Goal: Information Seeking & Learning: Check status

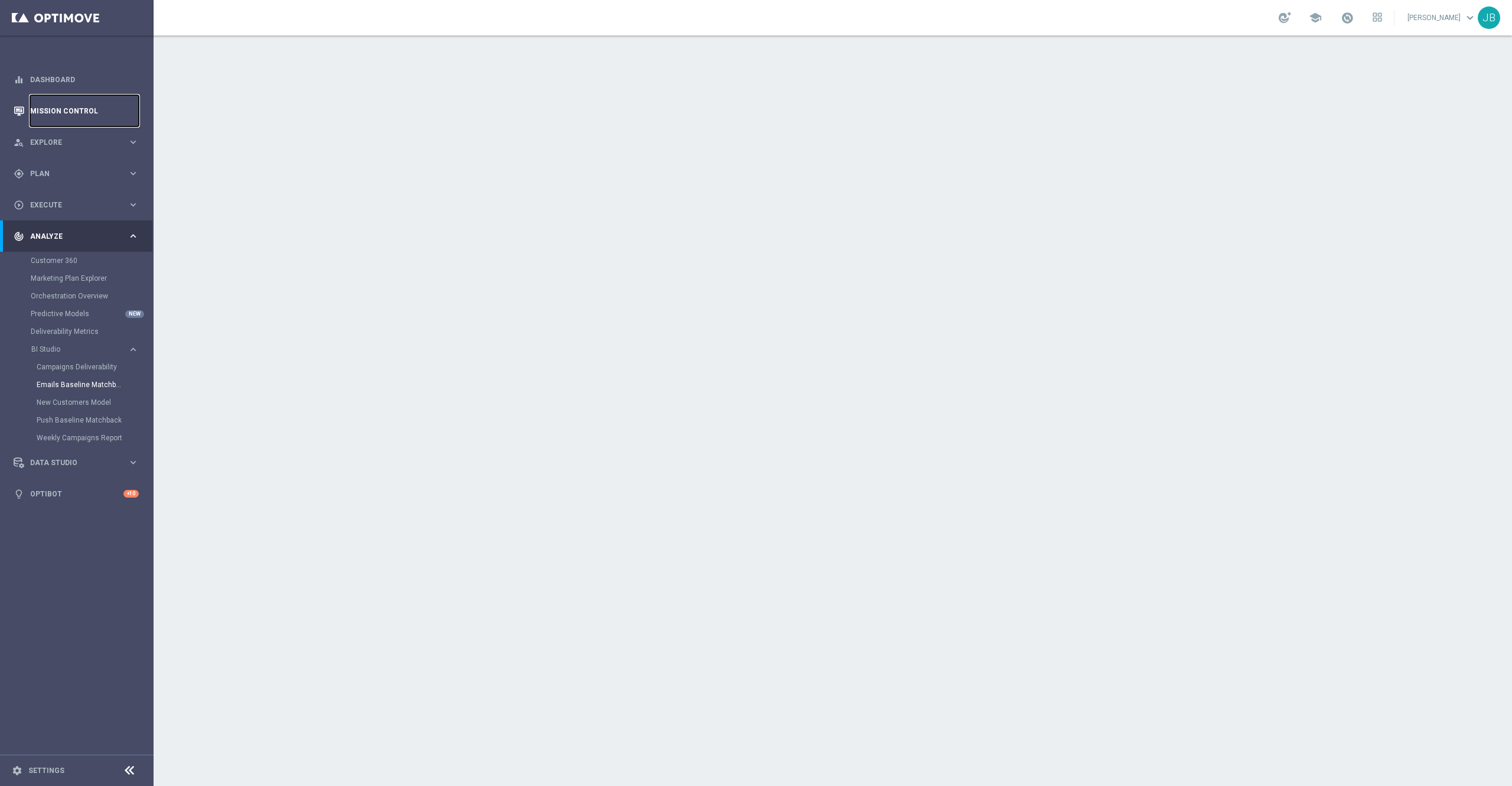
click at [84, 106] on link "Mission Control" at bounding box center [84, 110] width 109 height 31
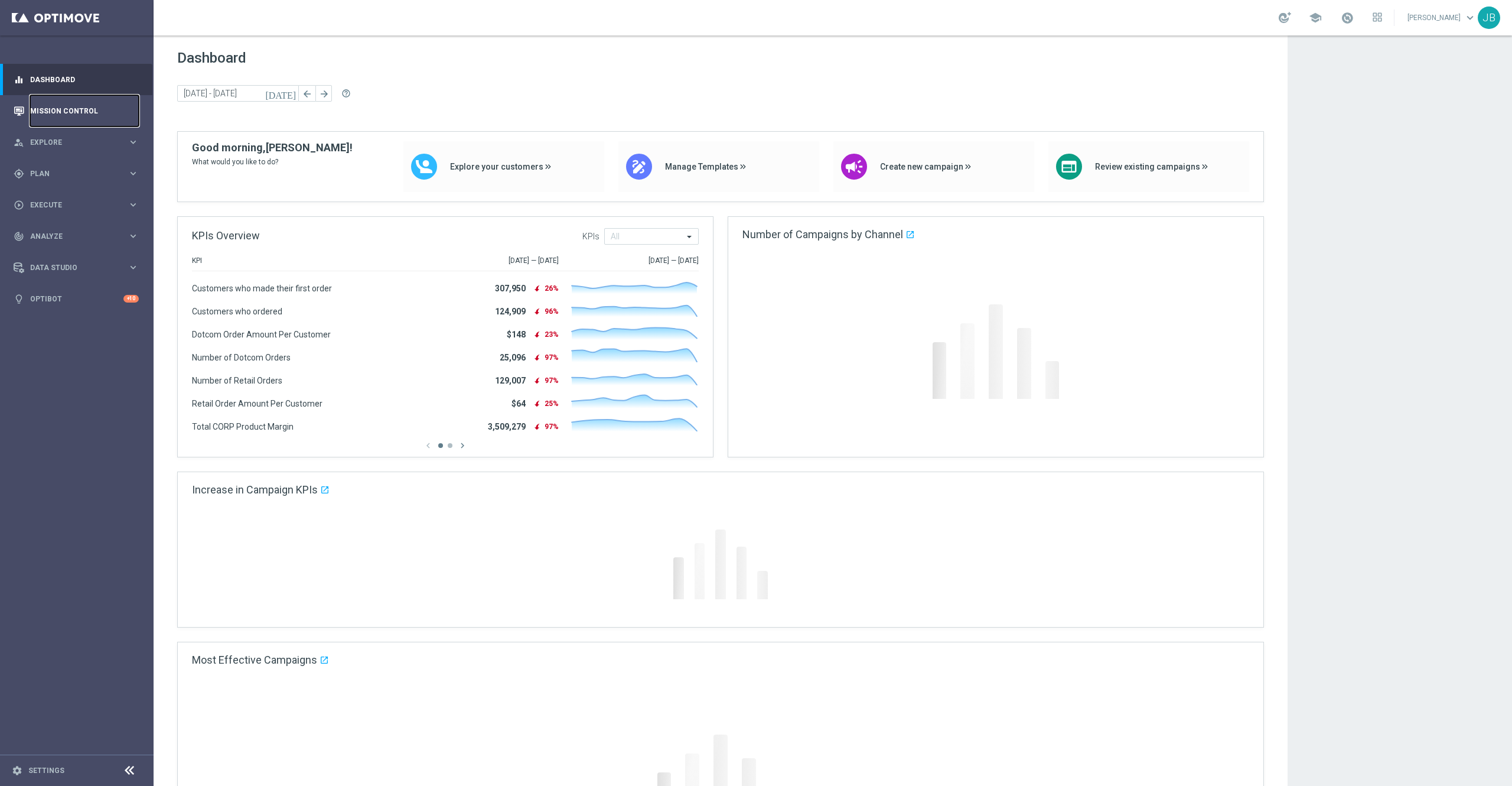
click at [85, 106] on link "Mission Control" at bounding box center [84, 110] width 109 height 31
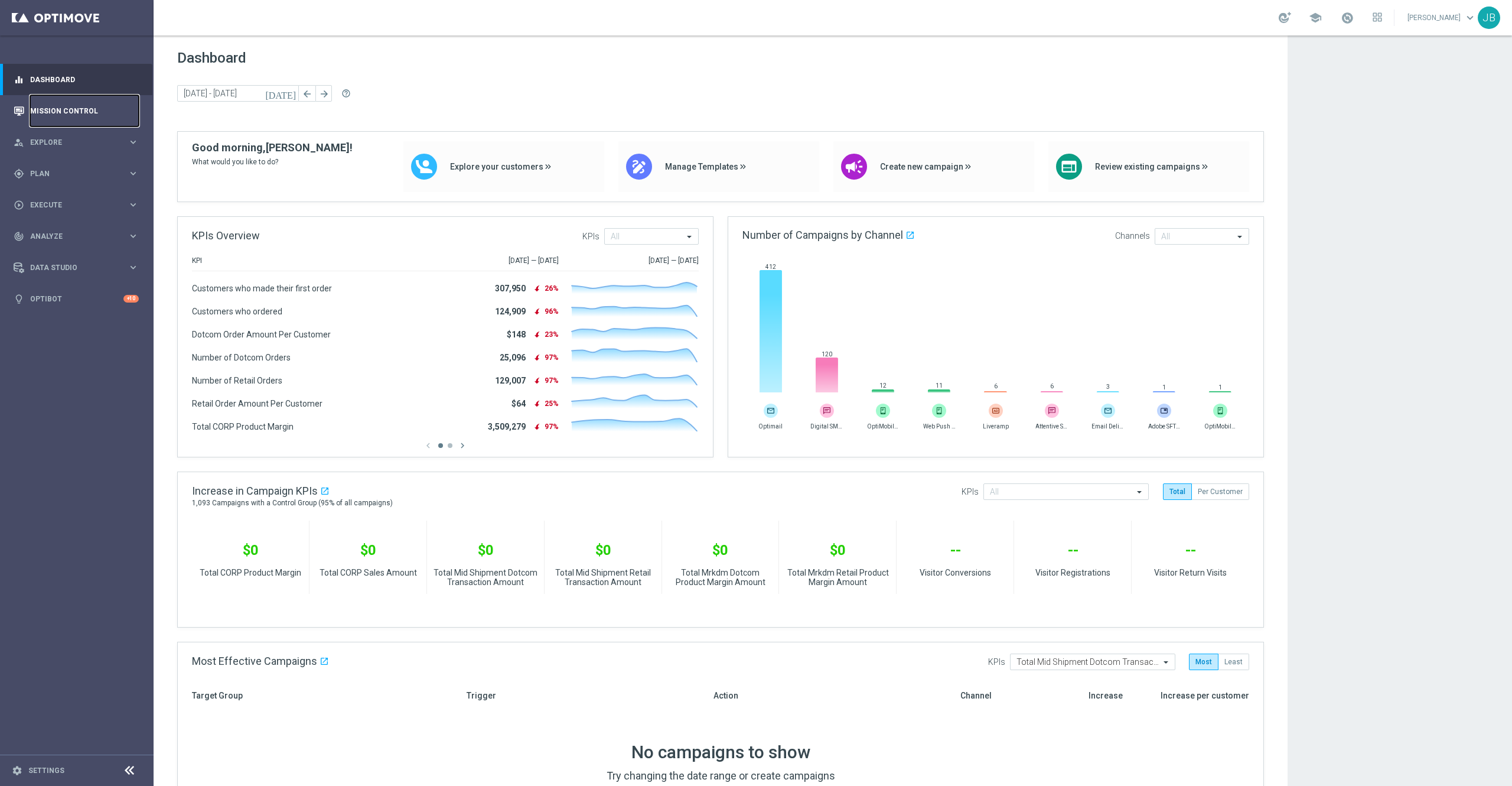
click at [64, 110] on link "Mission Control" at bounding box center [84, 110] width 109 height 31
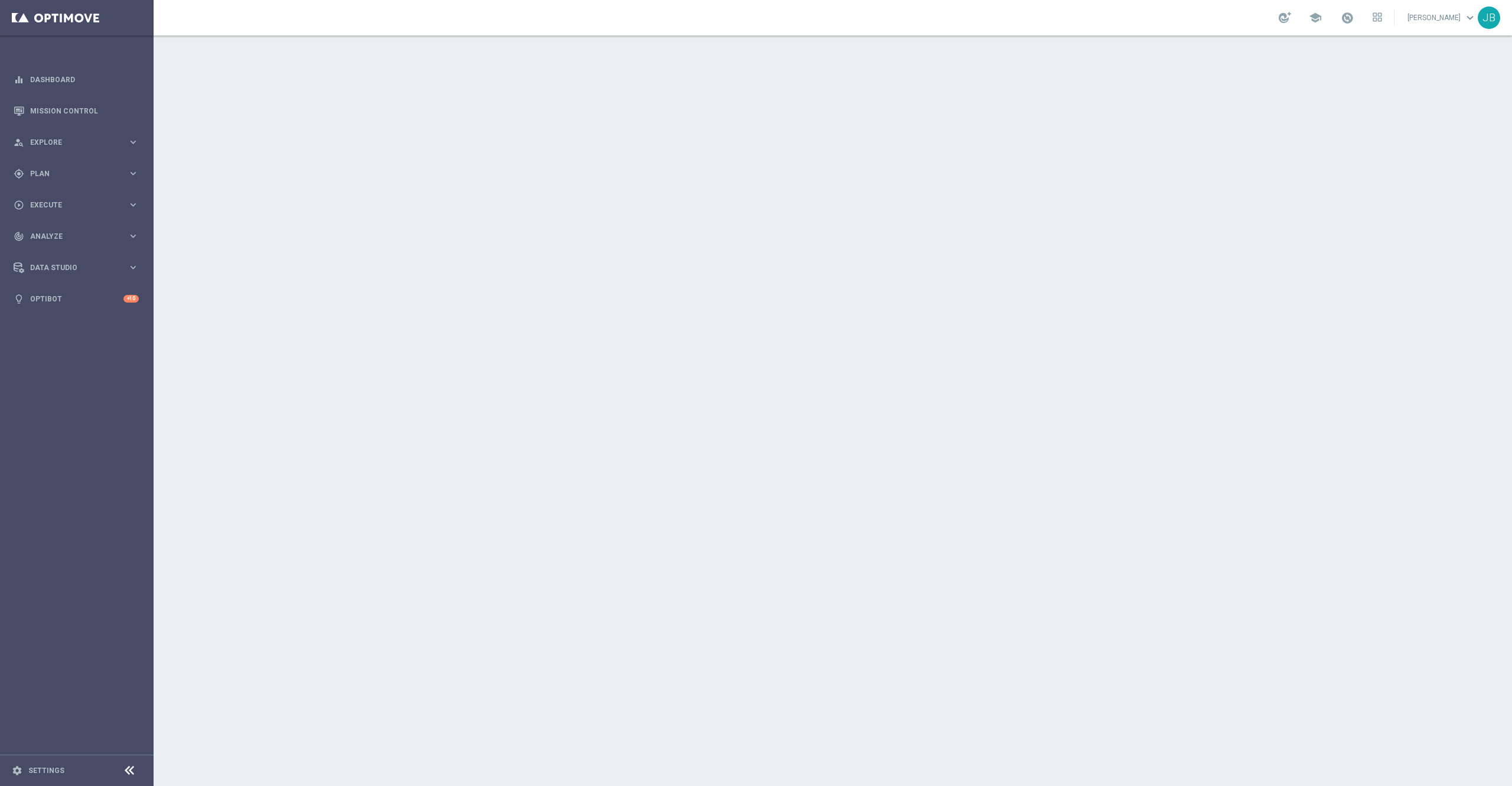
click at [826, 470] on div at bounding box center [832, 410] width 1358 height 750
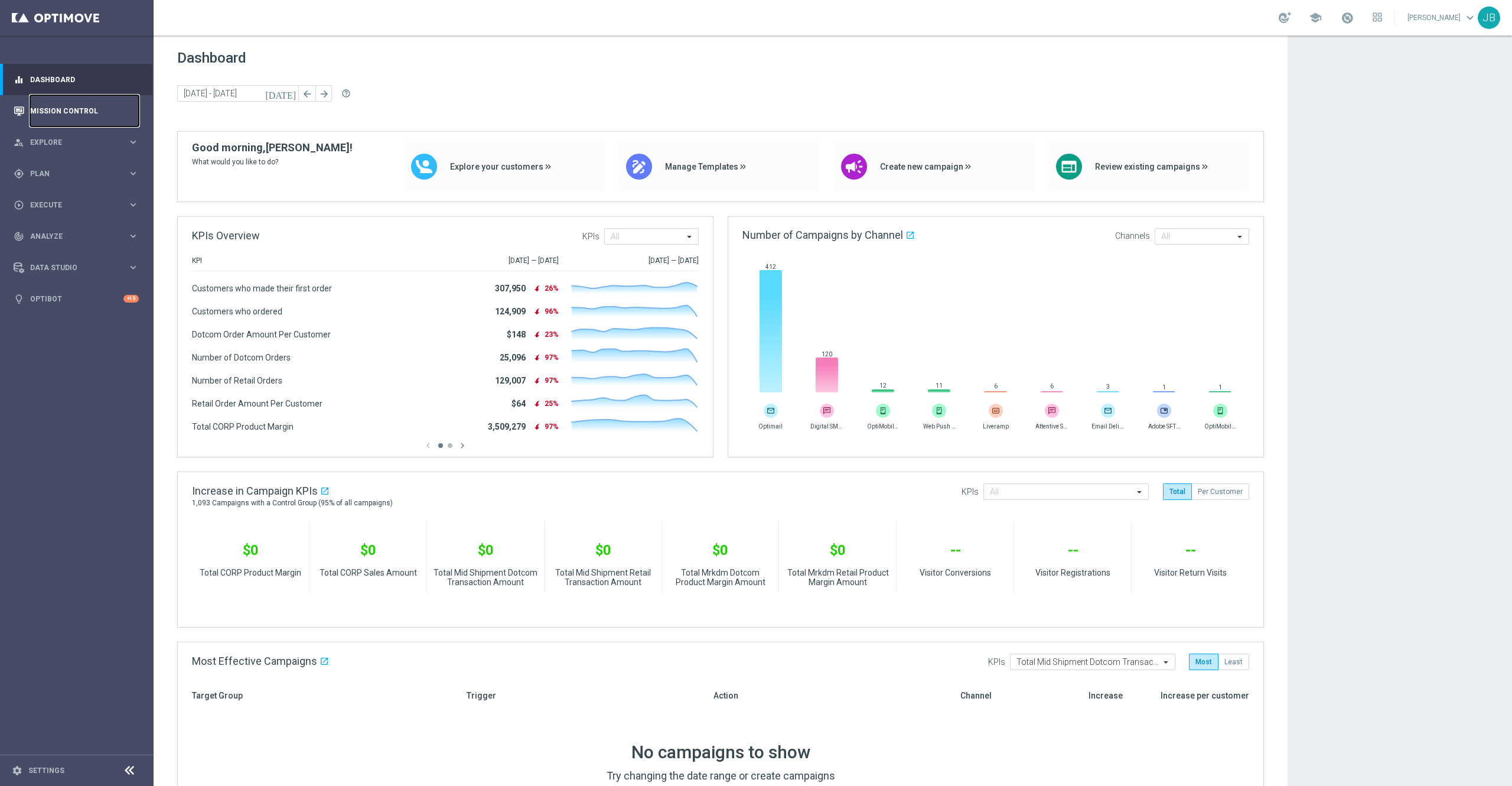
click at [72, 114] on link "Mission Control" at bounding box center [84, 110] width 109 height 31
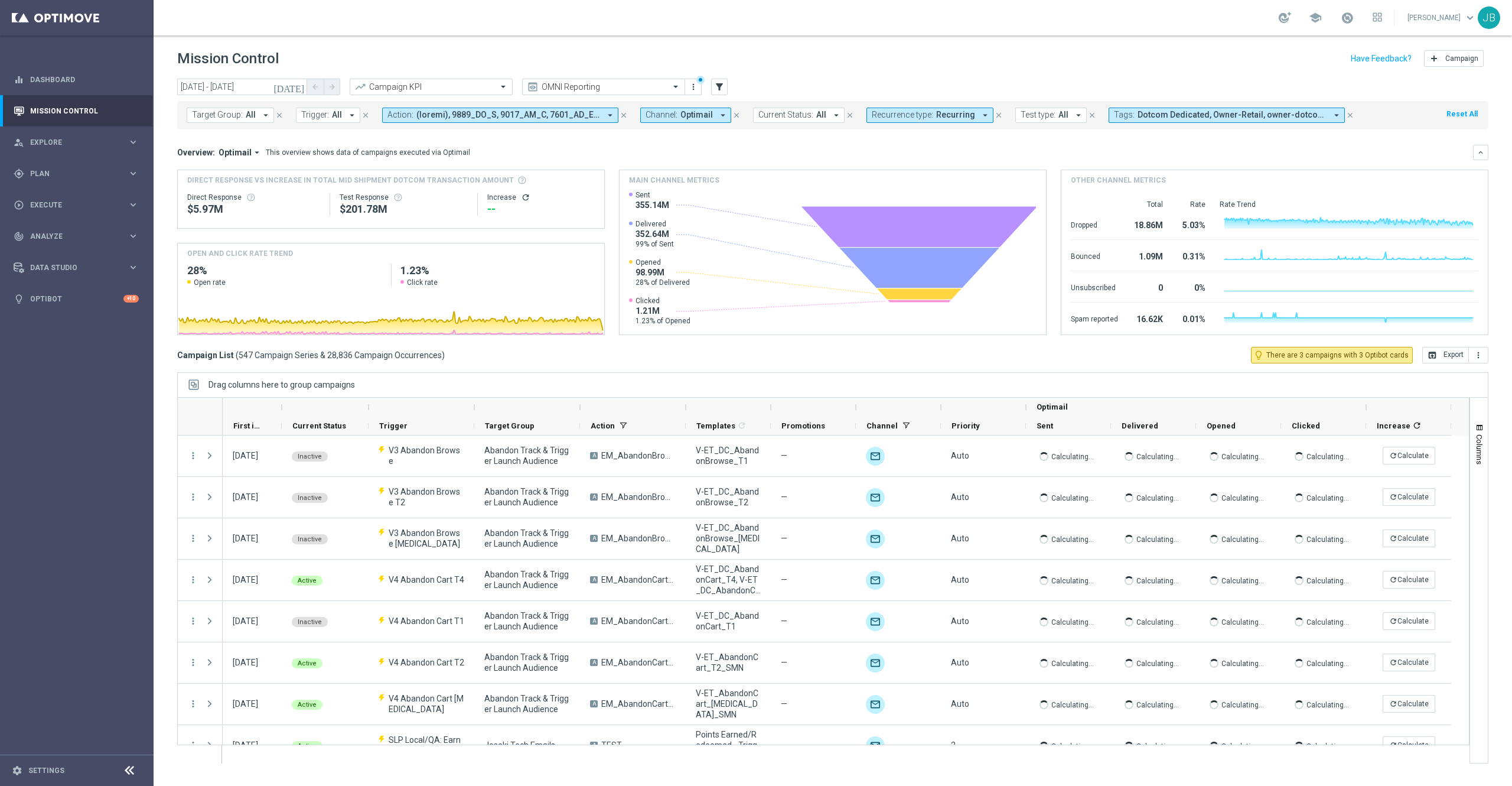
click at [964, 116] on span "Recurring" at bounding box center [955, 115] width 39 height 10
click at [876, 187] on div "Non-Recurring" at bounding box center [915, 186] width 84 height 19
click at [872, 205] on div "Recurring" at bounding box center [915, 204] width 84 height 19
click at [1041, 151] on div "Overview: Optimail arrow_drop_down This overview shows data of campaigns execut…" at bounding box center [824, 152] width 1296 height 11
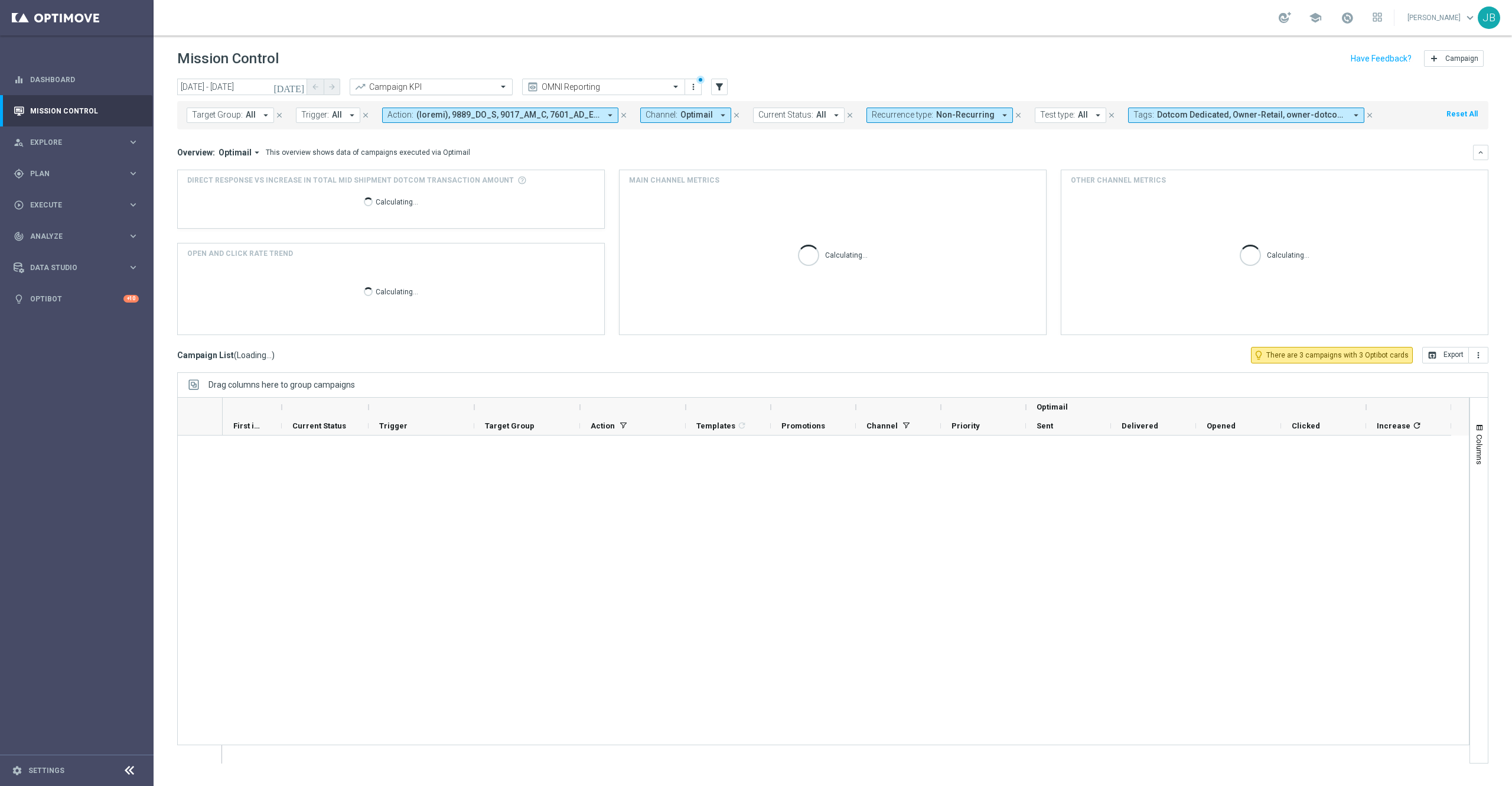
click at [471, 91] on input "text" at bounding box center [419, 87] width 126 height 10
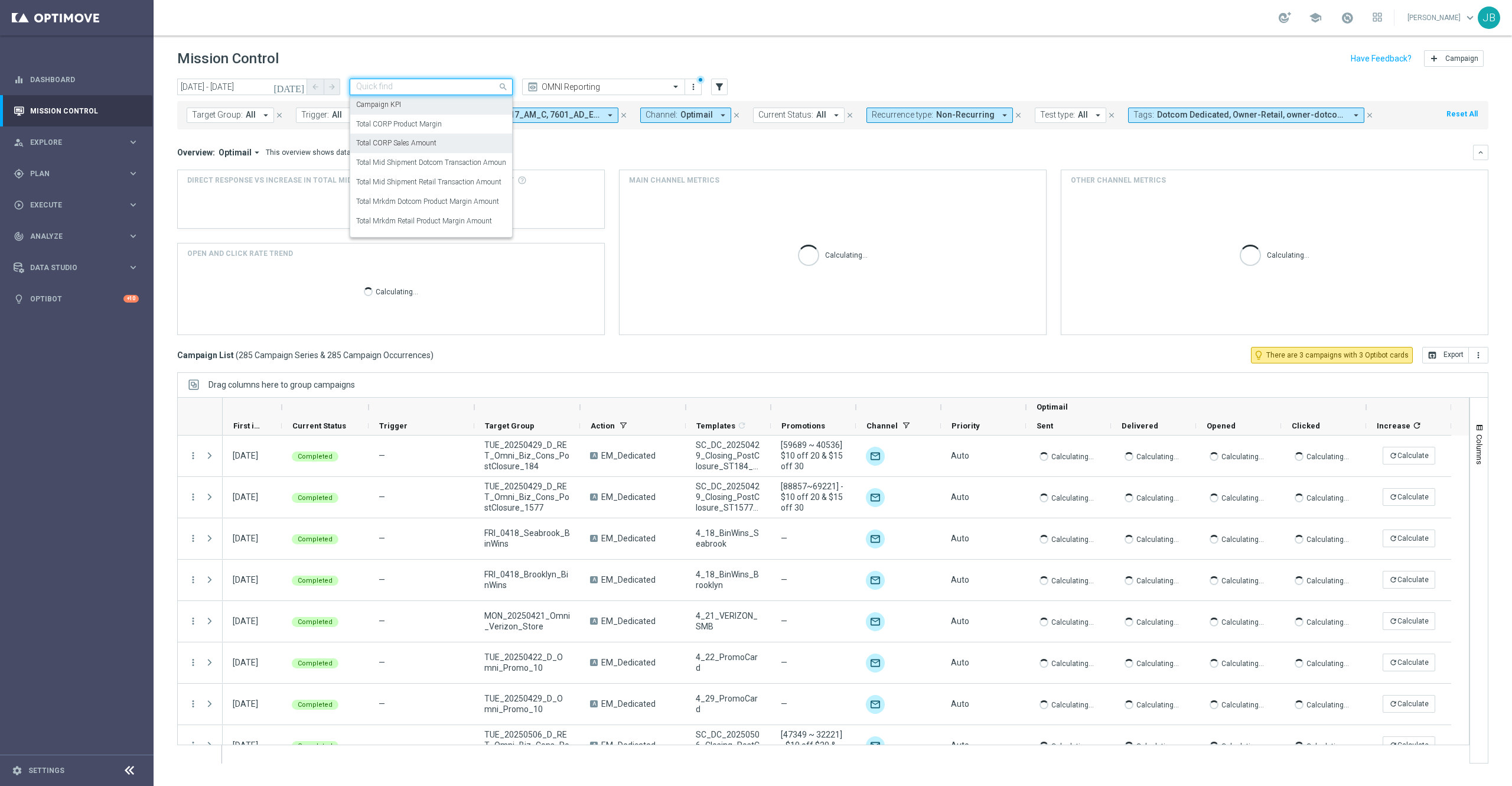
click at [433, 144] on label "Total CORP Sales Amount" at bounding box center [396, 143] width 80 height 10
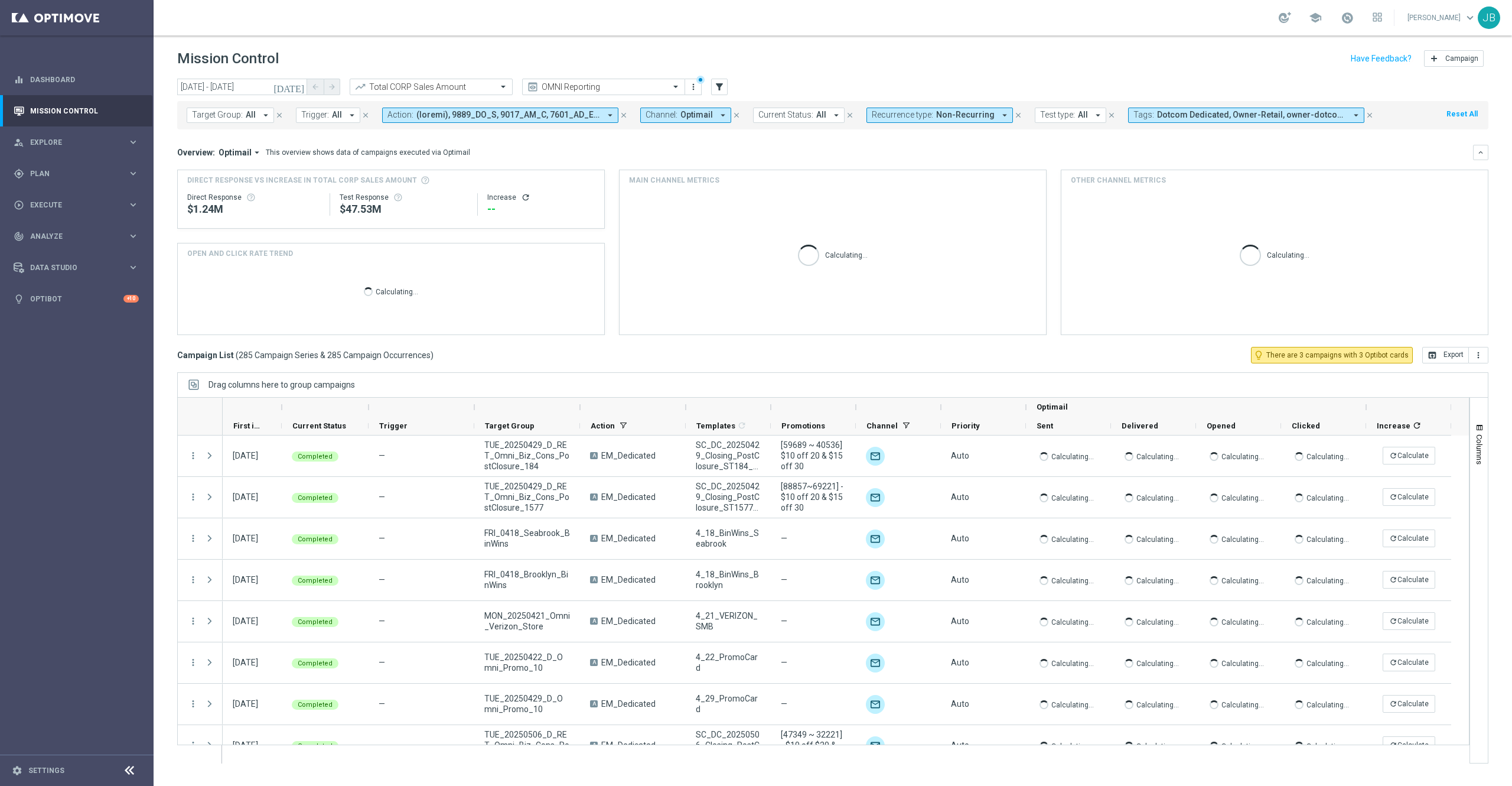
click at [525, 198] on icon "refresh" at bounding box center [525, 197] width 9 height 9
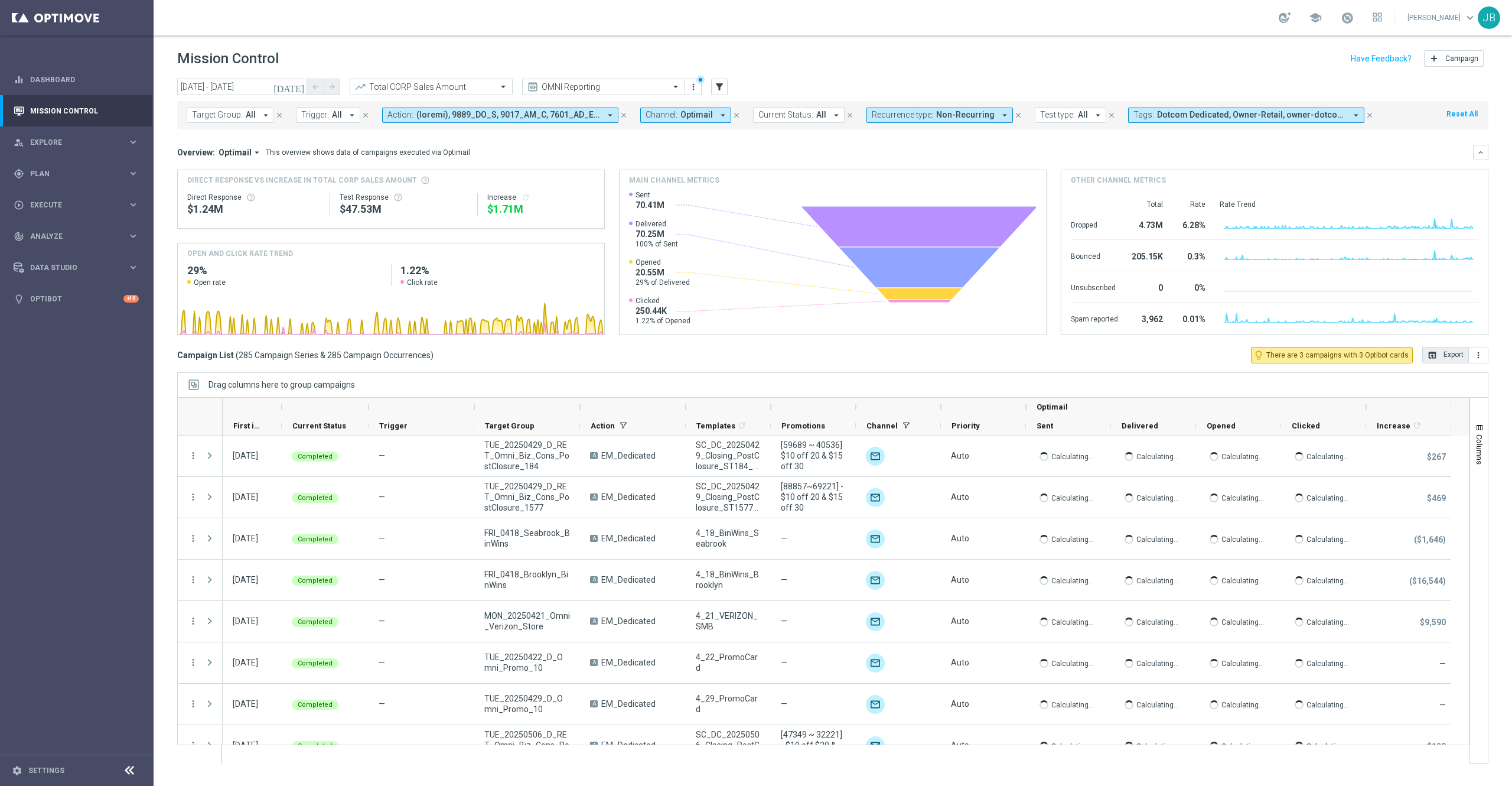
click at [1447, 356] on button "open_in_browser Export" at bounding box center [1445, 355] width 47 height 17
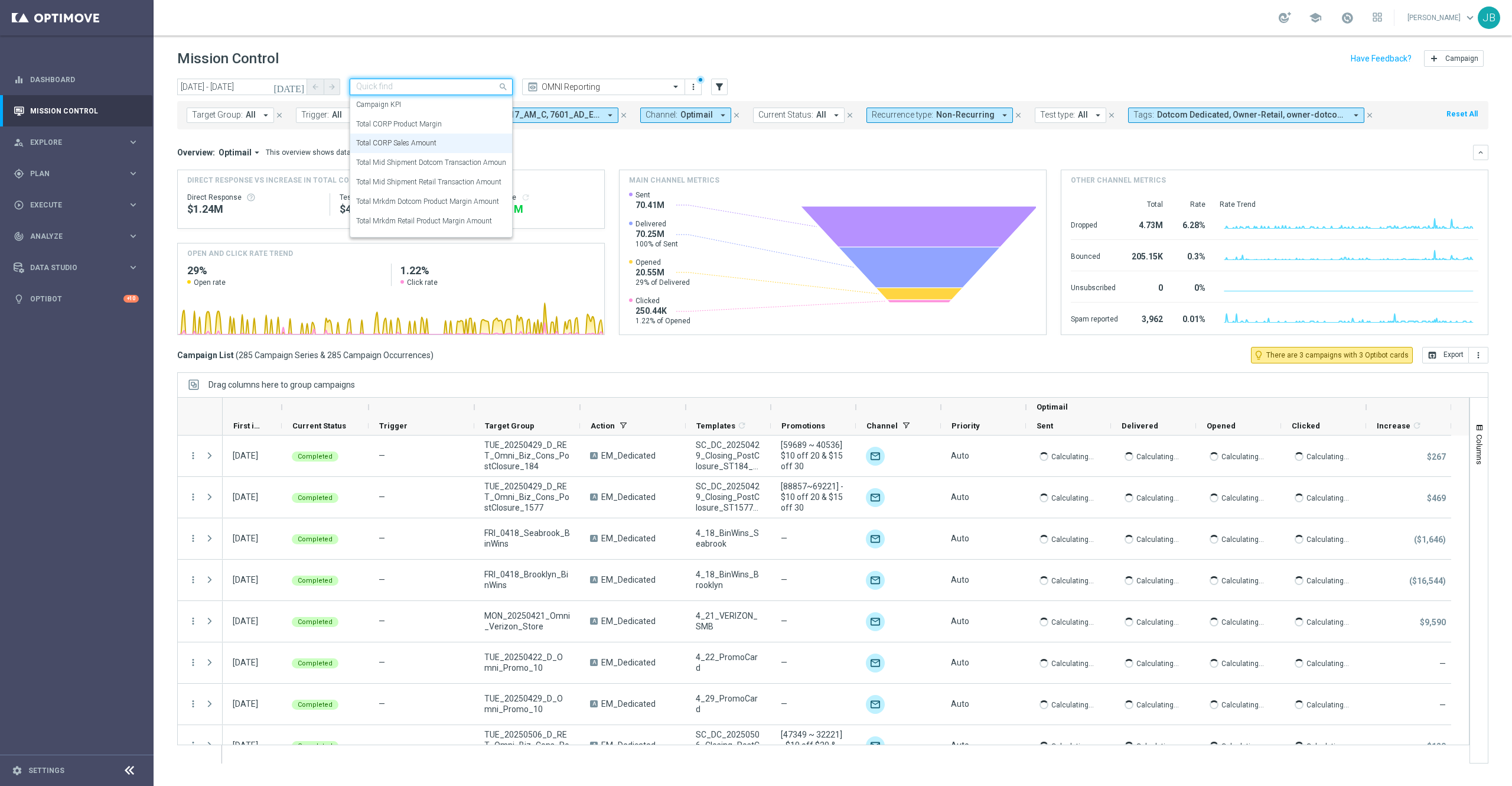
click at [504, 92] on div "Quick find Total CORP Sales Amount" at bounding box center [431, 87] width 163 height 17
click at [431, 123] on label "Total CORP Product Margin" at bounding box center [399, 124] width 85 height 10
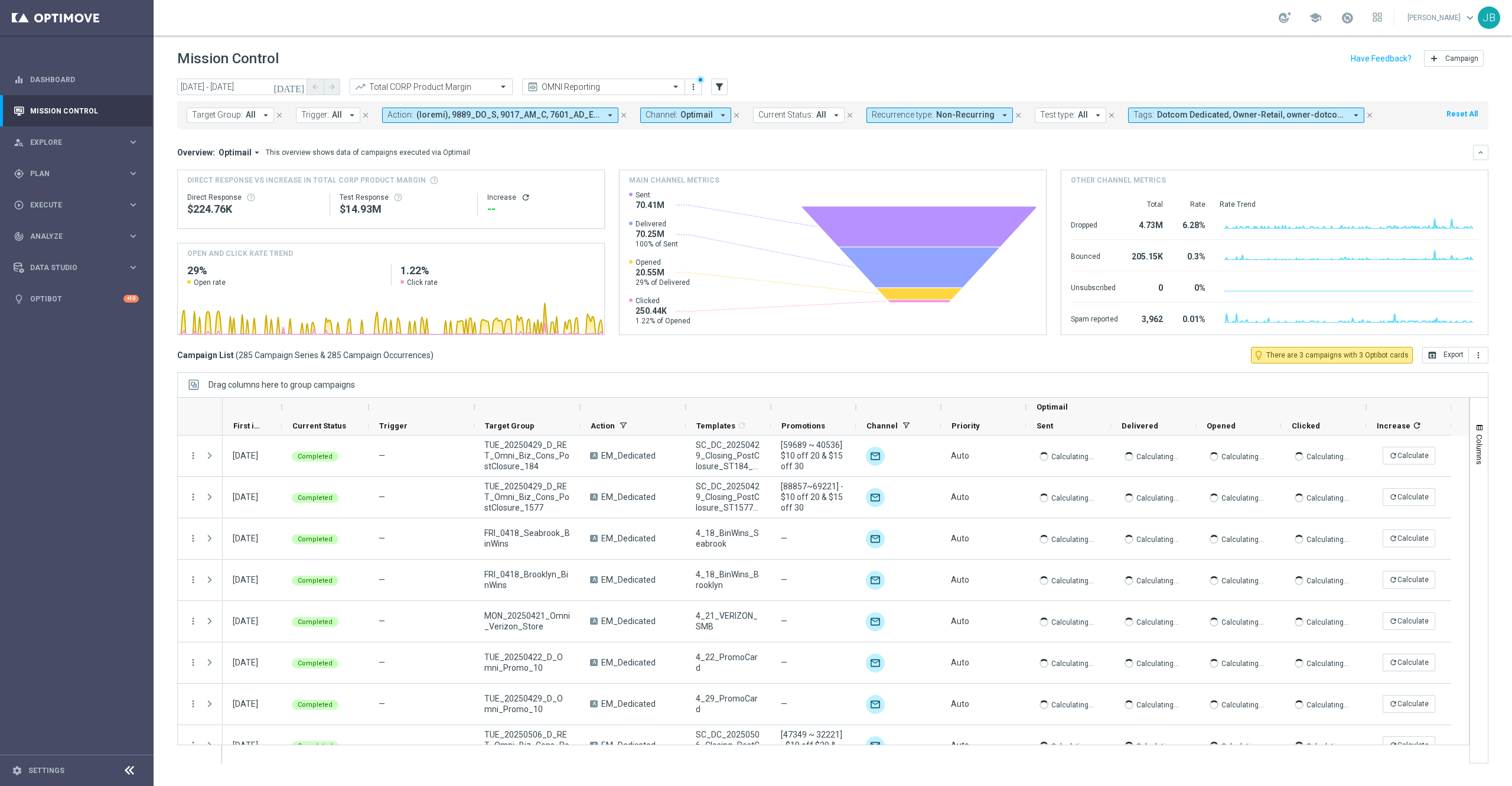
click at [523, 198] on icon "refresh" at bounding box center [525, 197] width 9 height 9
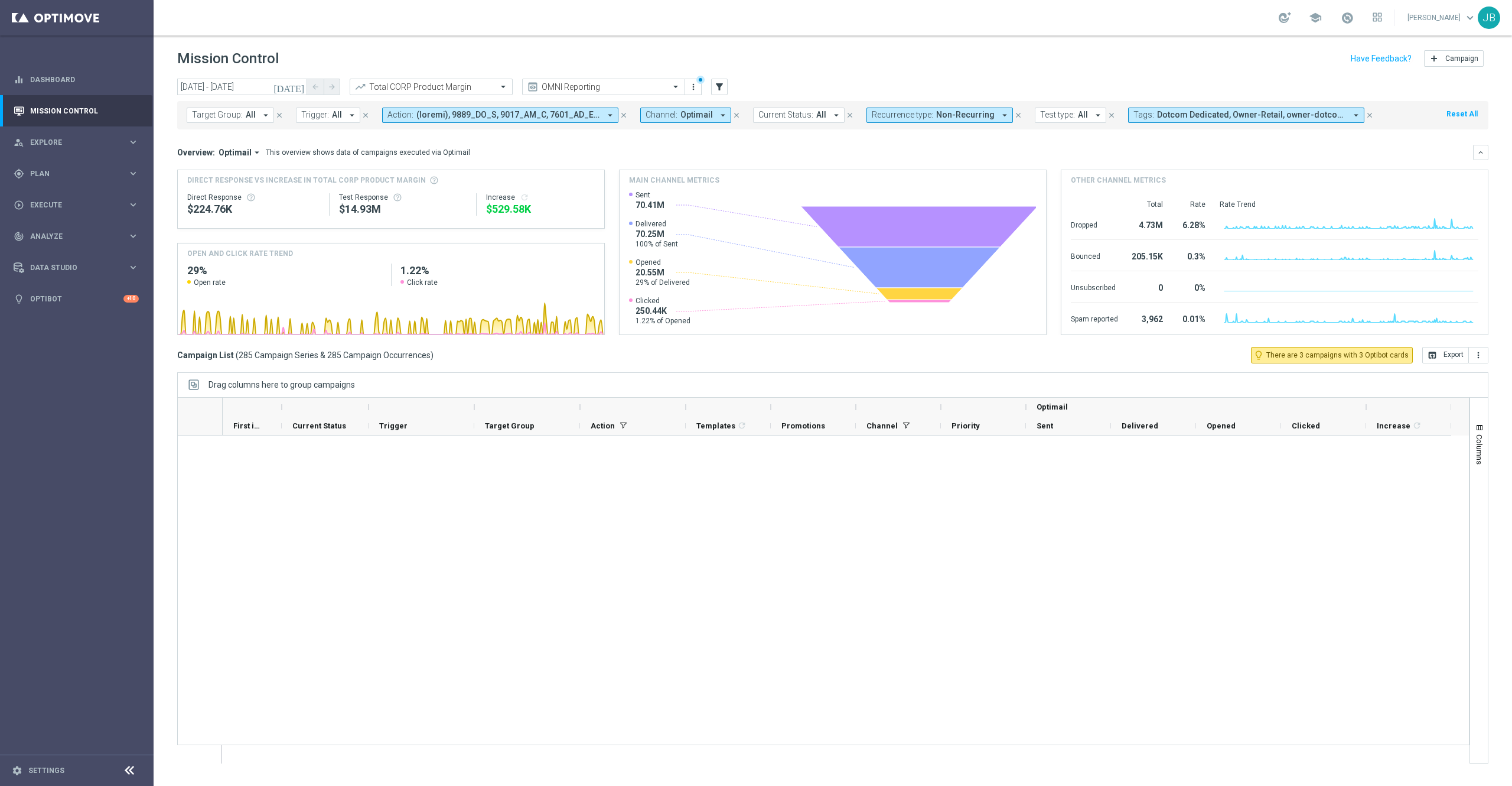
scroll to position [11477, 0]
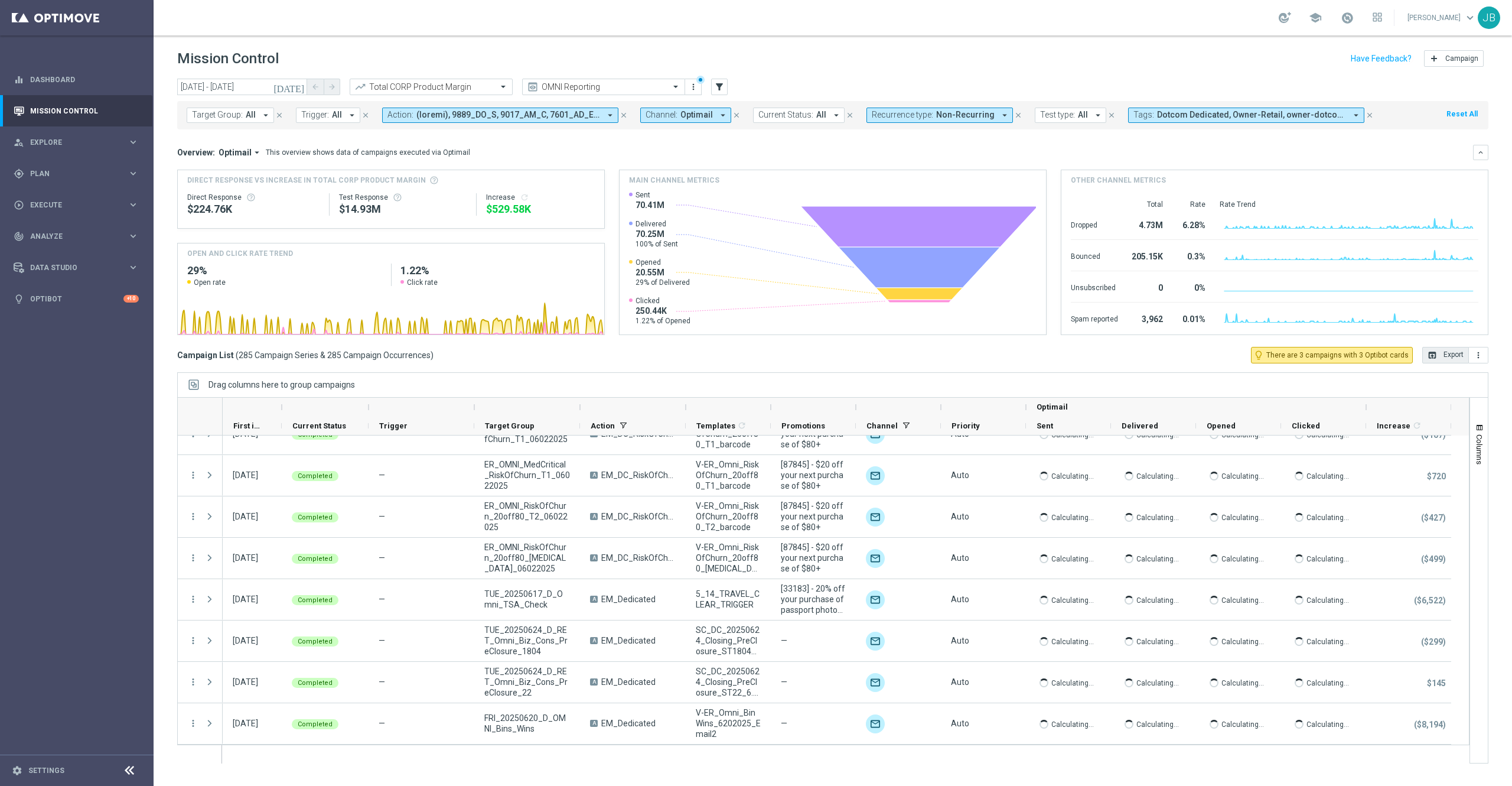
click at [1443, 354] on button "open_in_browser Export" at bounding box center [1445, 355] width 47 height 17
click at [77, 176] on span "Plan" at bounding box center [79, 174] width 97 height 7
click at [66, 330] on div "track_changes Analyze" at bounding box center [70, 325] width 114 height 11
click at [55, 354] on accordion "BI Studio keyboard_arrow_right Campaigns Deliverability Emails Baseline Matchba…" at bounding box center [91, 349] width 121 height 18
click at [59, 349] on span "BI Studio" at bounding box center [73, 349] width 84 height 7
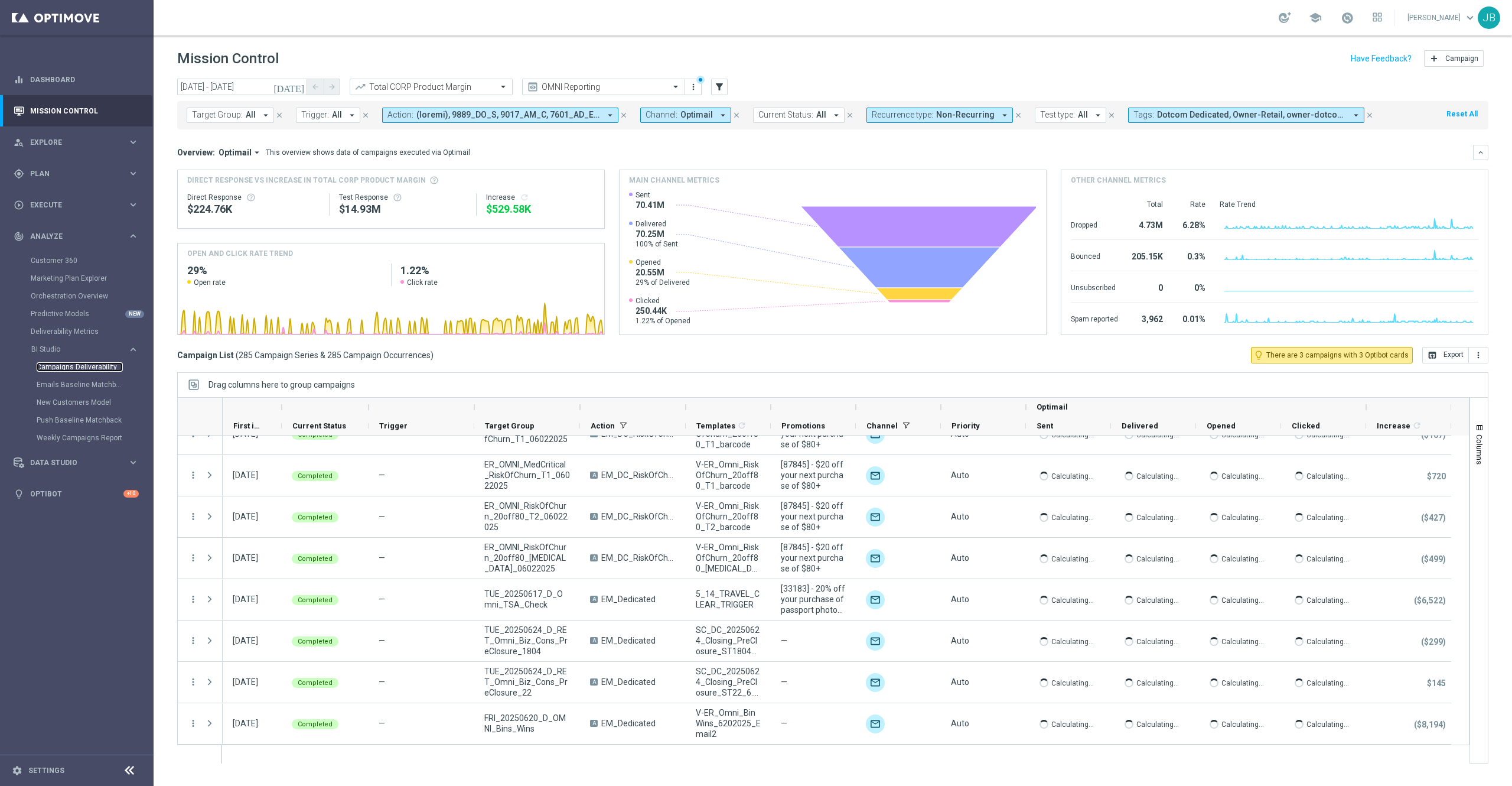
click at [67, 366] on link "Campaigns Deliverability" at bounding box center [79, 367] width 86 height 9
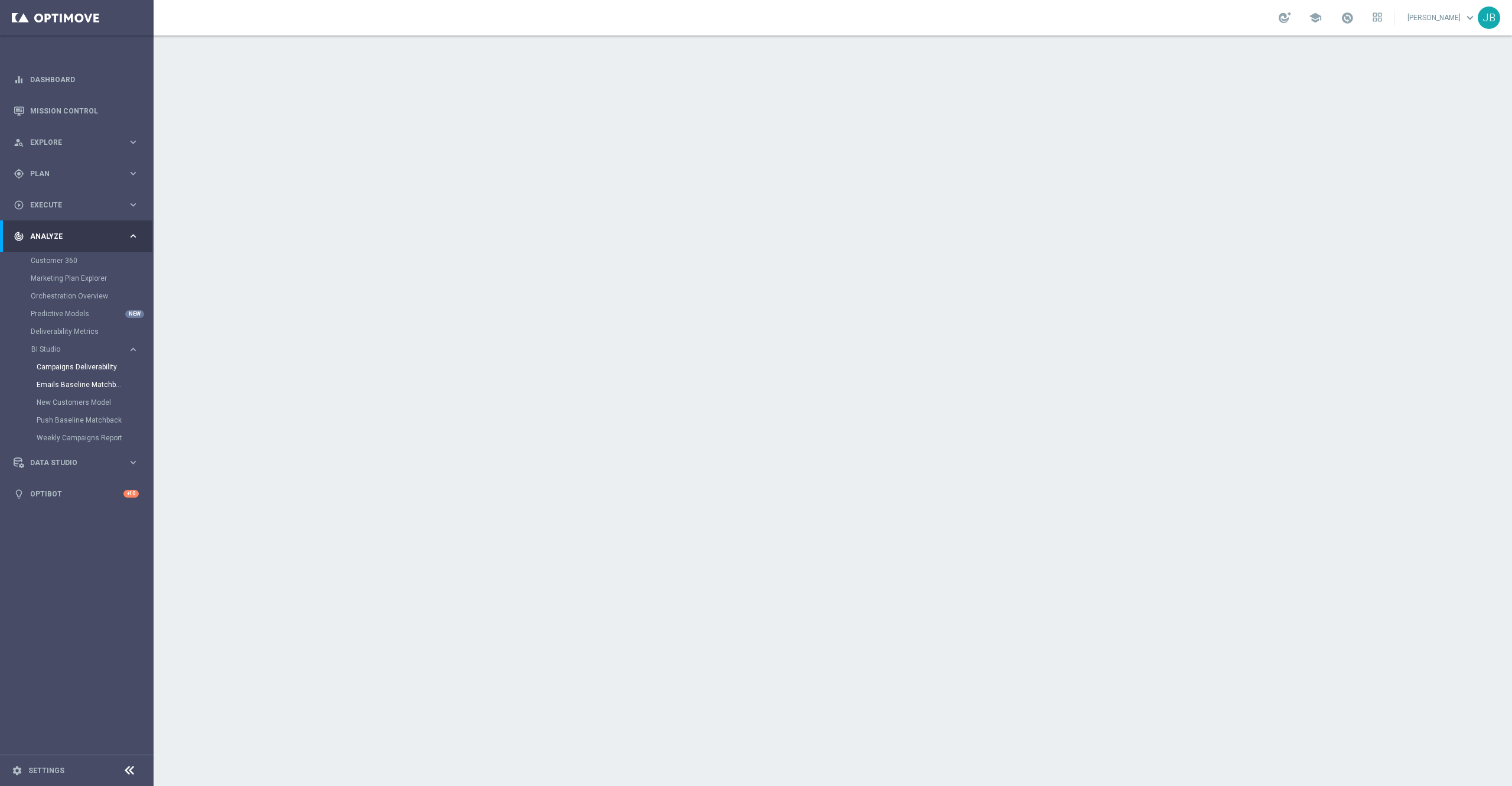
click at [77, 387] on link "Emails Baseline Matchback" at bounding box center [79, 385] width 86 height 9
click at [81, 110] on link "Mission Control" at bounding box center [84, 110] width 109 height 31
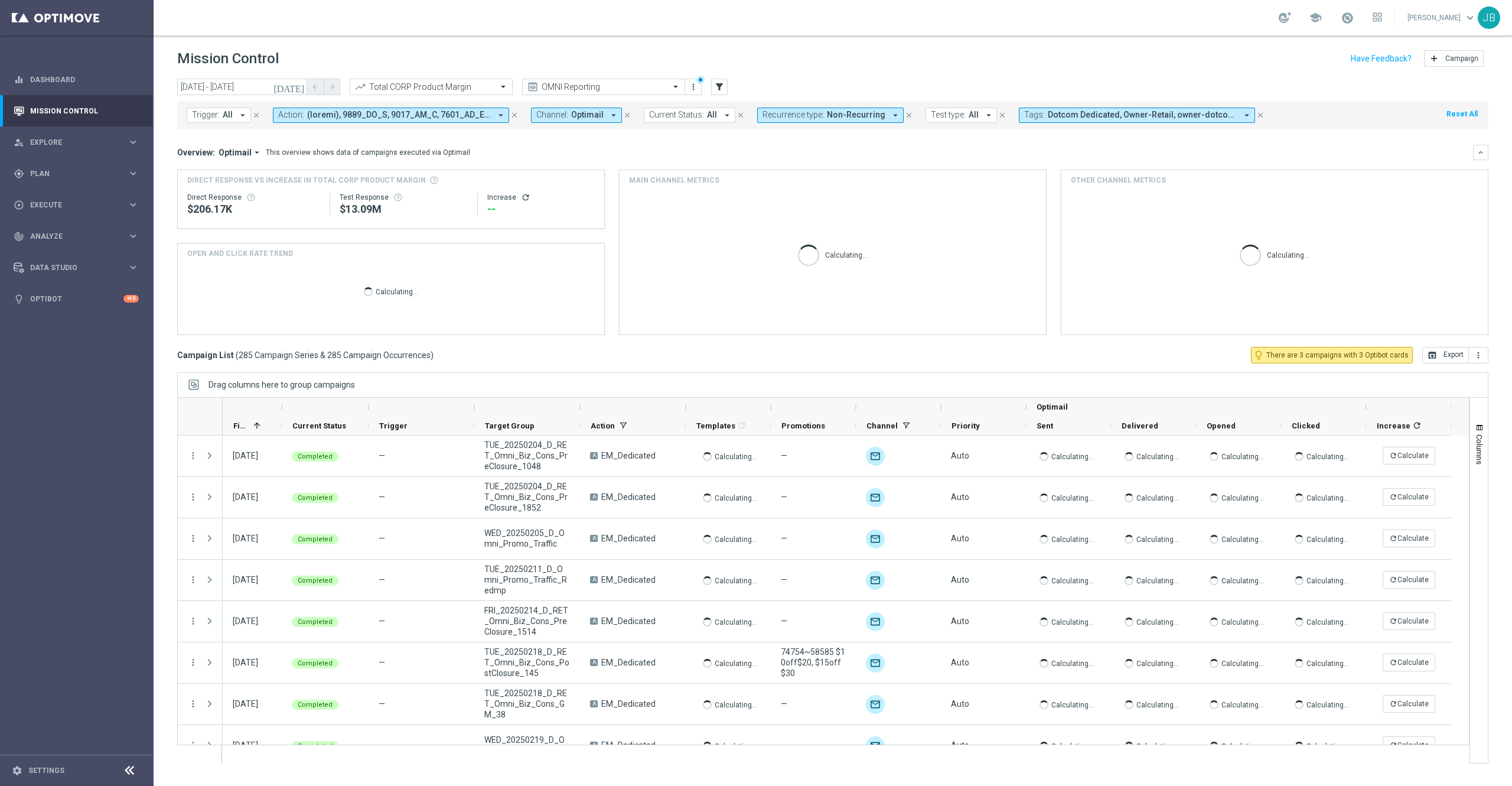
click at [818, 114] on span "Recurrence type:" at bounding box center [793, 115] width 61 height 10
click at [764, 206] on div "Recurring" at bounding box center [805, 204] width 84 height 19
click at [953, 150] on div "Overview: Optimail arrow_drop_down This overview shows data of campaigns execut…" at bounding box center [824, 152] width 1296 height 11
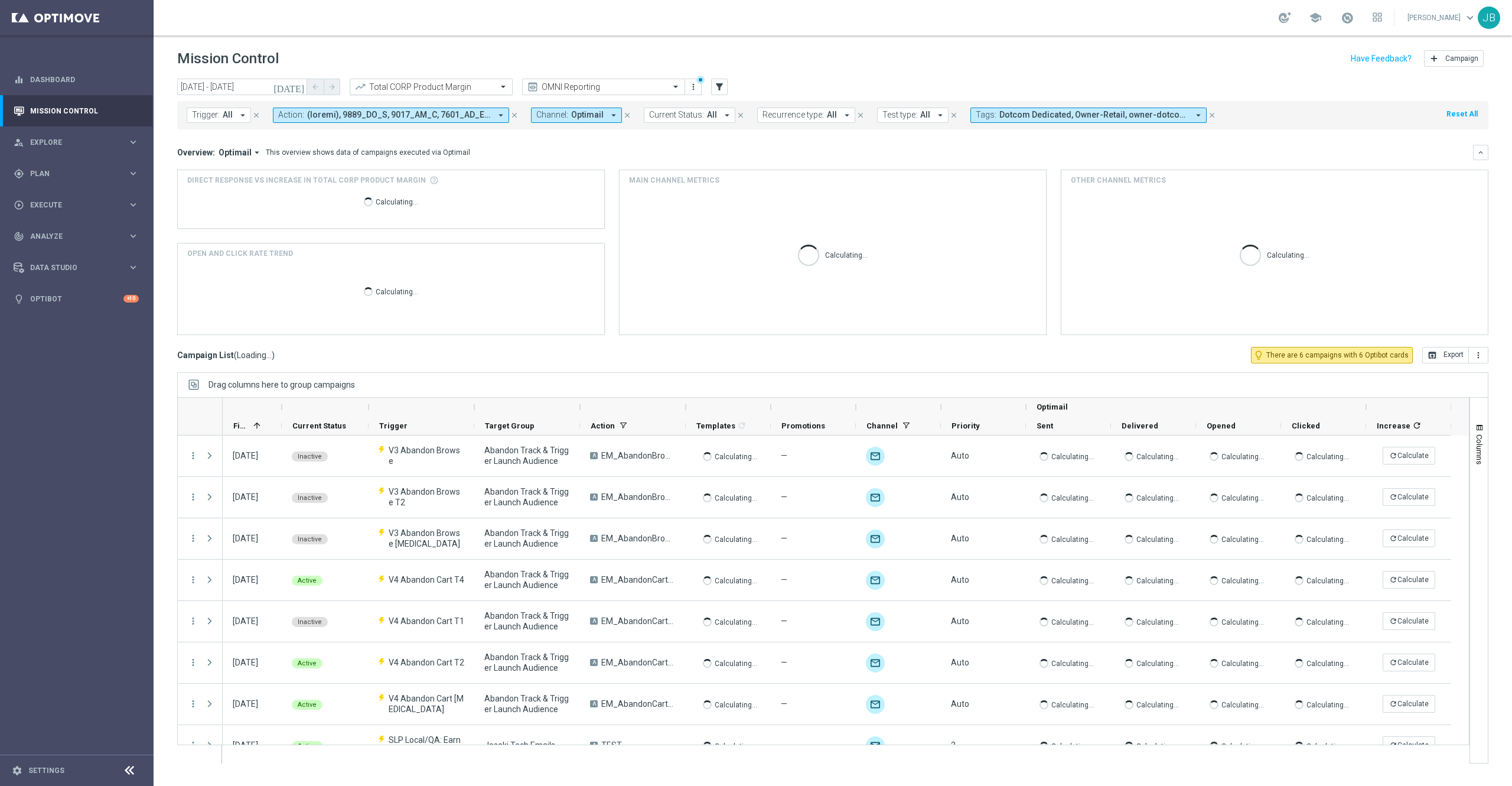
click at [481, 89] on input "text" at bounding box center [419, 87] width 126 height 10
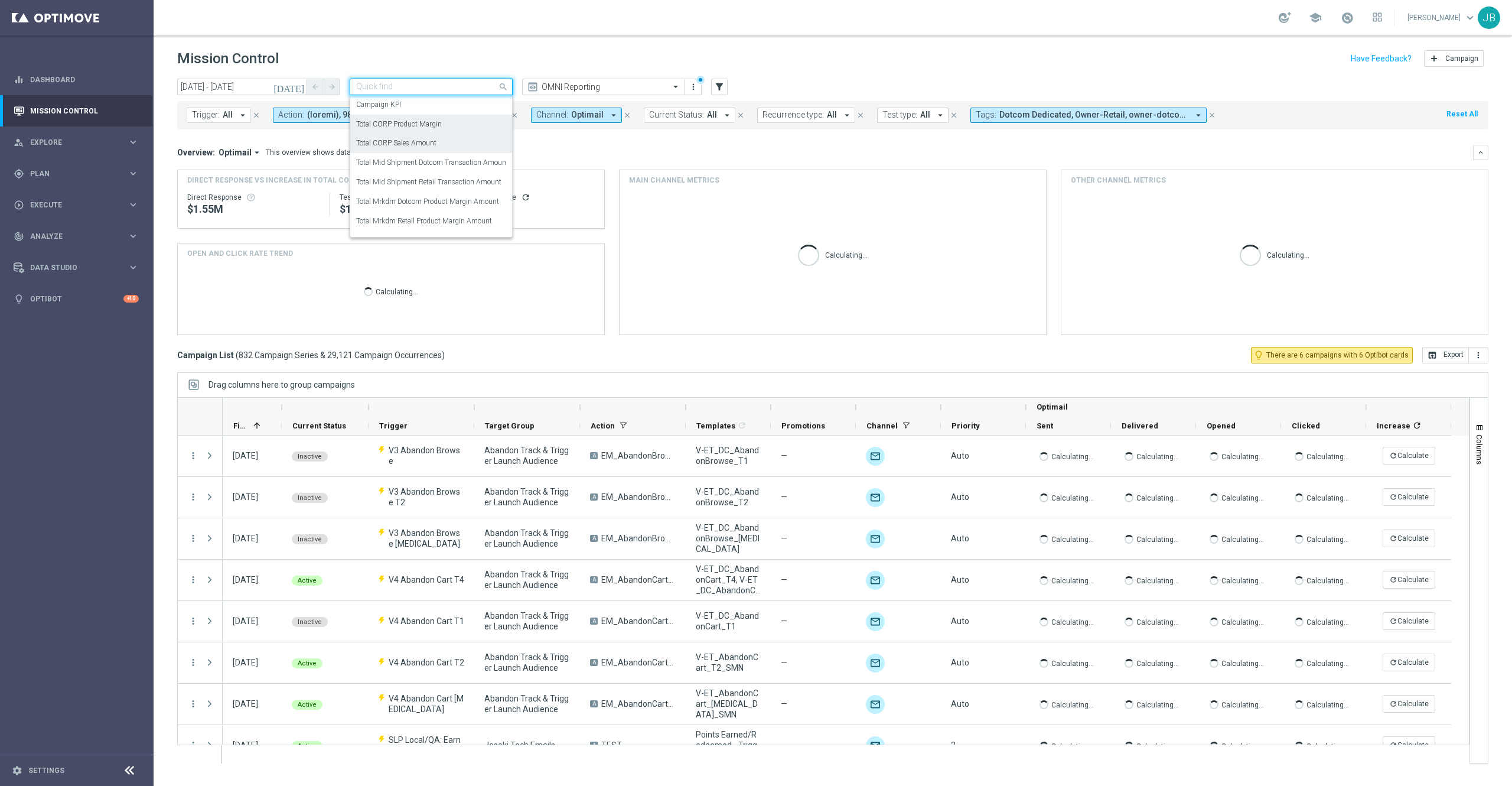
click at [440, 144] on div "Total CORP Sales Amount" at bounding box center [431, 143] width 150 height 19
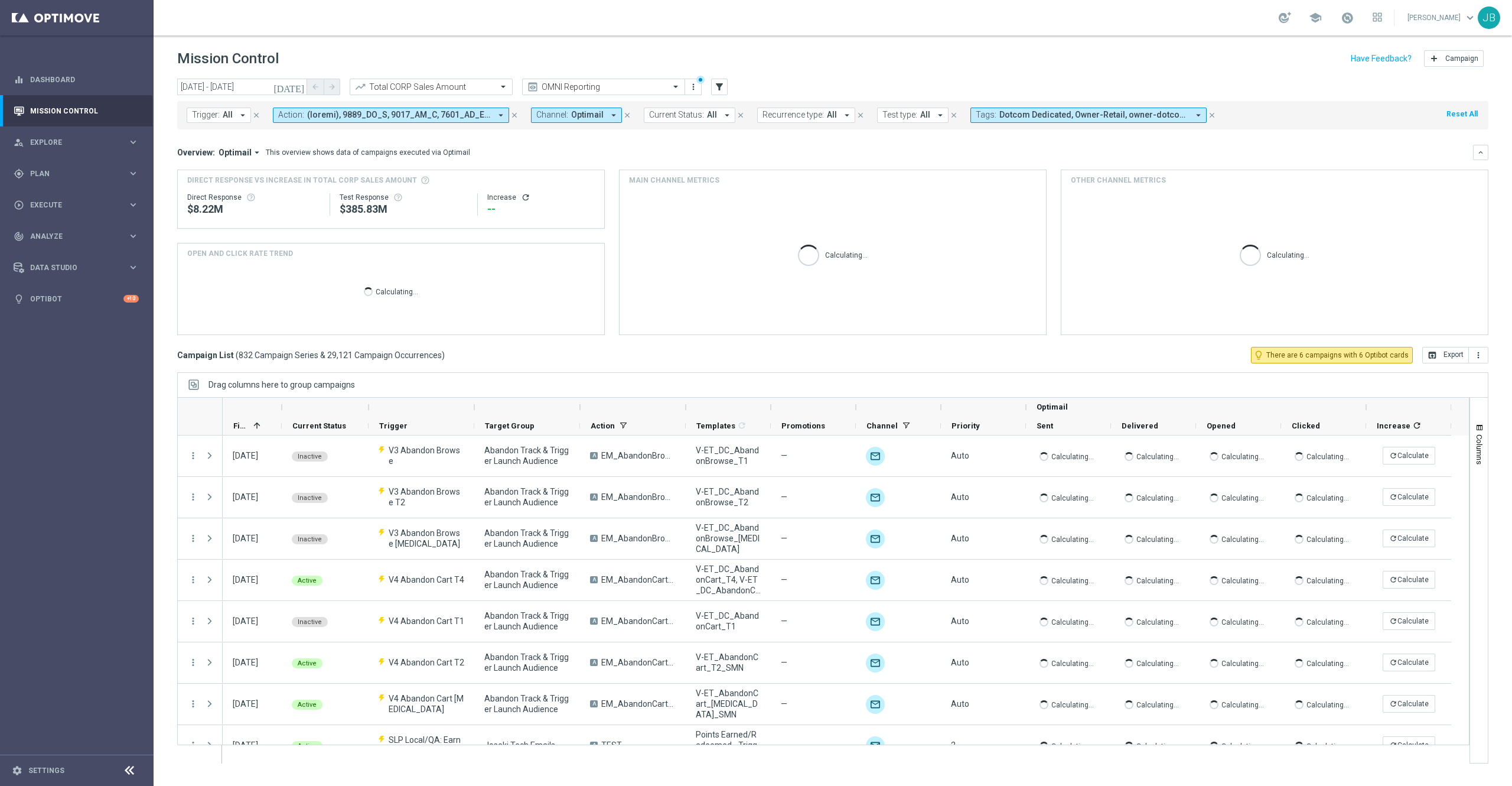
click at [525, 196] on icon "refresh" at bounding box center [525, 197] width 9 height 9
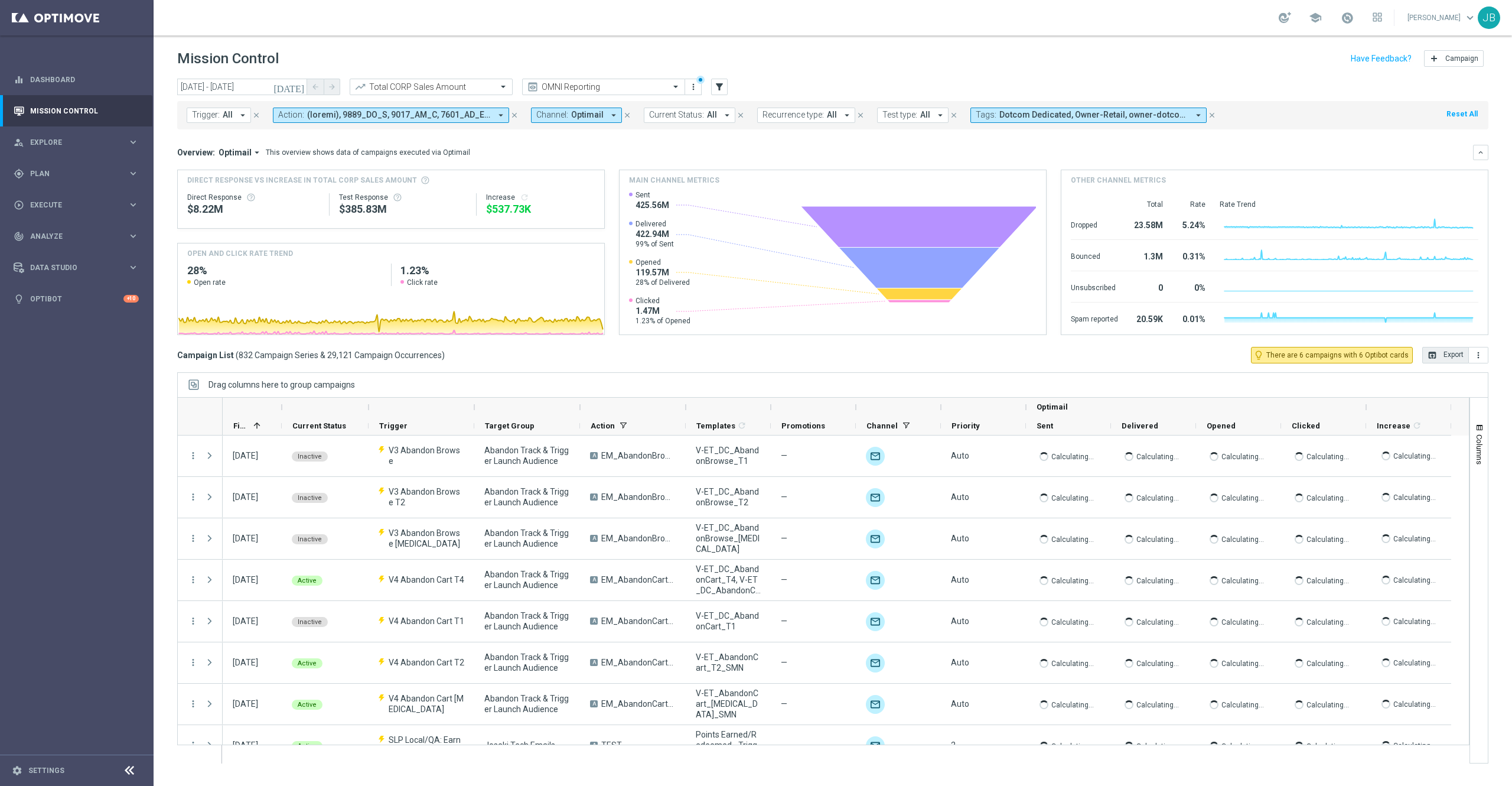
click at [1439, 356] on button "open_in_browser Export" at bounding box center [1445, 355] width 47 height 17
click at [1437, 358] on button "open_in_browser Export" at bounding box center [1445, 355] width 47 height 17
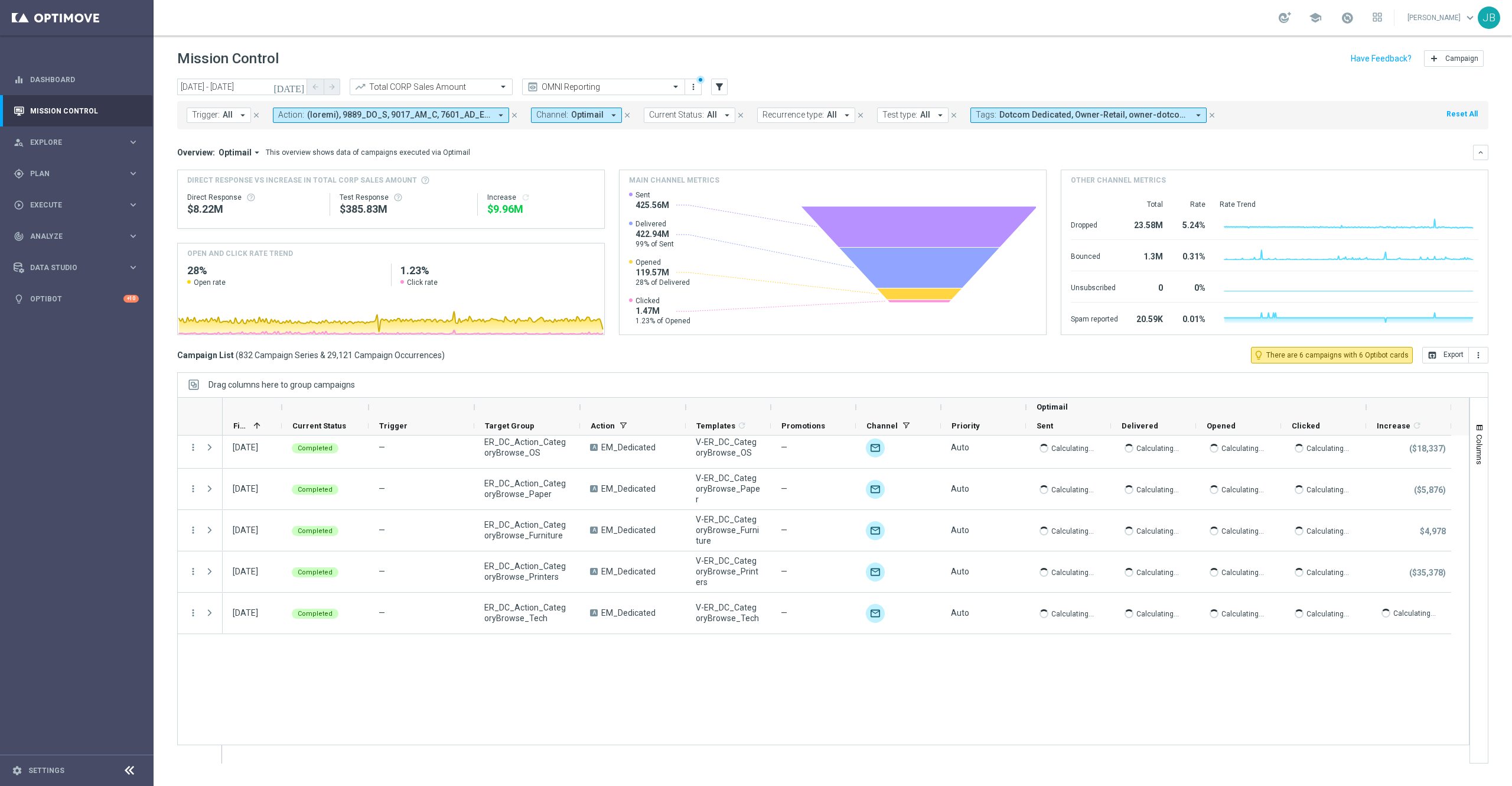
scroll to position [811, 0]
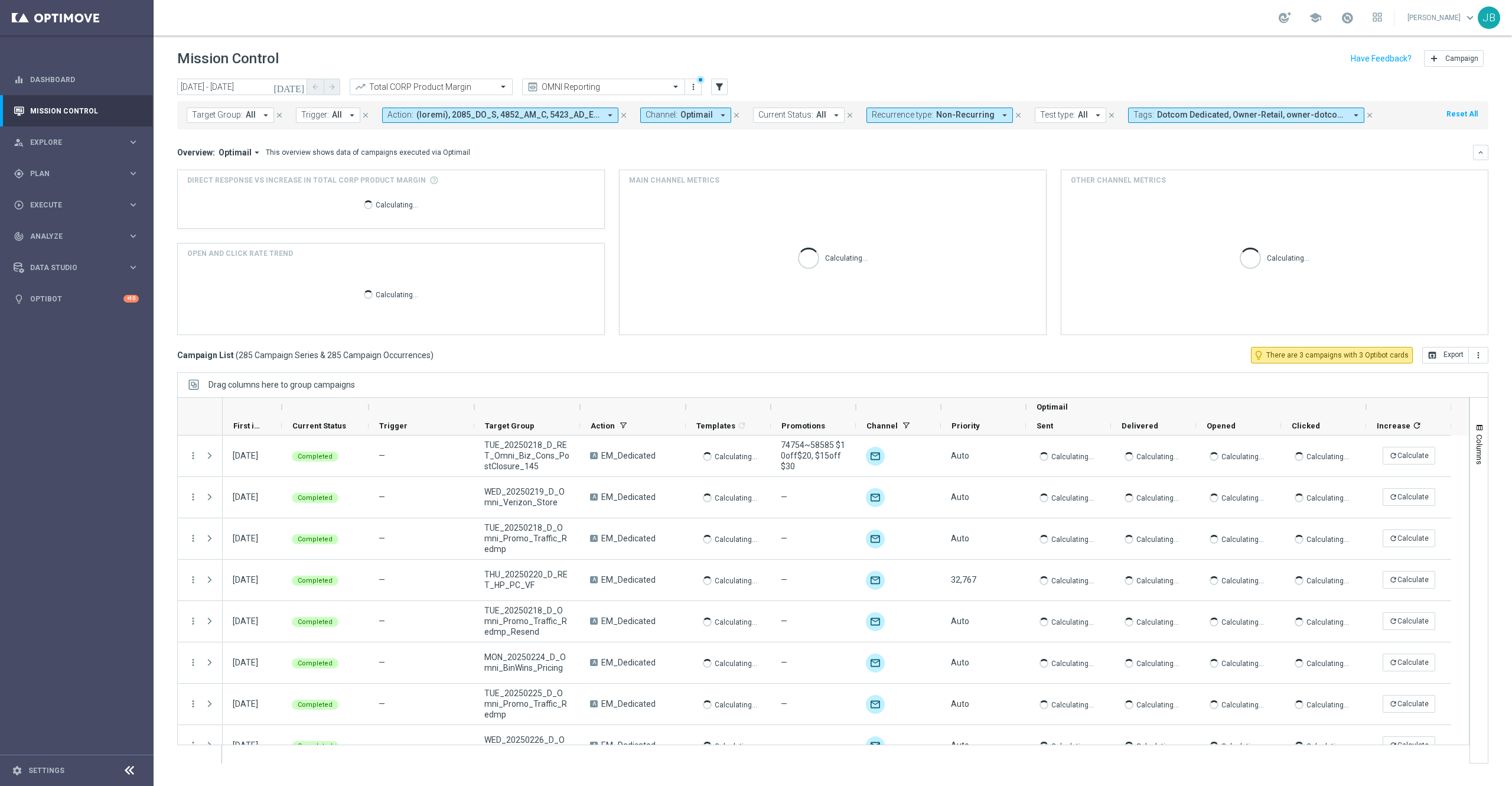
click at [242, 113] on button "Target Group: All arrow_drop_down" at bounding box center [230, 115] width 87 height 15
click at [288, 193] on label "ED_OMNI_July_Summer_Event" at bounding box center [252, 190] width 96 height 7
type input "ED_OMNI_July_Summer_Event"
click at [491, 151] on div "Overview: Optimail arrow_drop_down This overview shows data of campaigns execut…" at bounding box center [824, 152] width 1296 height 11
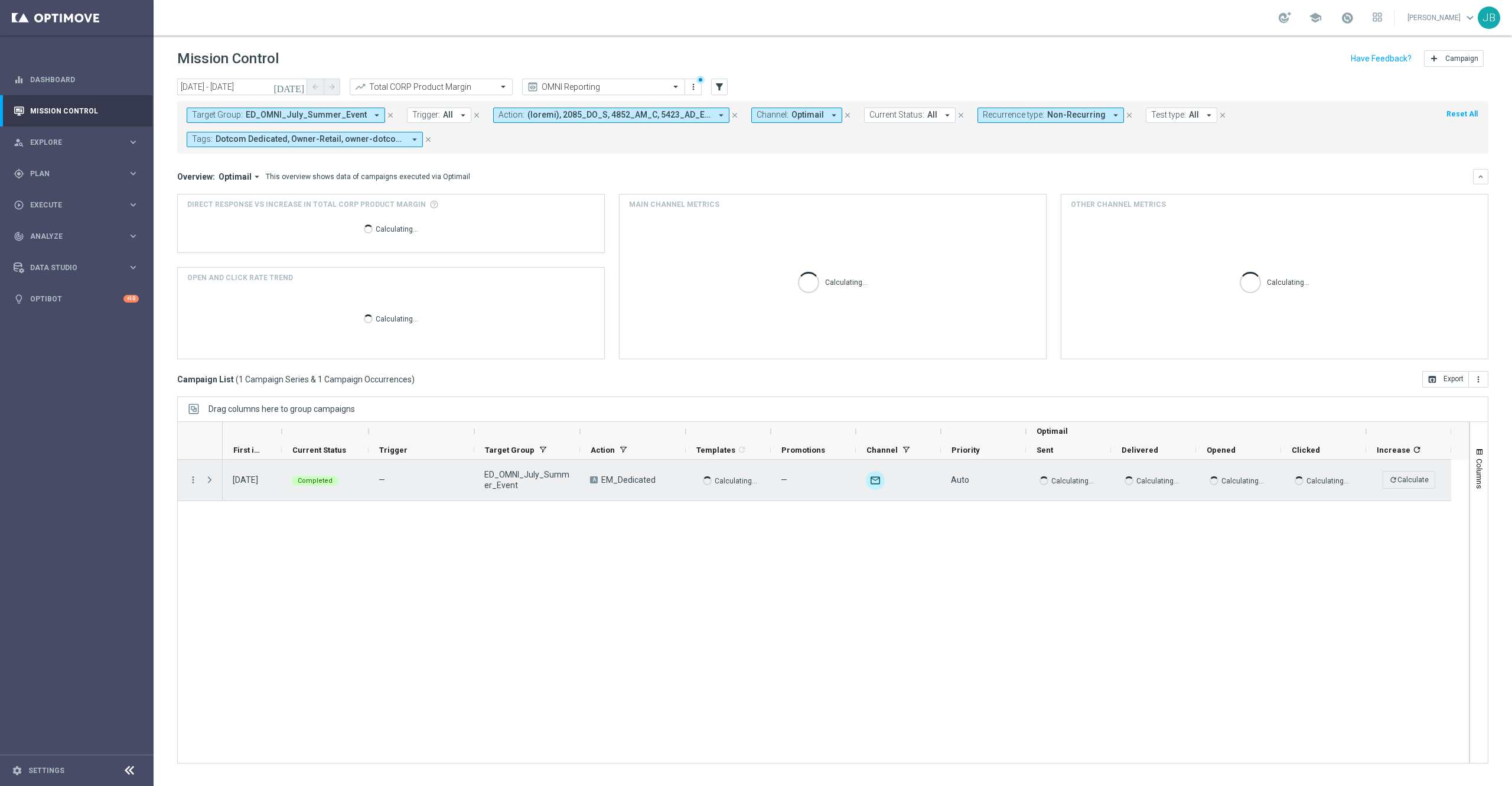
click at [206, 484] on span at bounding box center [210, 479] width 11 height 9
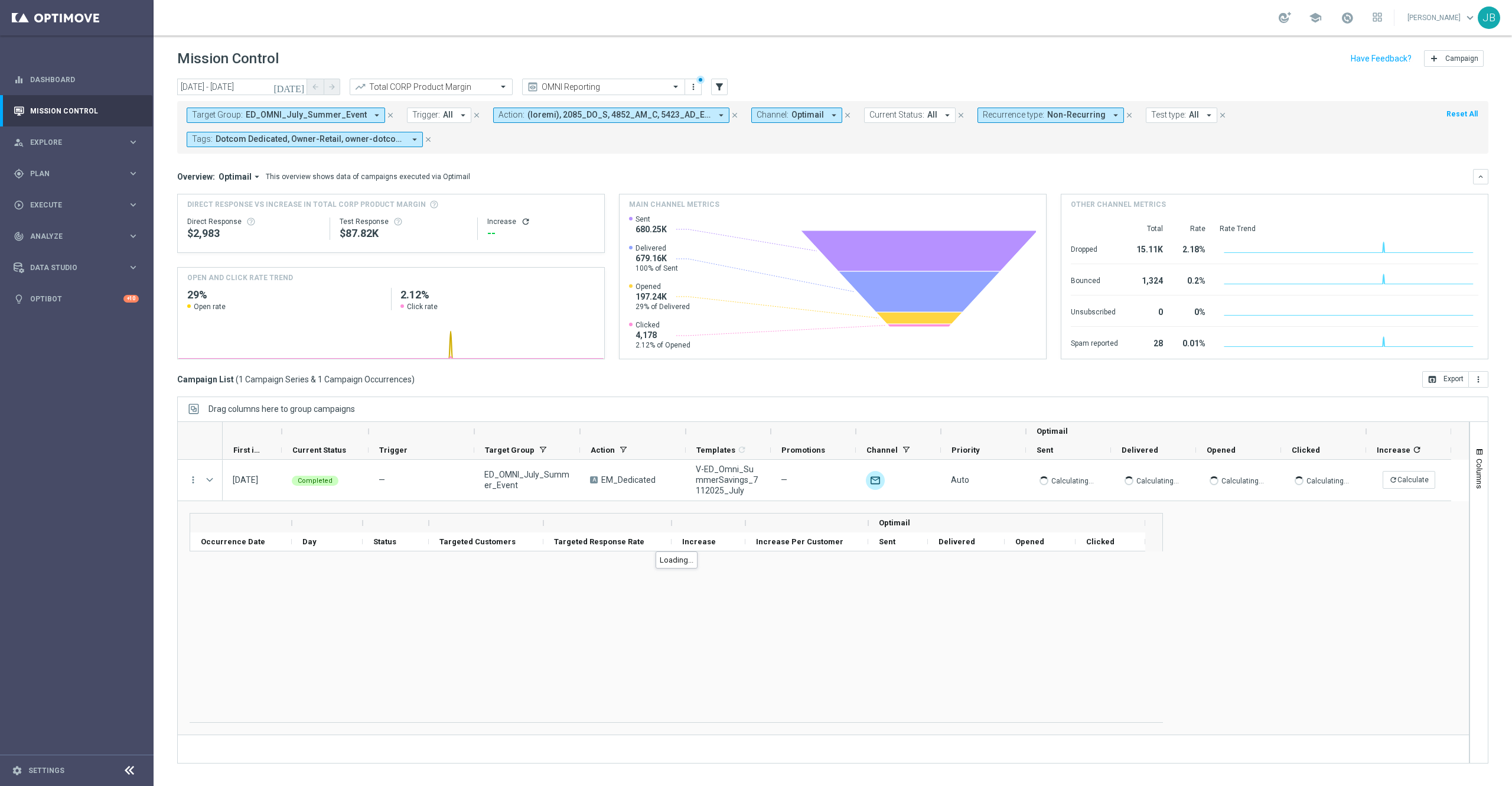
click at [346, 111] on span "ED_OMNI_July_Summer_Event" at bounding box center [306, 115] width 121 height 10
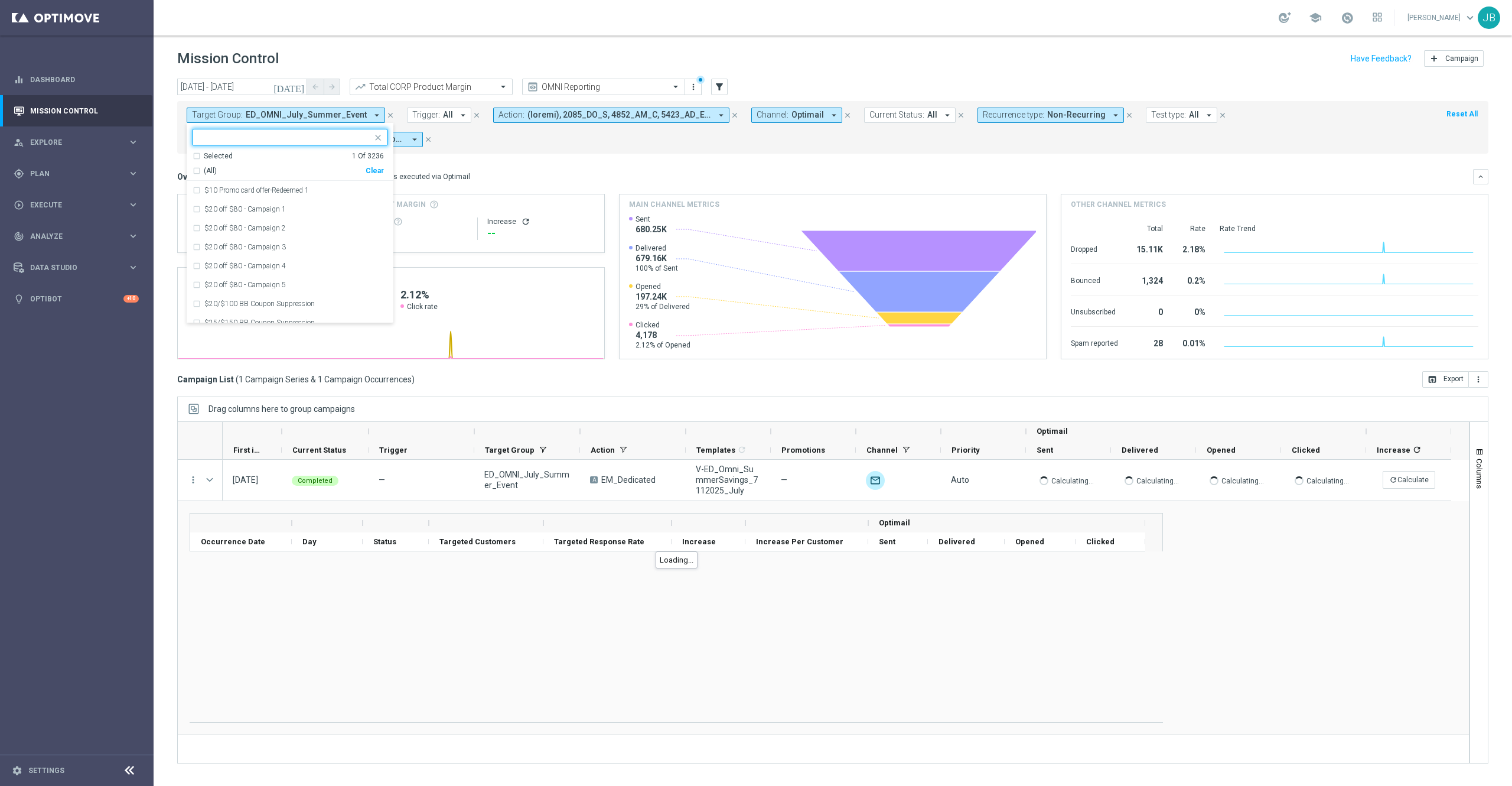
click at [0, 0] on div "Clear" at bounding box center [0, 0] width 0 height 0
click at [294, 134] on input "text" at bounding box center [285, 137] width 173 height 10
paste input "FRI_20250314_Tech_Event"
type input "FRI_20250314_Tech_Event"
click at [525, 170] on div "Overview: Optimail arrow_drop_down This overview shows data of campaigns execut…" at bounding box center [832, 176] width 1311 height 15
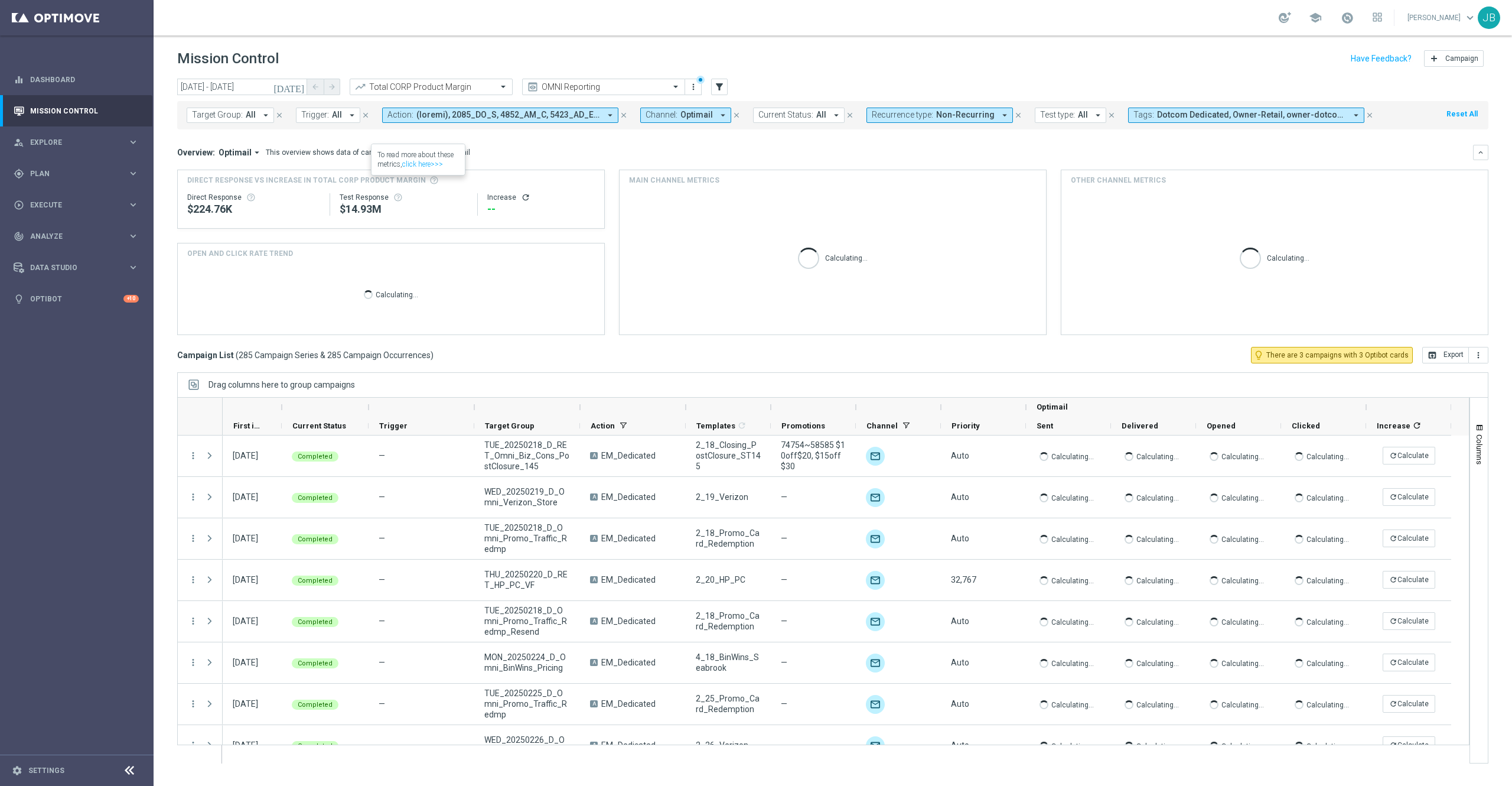
click at [237, 115] on span "Target Group:" at bounding box center [217, 115] width 51 height 10
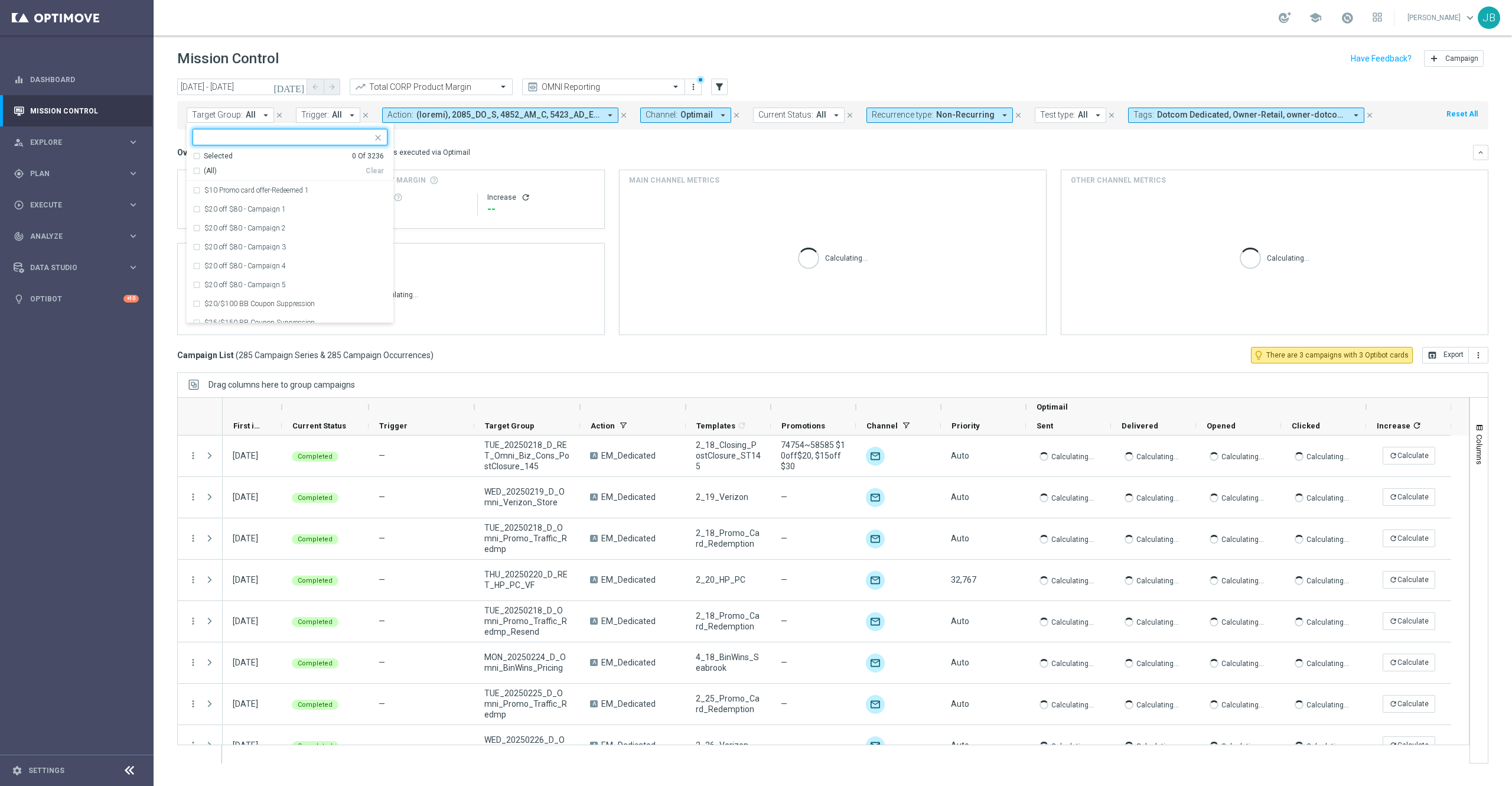
click at [249, 139] on input "text" at bounding box center [285, 137] width 173 height 10
click at [198, 138] on div "FRI_20250314_Tech_Event" at bounding box center [284, 138] width 175 height 12
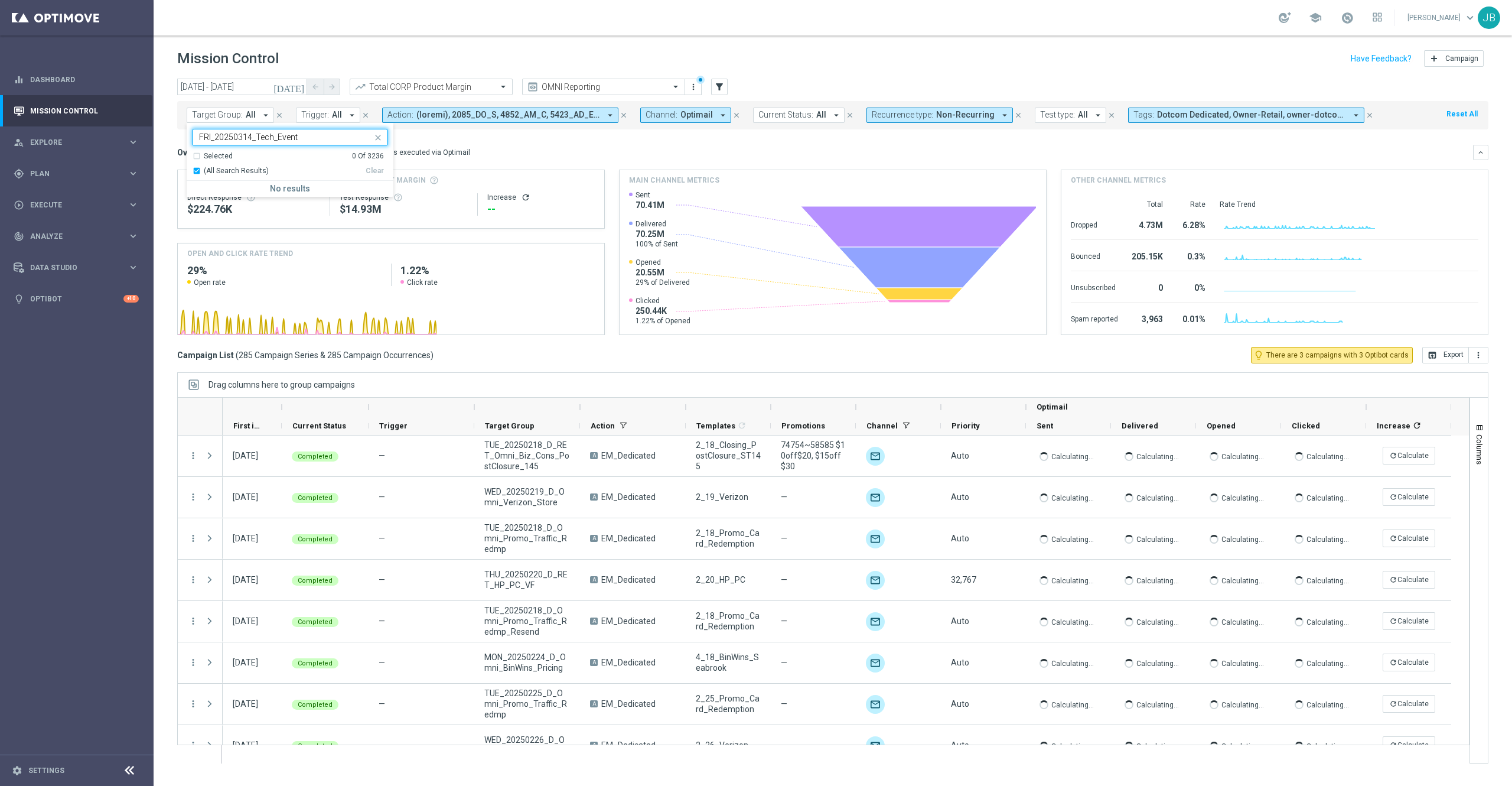
click at [321, 135] on input "FRI_20250314_Tech_Event" at bounding box center [285, 137] width 173 height 10
click at [196, 134] on div "FRI_20250314_Tech_Event" at bounding box center [282, 137] width 179 height 15
click at [203, 137] on input "FRI_20250314_Tech_Event" at bounding box center [285, 137] width 173 height 10
click at [198, 137] on div "FRI_20250314_Tech_Event" at bounding box center [284, 138] width 175 height 12
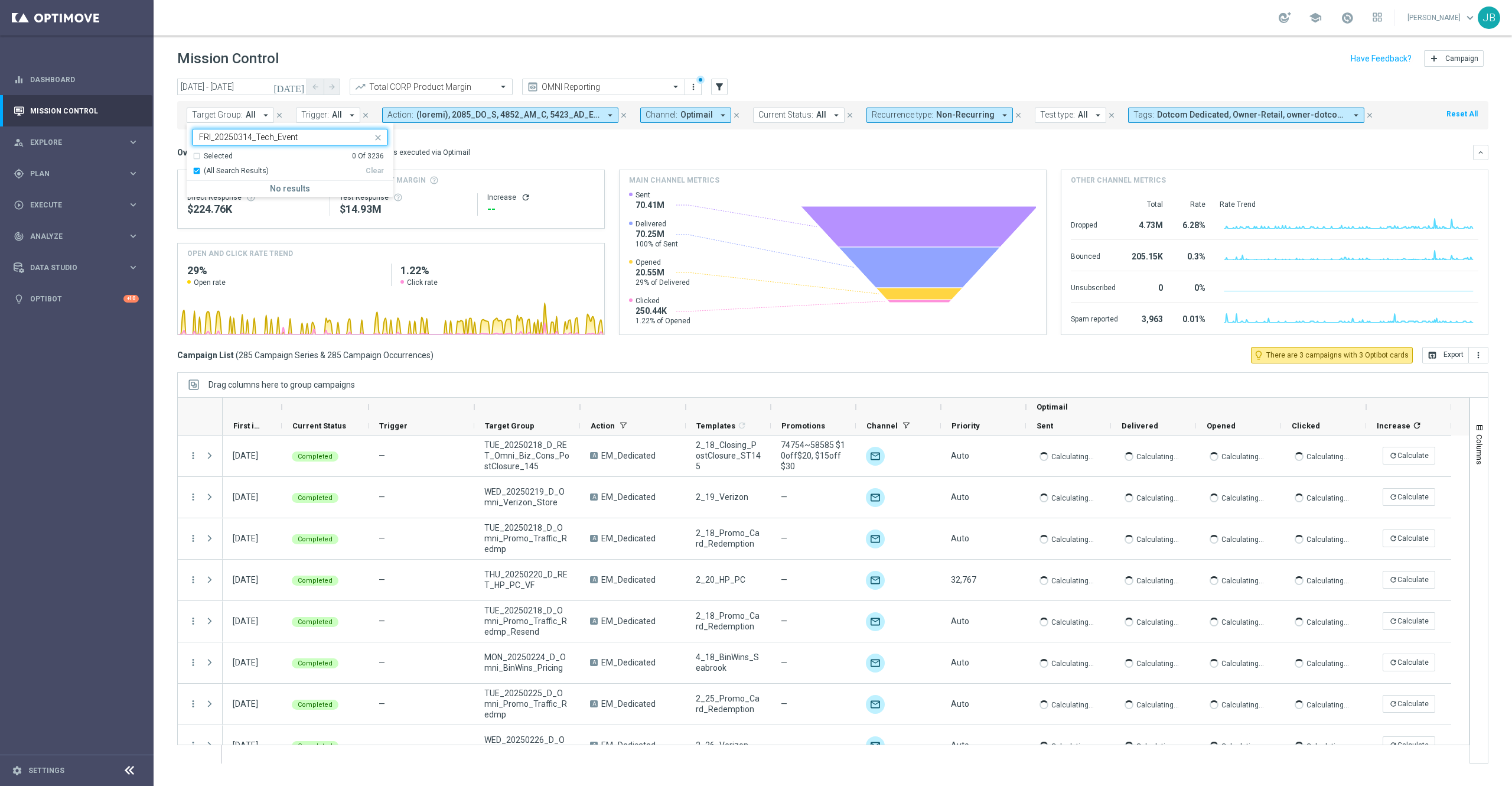
type input "FRI_20250314_Tech_Event"
click at [487, 154] on div "Overview: Optimail arrow_drop_down This overview shows data of campaigns execut…" at bounding box center [824, 152] width 1296 height 11
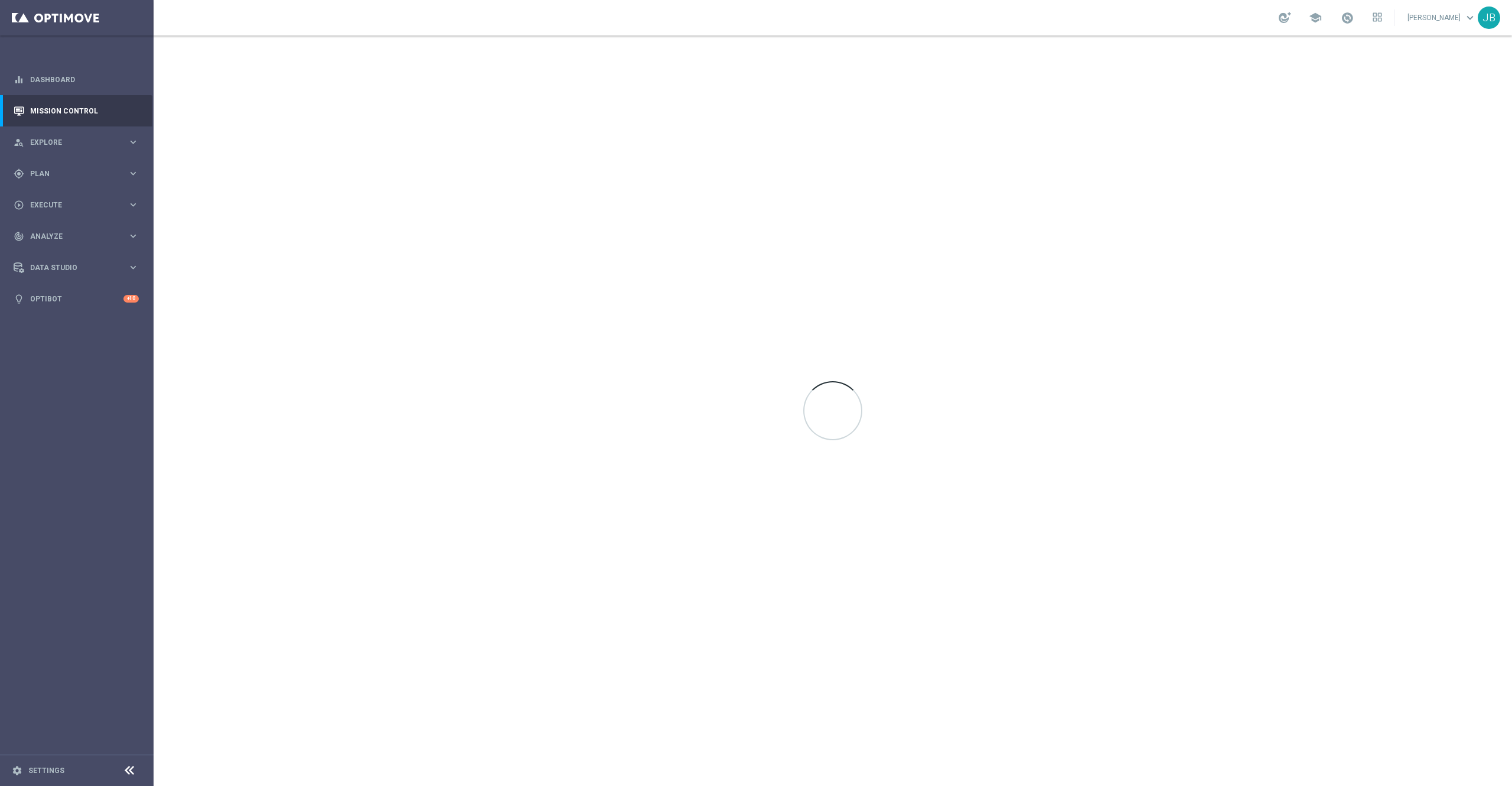
click at [1203, 210] on div at bounding box center [832, 410] width 1358 height 750
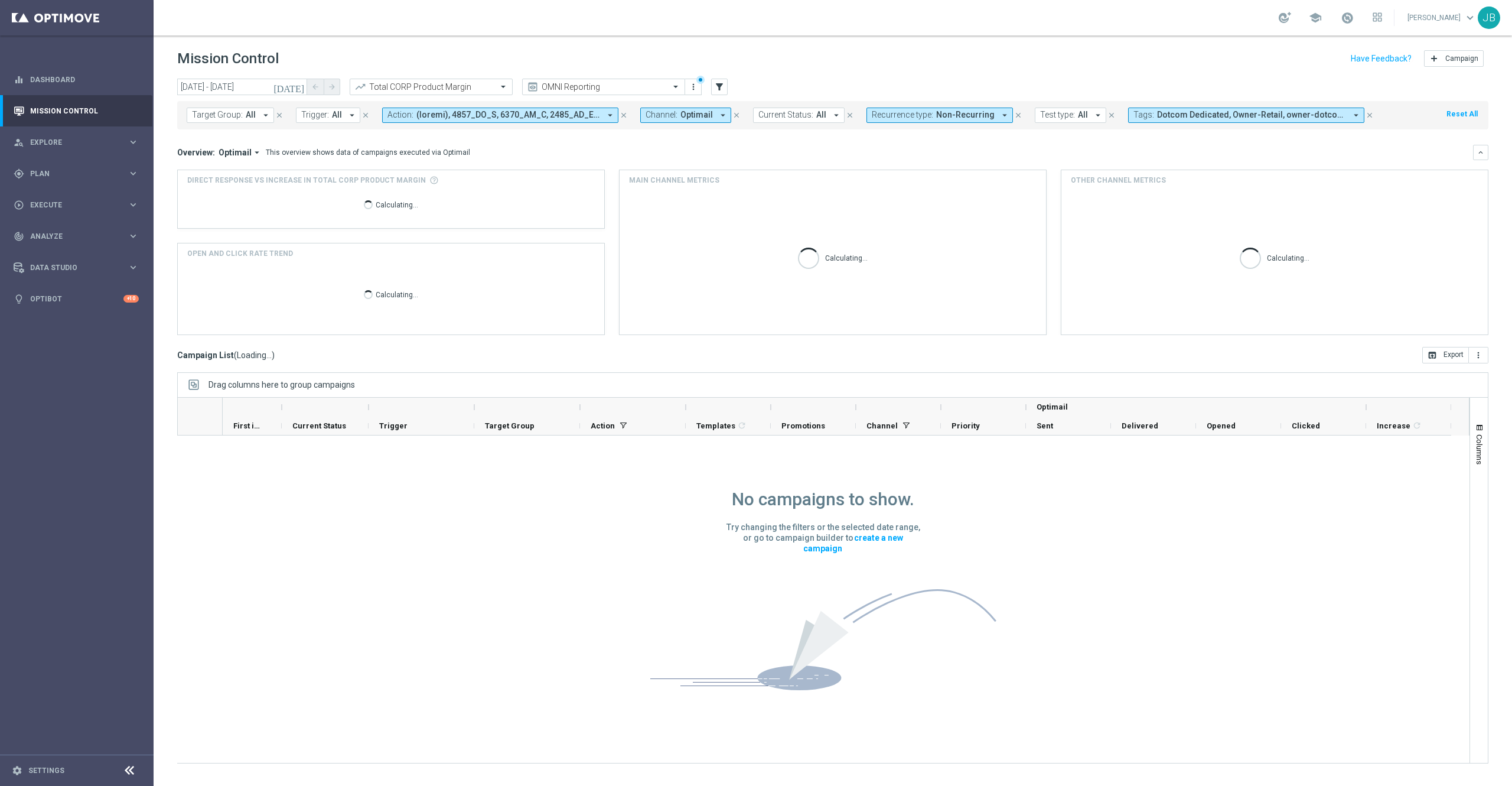
click at [238, 115] on span "Target Group:" at bounding box center [217, 115] width 51 height 10
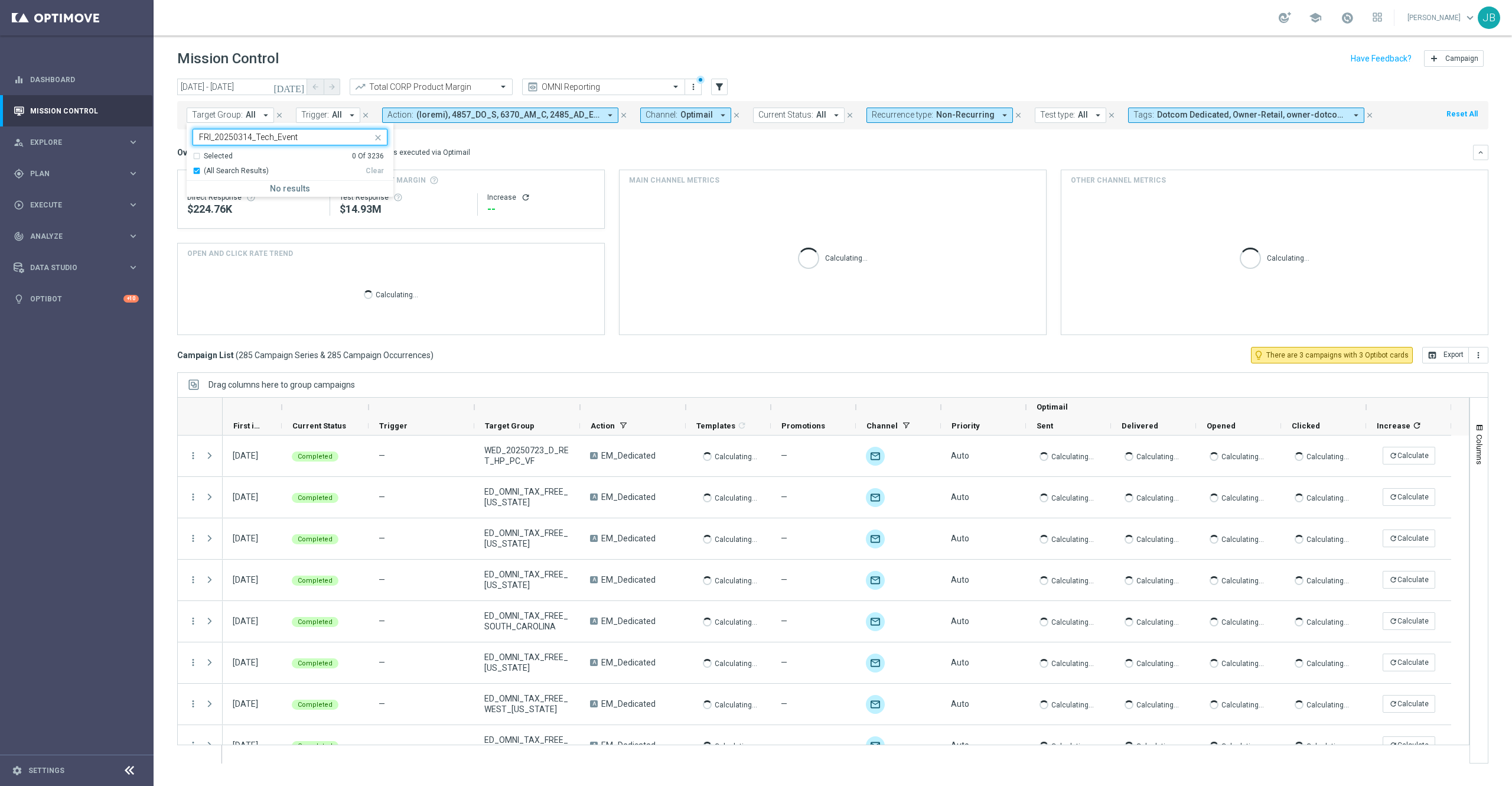
type input "FRI_20250314_Tech_Event"
click at [455, 144] on mini-dashboard "Overview: Optimail arrow_drop_down This overview shows data of campaigns execut…" at bounding box center [832, 238] width 1311 height 218
click at [248, 117] on span "All" at bounding box center [250, 115] width 10 height 10
type input "FRI_20250314_Tech_Event"
click at [79, 170] on span "Plan" at bounding box center [79, 174] width 97 height 7
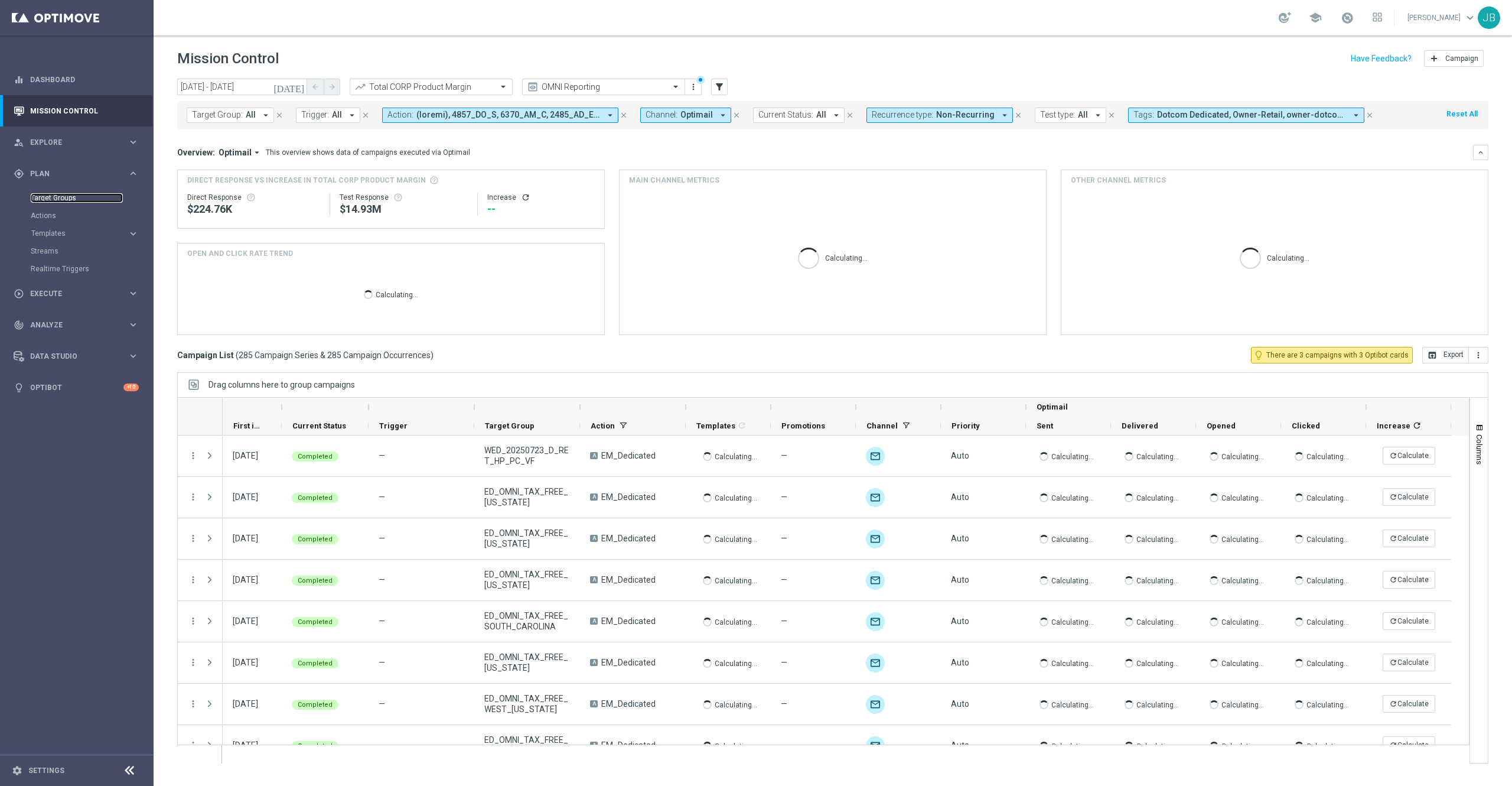
click at [76, 200] on link "Target Groups" at bounding box center [77, 198] width 92 height 9
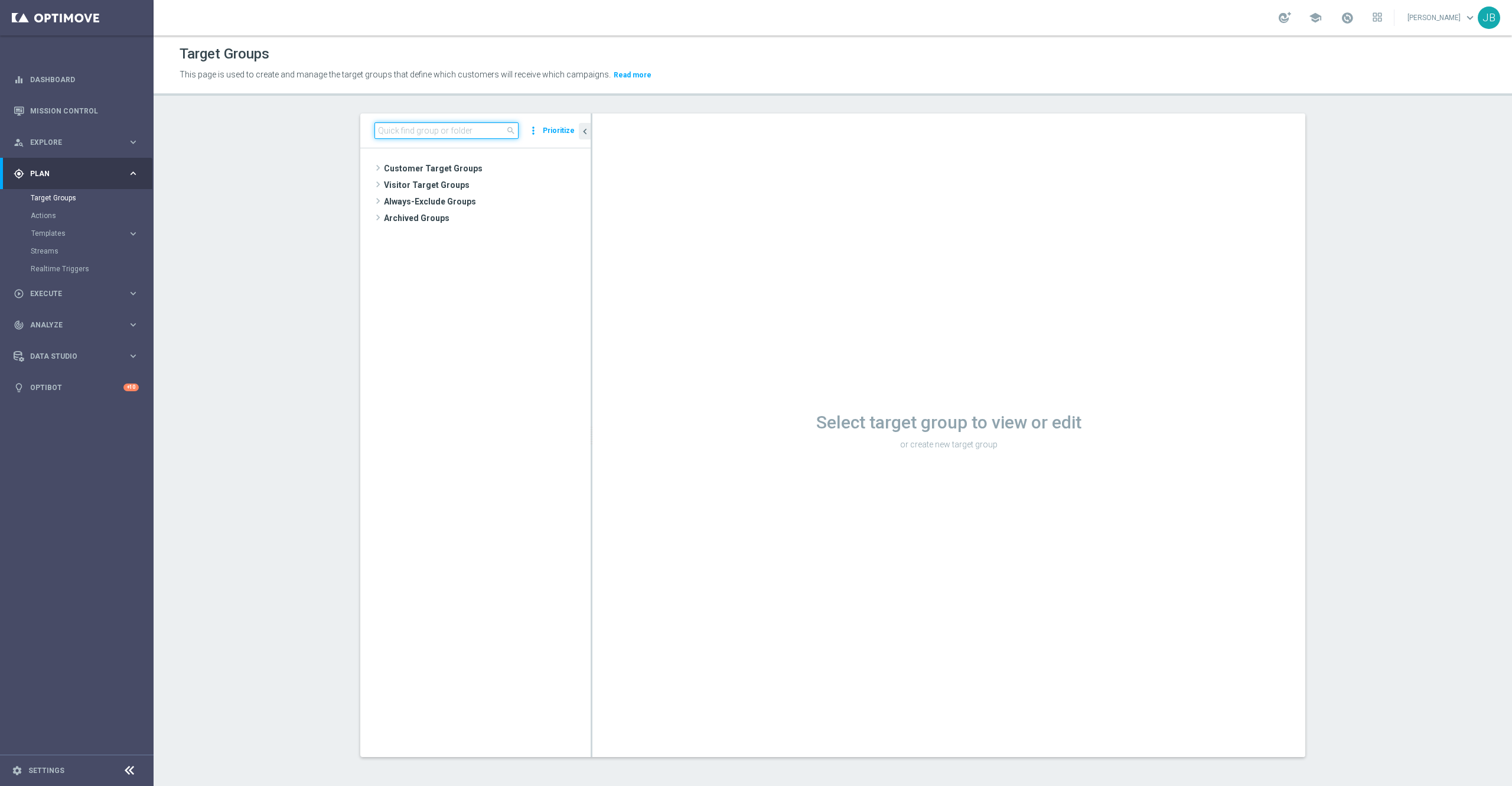
click at [401, 132] on input at bounding box center [447, 130] width 144 height 17
paste input "FRI_20250314_Tech_Event"
type input "FRI_20250314_Tech_Event"
click at [444, 220] on span "FRI_20250314_Tech_Event" at bounding box center [498, 218] width 132 height 10
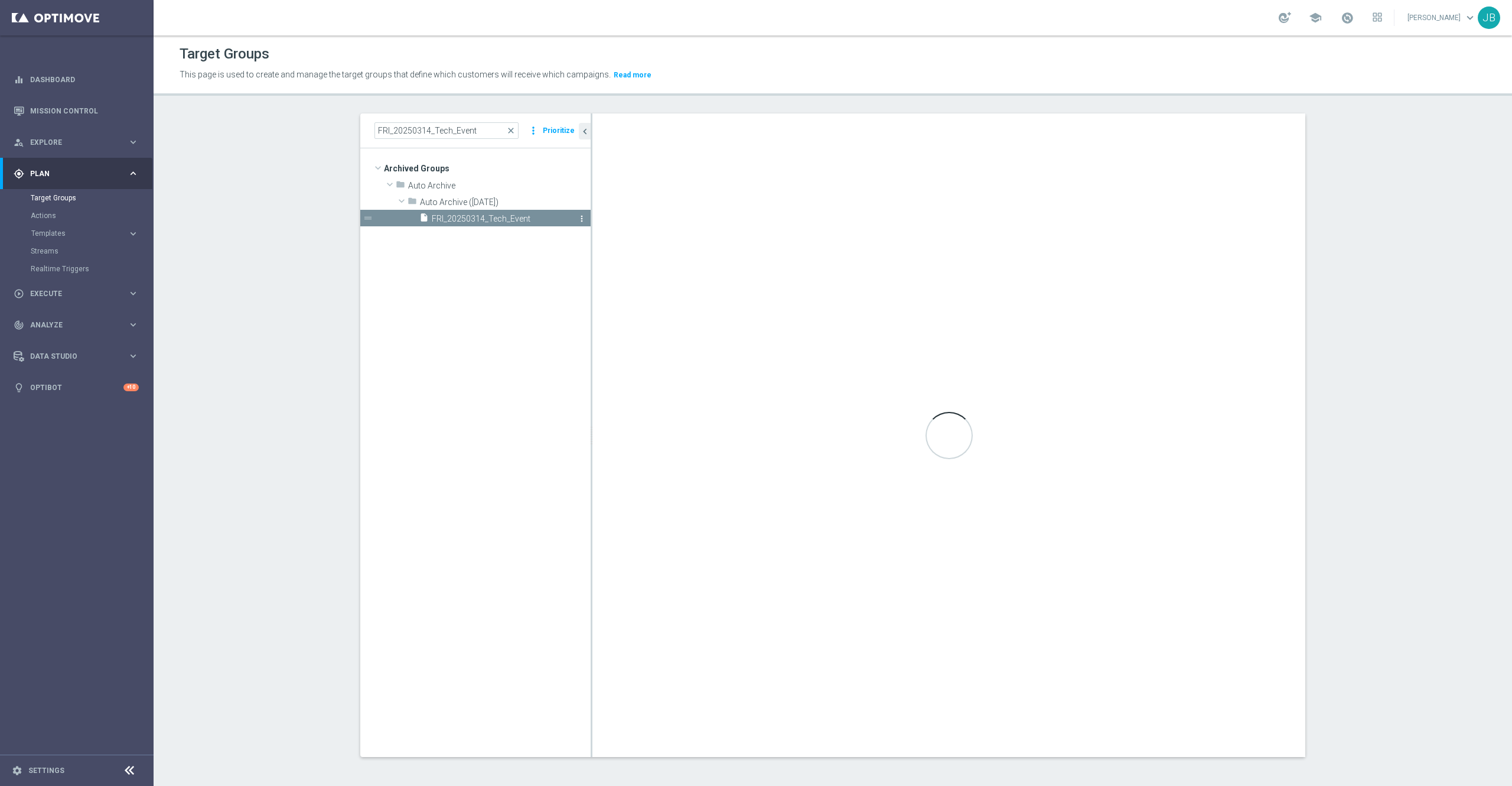
click at [577, 219] on icon "more_vert" at bounding box center [581, 218] width 9 height 9
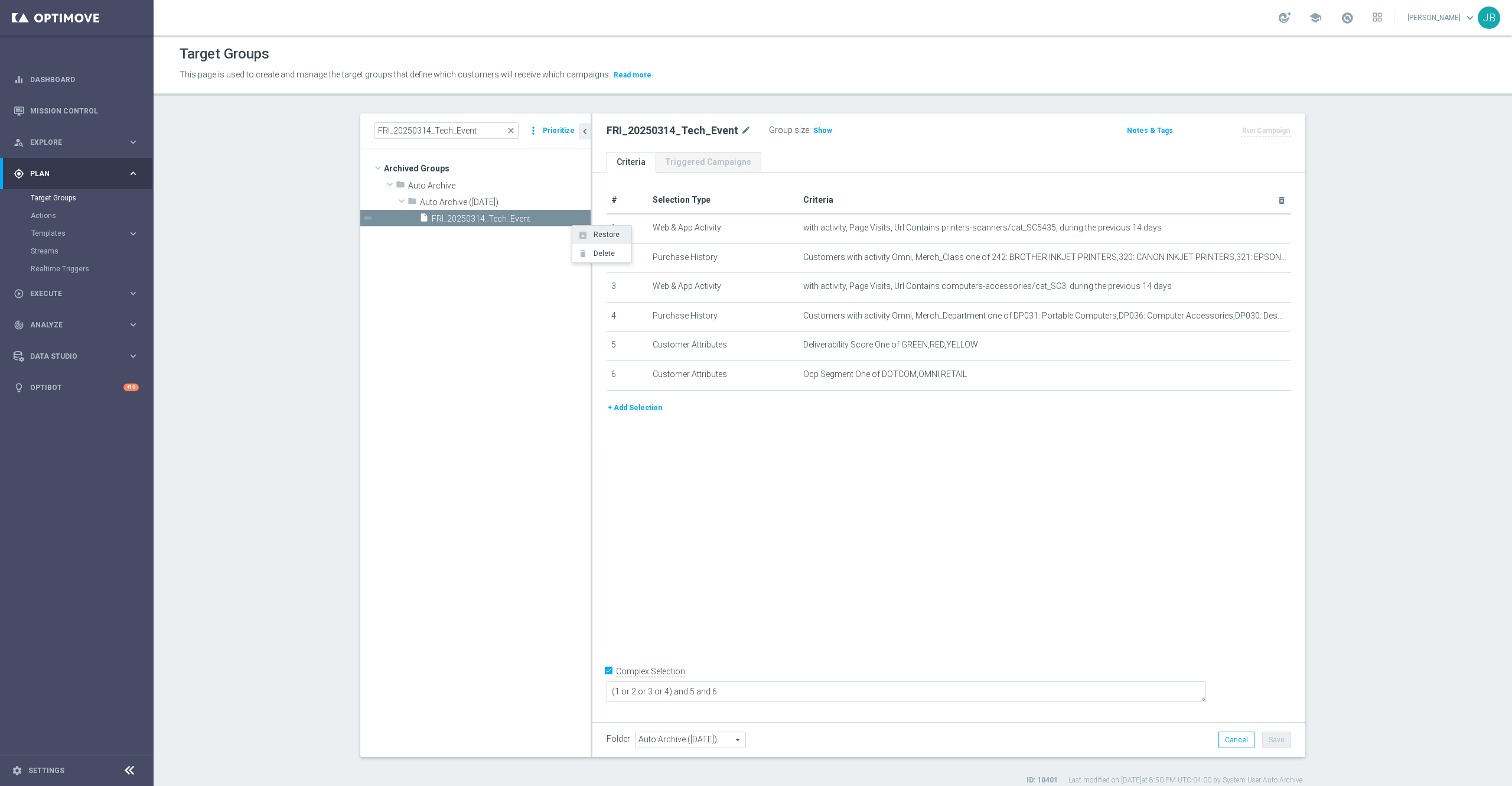
click at [588, 234] on li "unarchive Restore" at bounding box center [601, 234] width 59 height 18
type input "Customer Target Groups"
click at [85, 115] on link "Mission Control" at bounding box center [84, 110] width 109 height 31
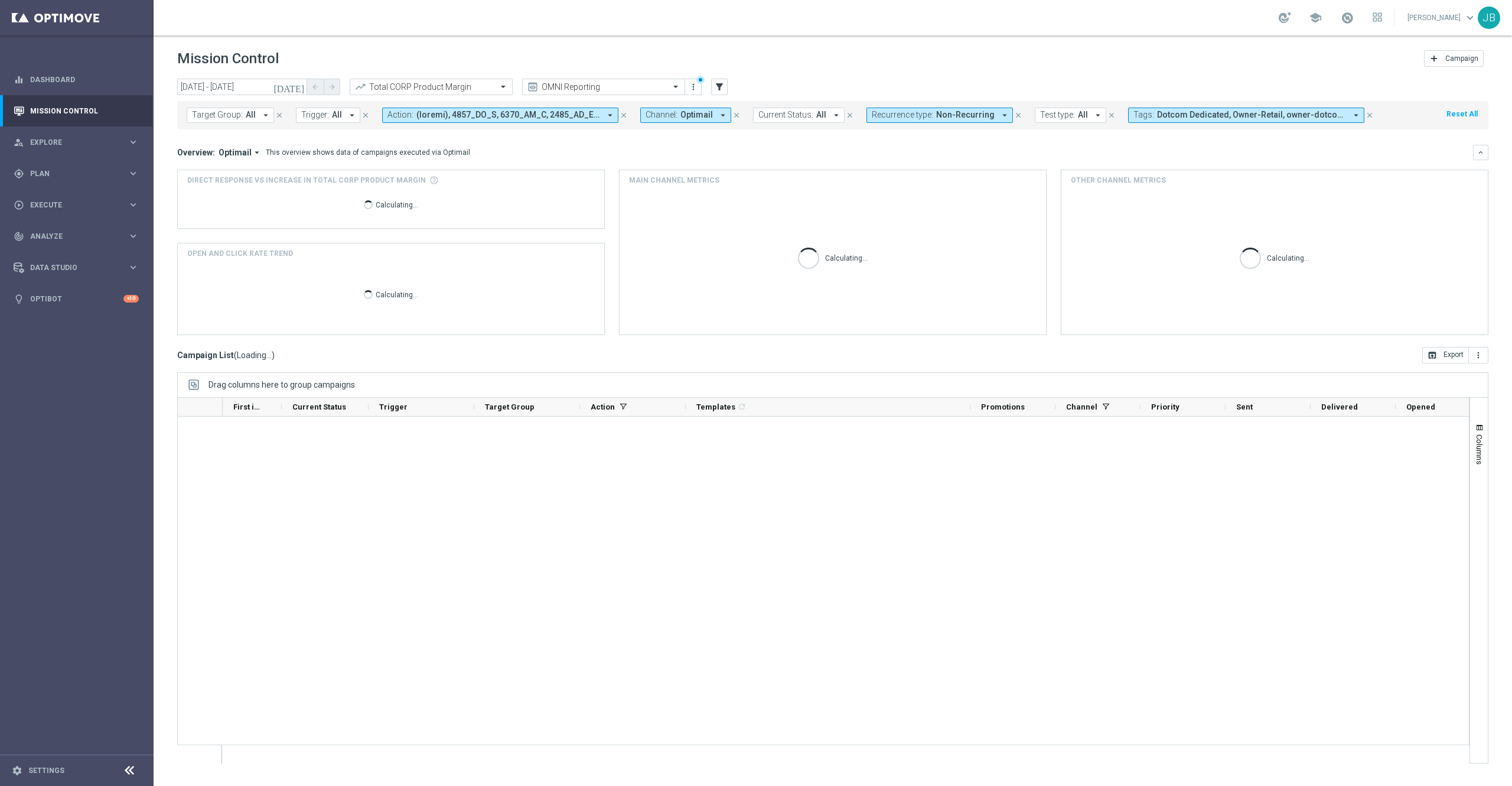
click at [251, 116] on span "All" at bounding box center [250, 115] width 10 height 10
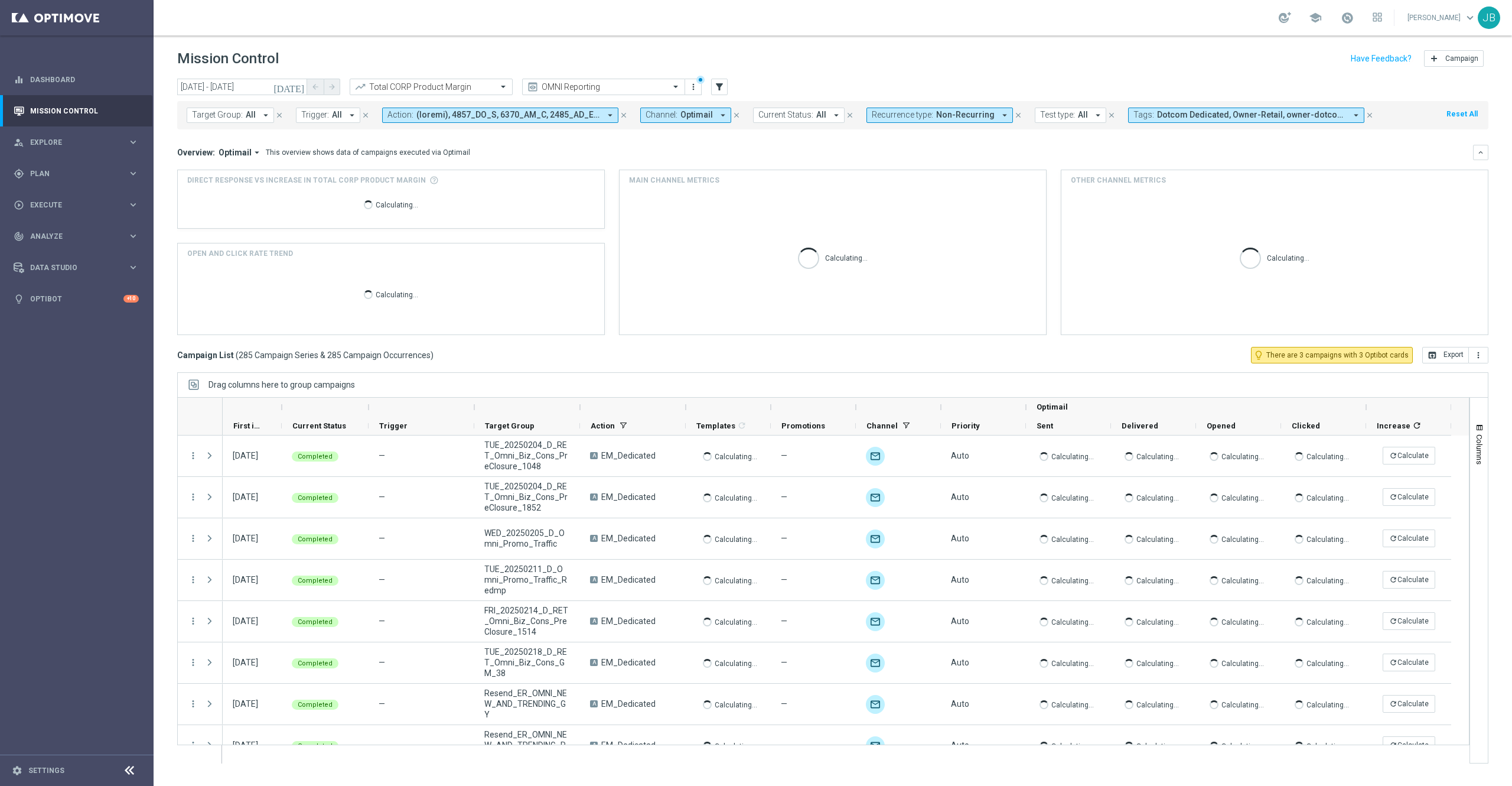
click at [1014, 115] on icon "close" at bounding box center [1018, 115] width 8 height 8
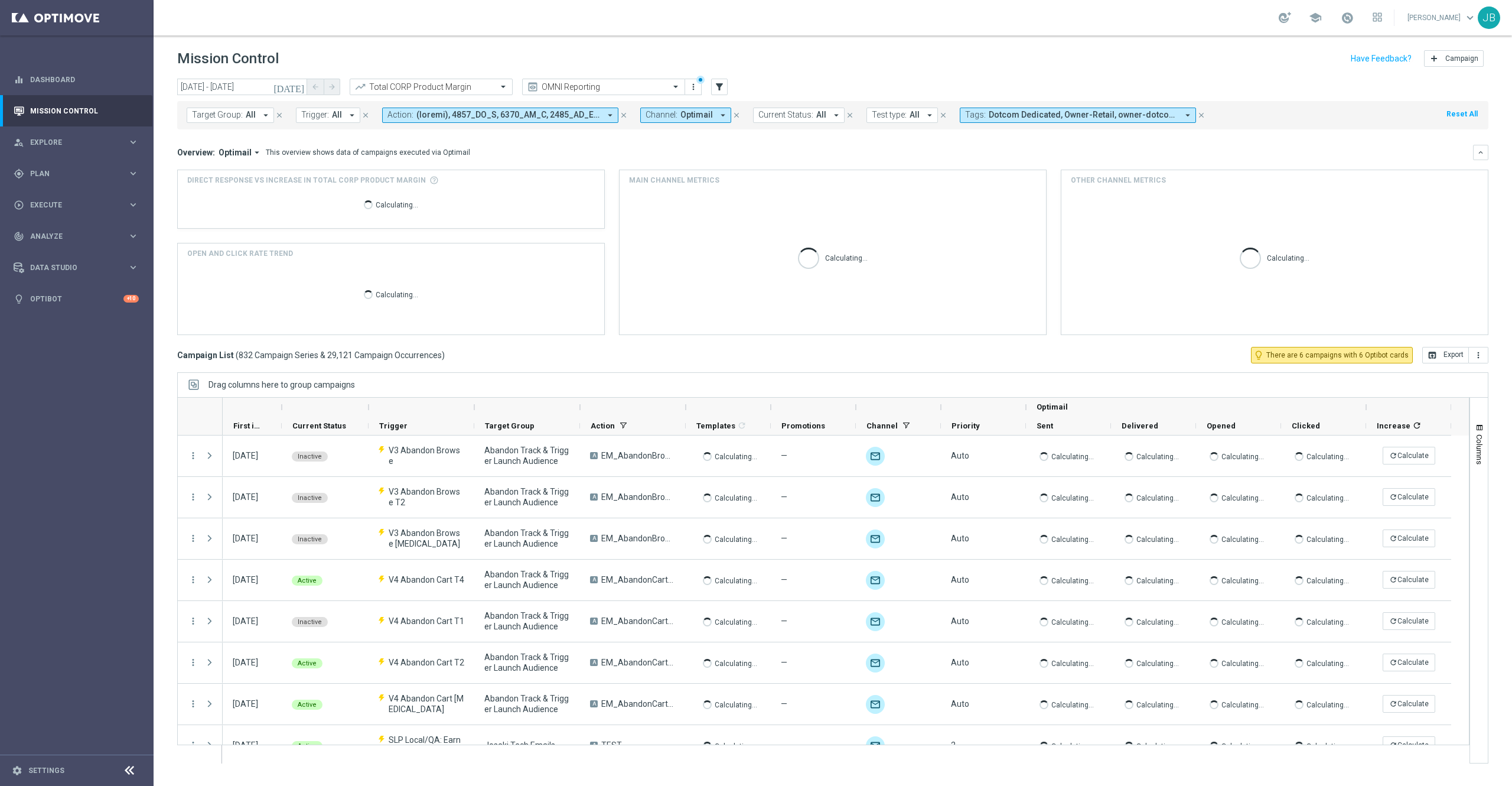
click at [246, 112] on span "All" at bounding box center [250, 115] width 10 height 10
click at [272, 191] on label "FRI_20250314_Tech_Event" at bounding box center [246, 190] width 84 height 7
type input "FRI_20250314_Tech_Event"
click at [492, 144] on mini-dashboard "Overview: Optimail arrow_drop_down This overview shows data of campaigns execut…" at bounding box center [832, 238] width 1311 height 218
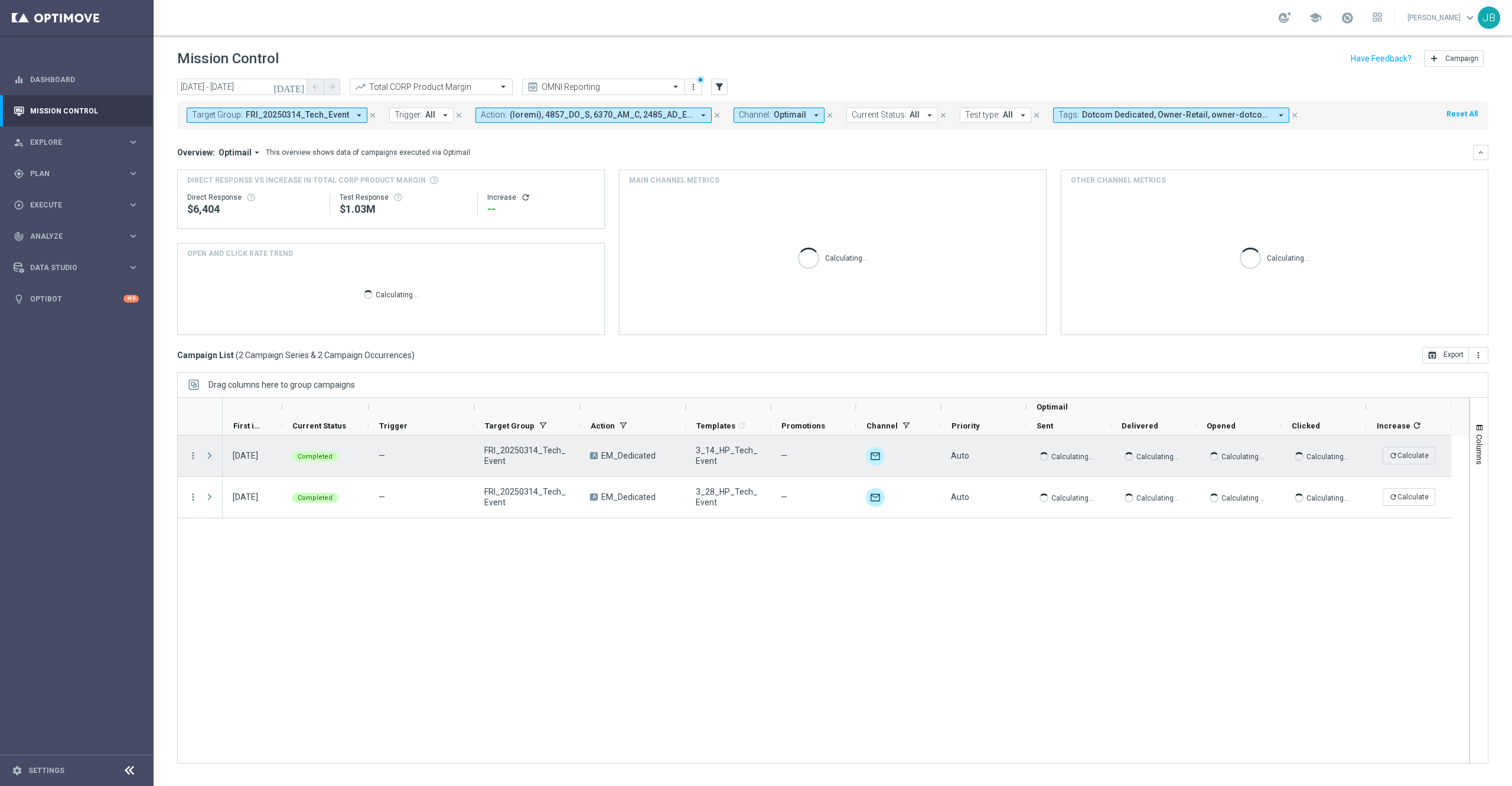
click at [211, 457] on span "Press SPACE to select this row." at bounding box center [210, 455] width 11 height 9
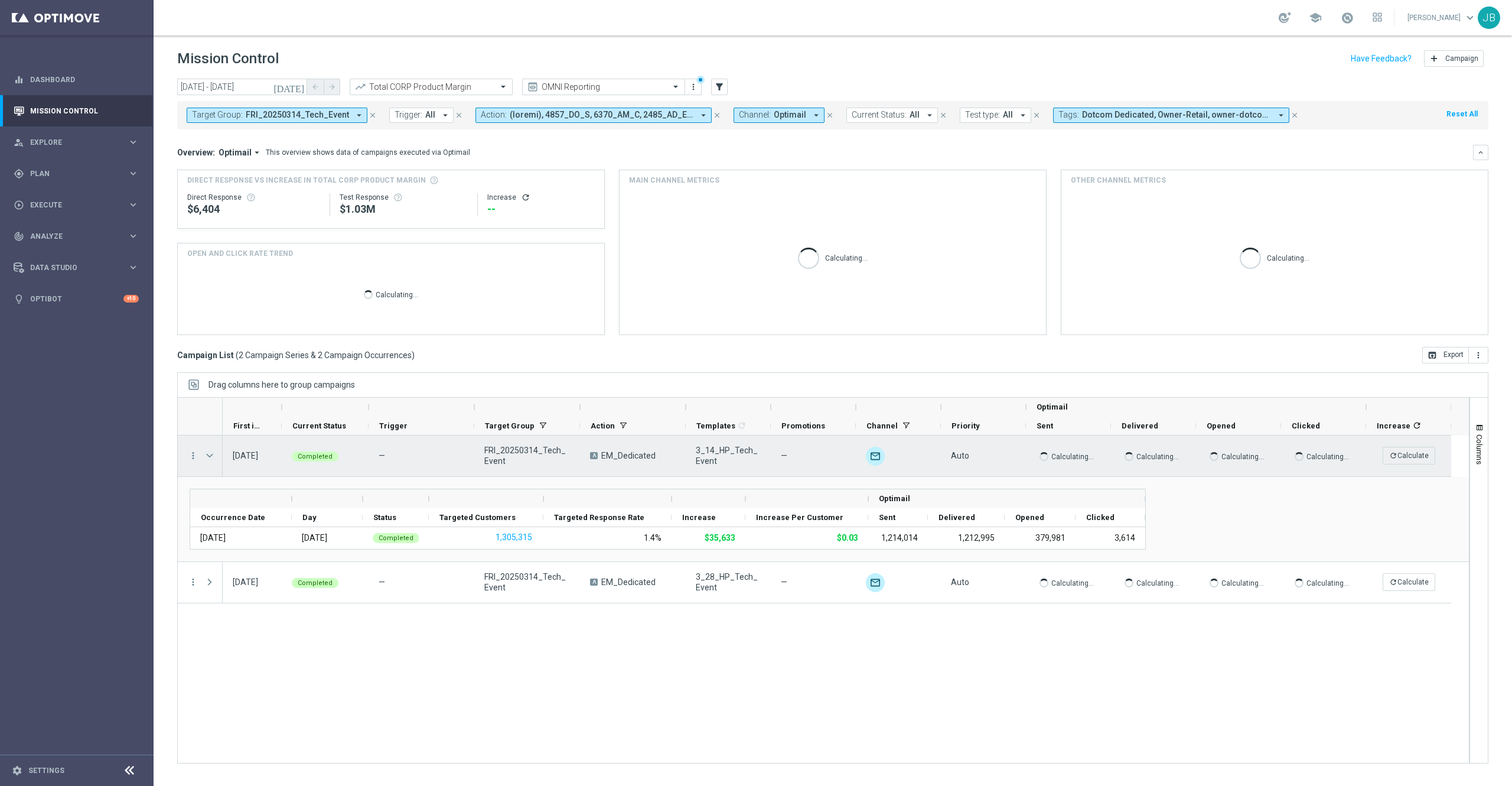
click at [211, 457] on span "Press SPACE to select this row." at bounding box center [210, 455] width 11 height 9
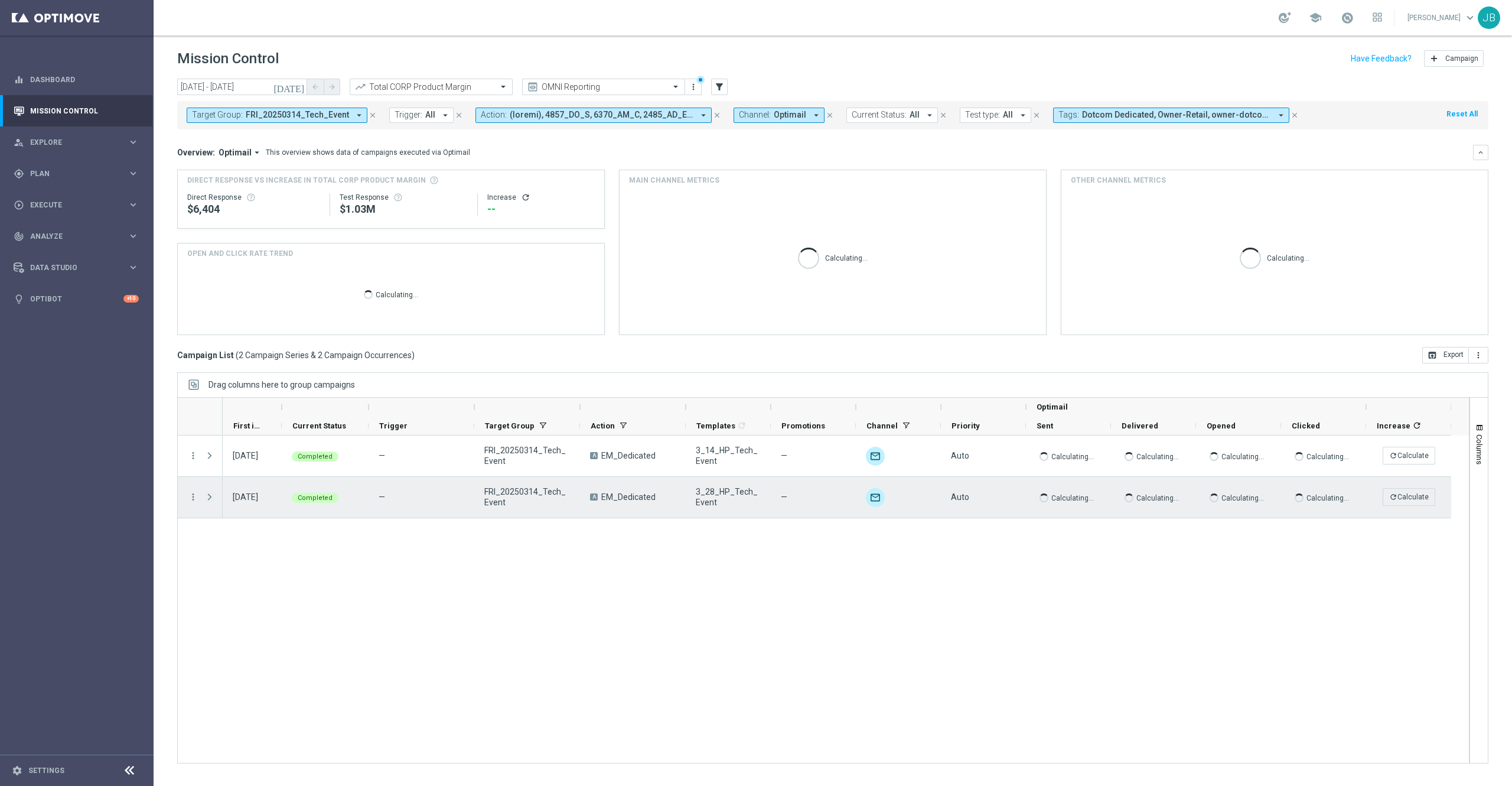
click at [209, 498] on span "Press SPACE to select this row." at bounding box center [210, 497] width 11 height 9
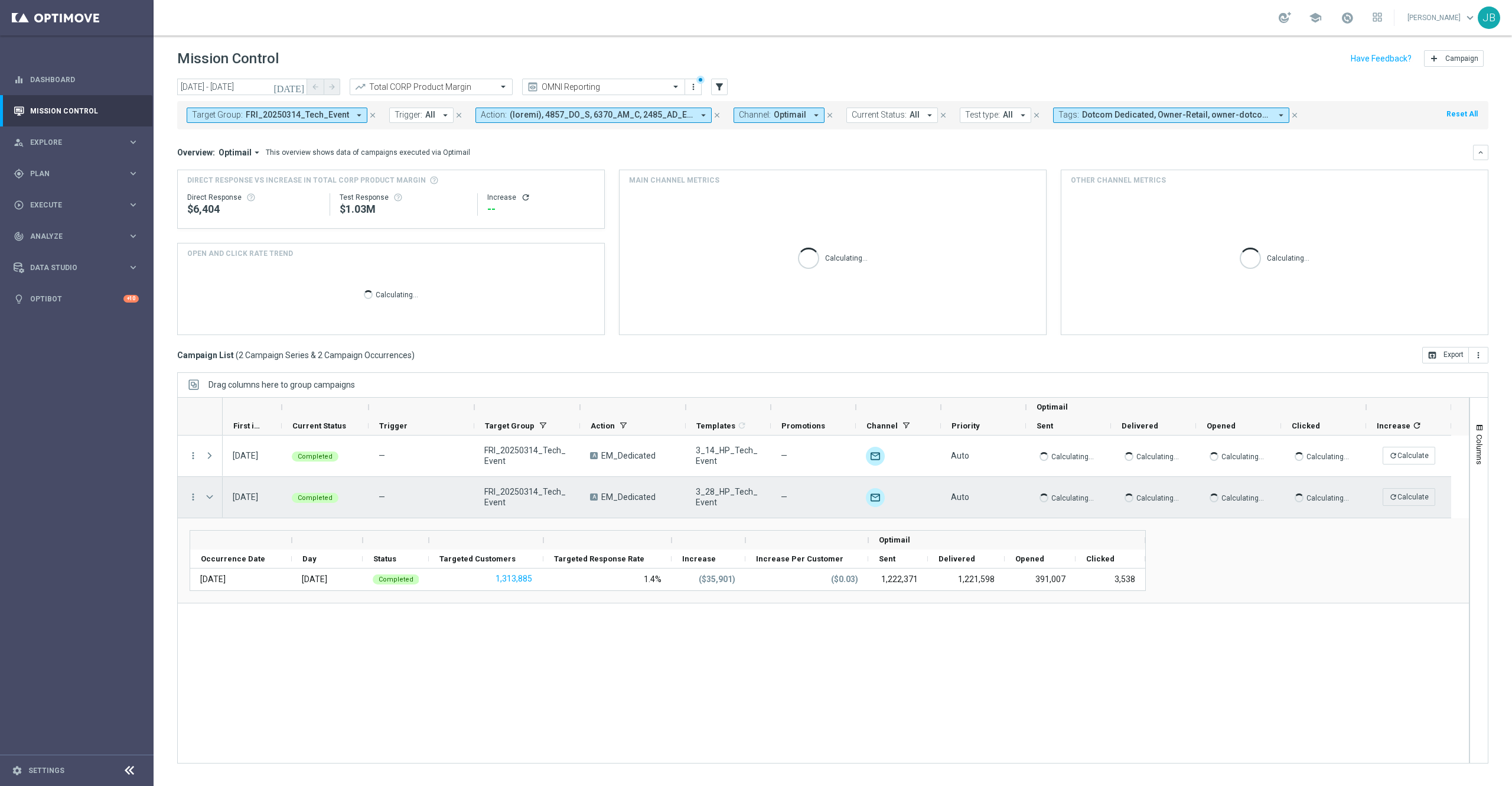
click at [209, 498] on span "Press SPACE to select this row." at bounding box center [210, 497] width 11 height 9
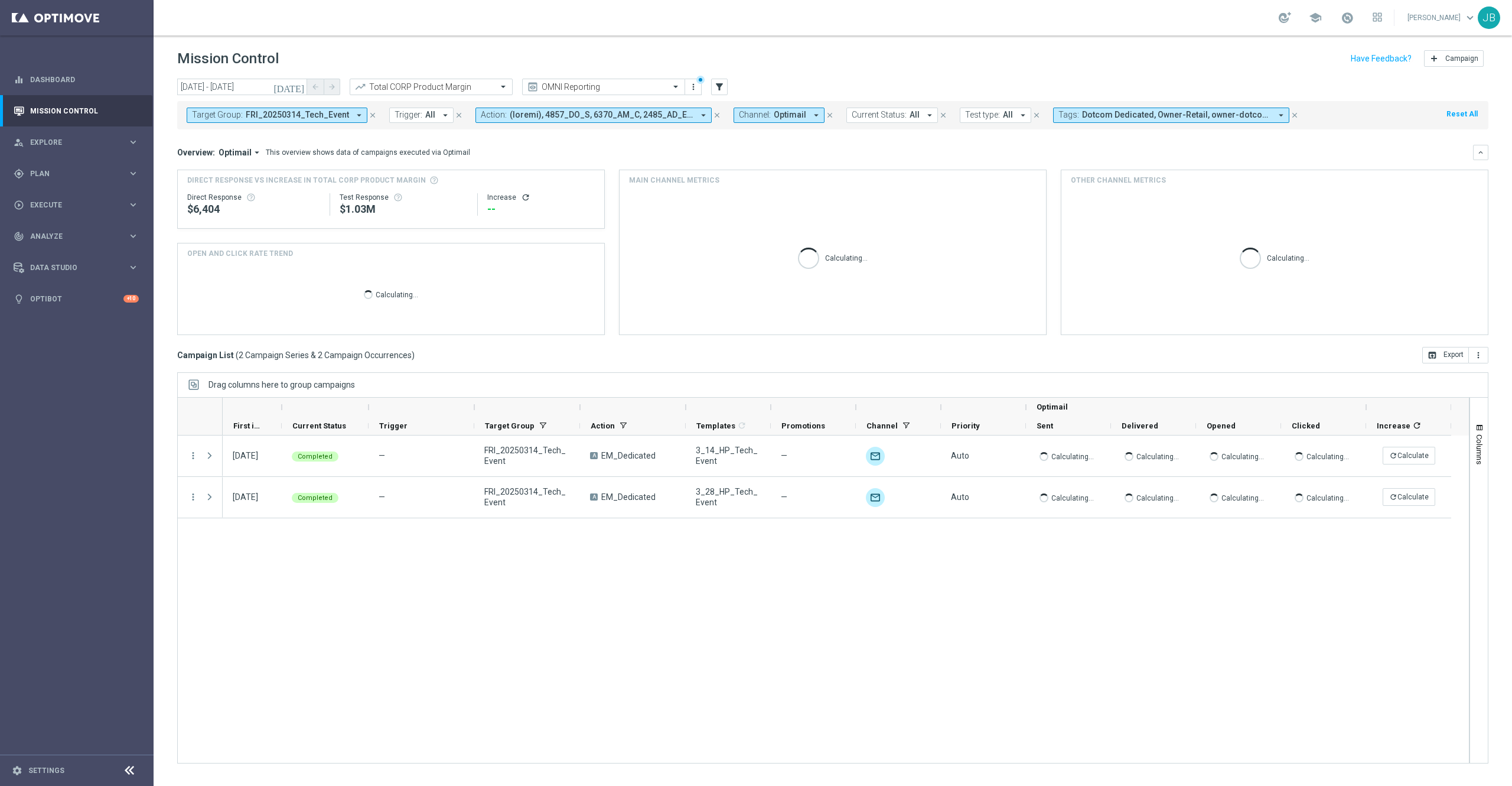
click at [322, 117] on span "FRI_20250314_Tech_Event" at bounding box center [297, 115] width 103 height 10
click at [550, 153] on div "Overview: Optimail arrow_drop_down This overview shows data of campaigns execut…" at bounding box center [824, 152] width 1296 height 11
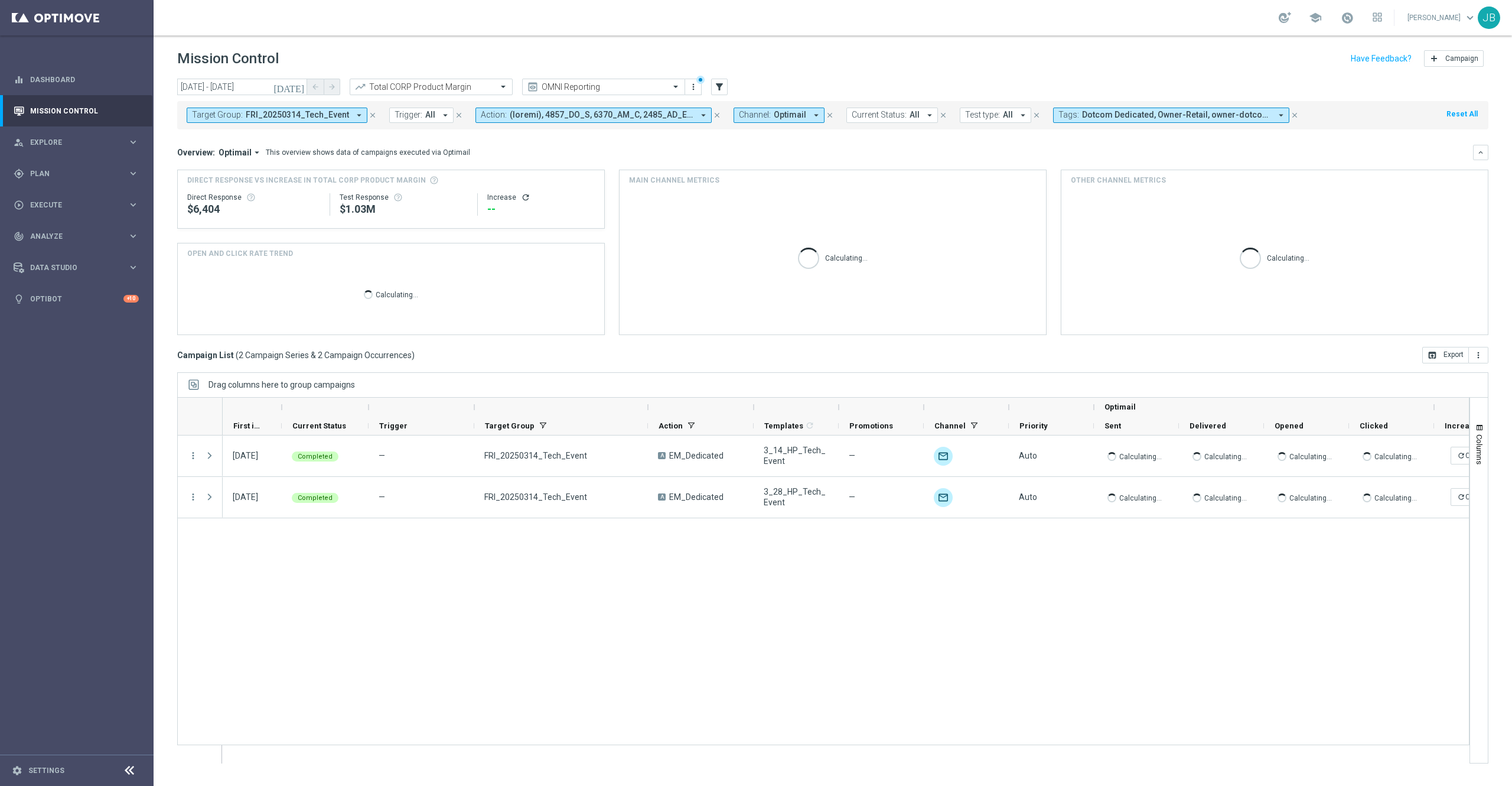
drag, startPoint x: 577, startPoint y: 405, endPoint x: 646, endPoint y: 413, distance: 69.5
click at [646, 413] on div at bounding box center [648, 407] width 5 height 19
click at [368, 115] on icon "close" at bounding box center [372, 115] width 8 height 8
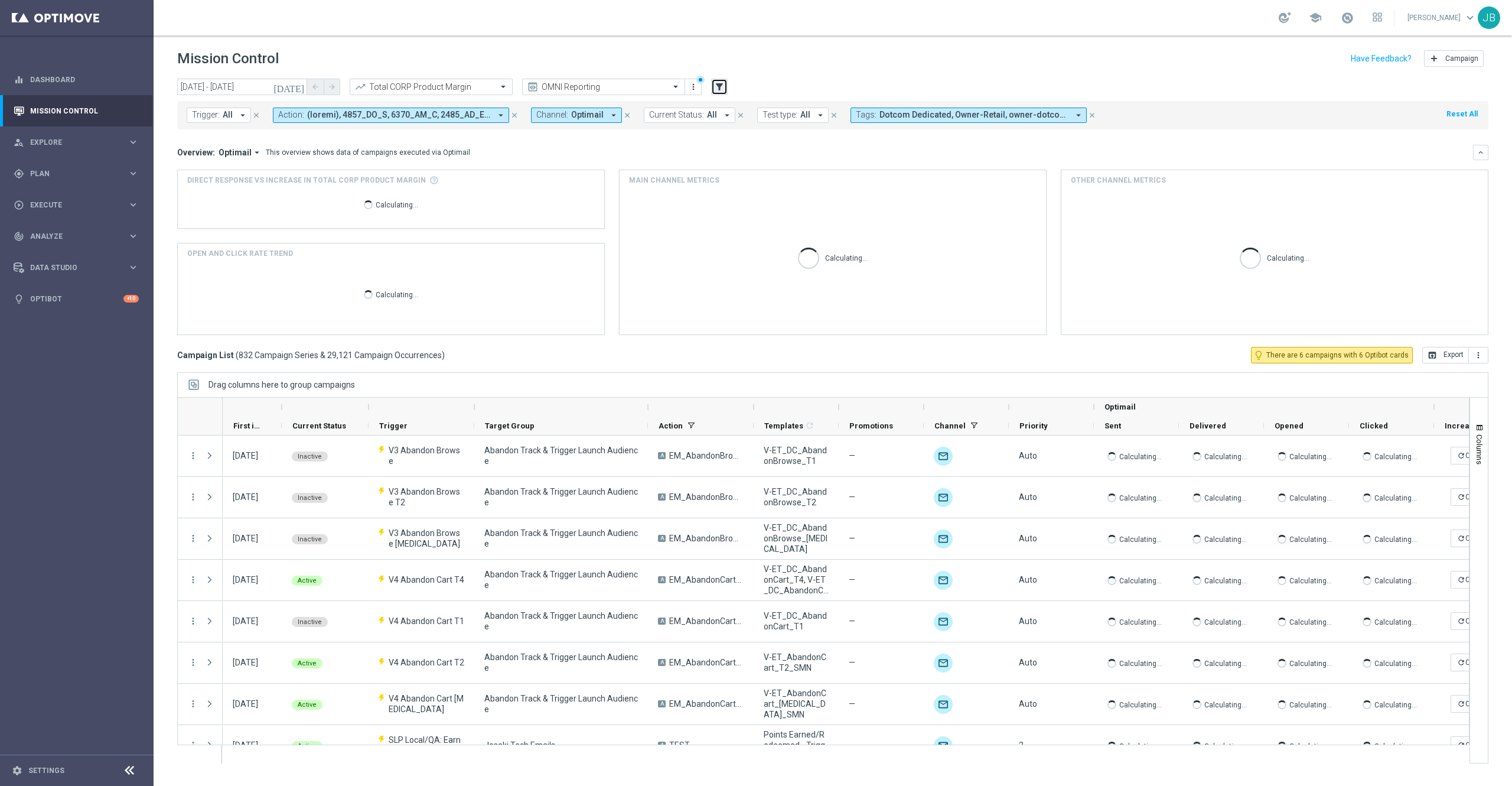
click at [718, 87] on icon "filter_alt" at bounding box center [719, 87] width 11 height 11
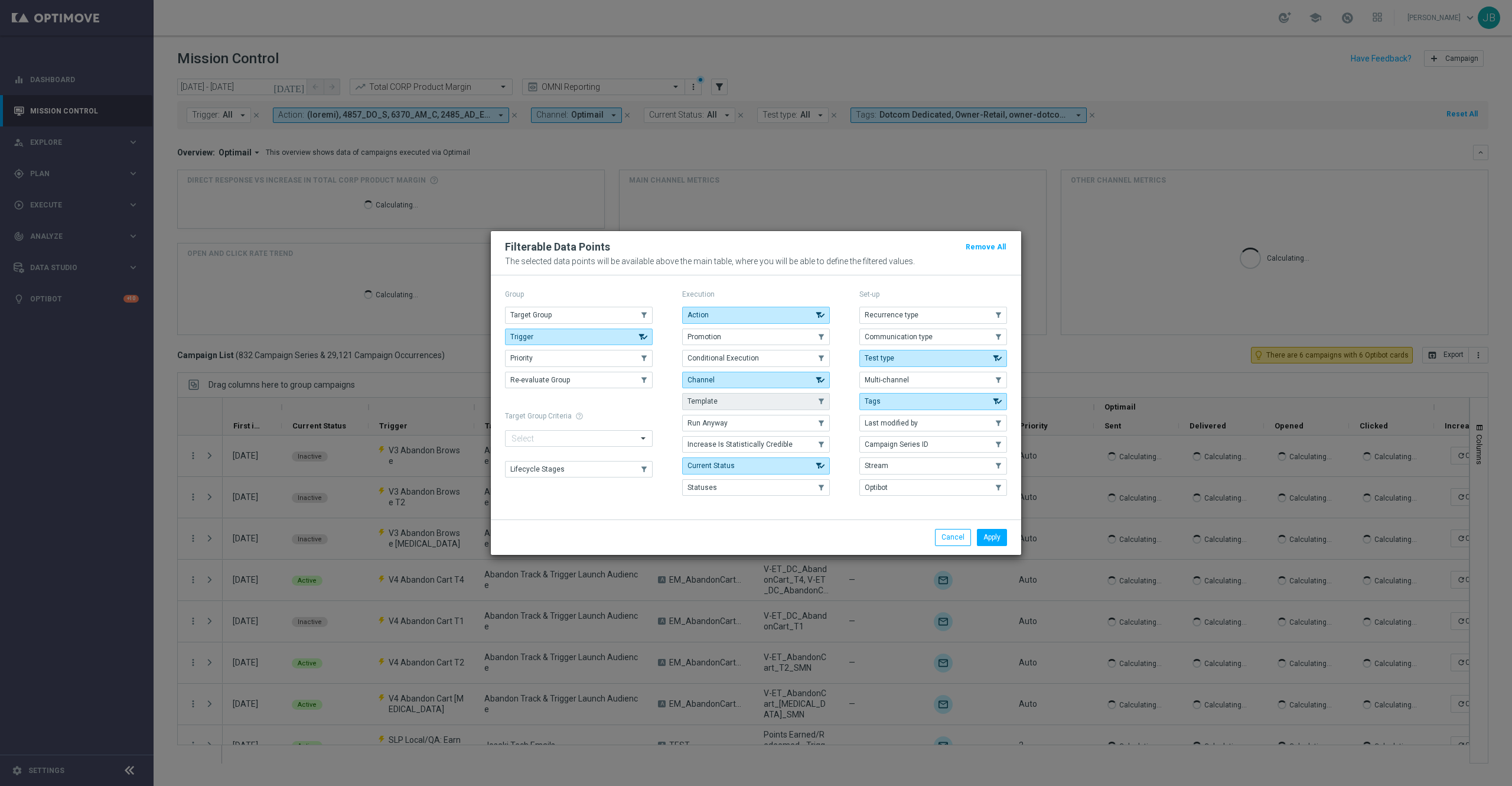
click at [743, 404] on button "Template" at bounding box center [756, 401] width 148 height 17
click at [1001, 538] on button "Apply" at bounding box center [991, 537] width 30 height 17
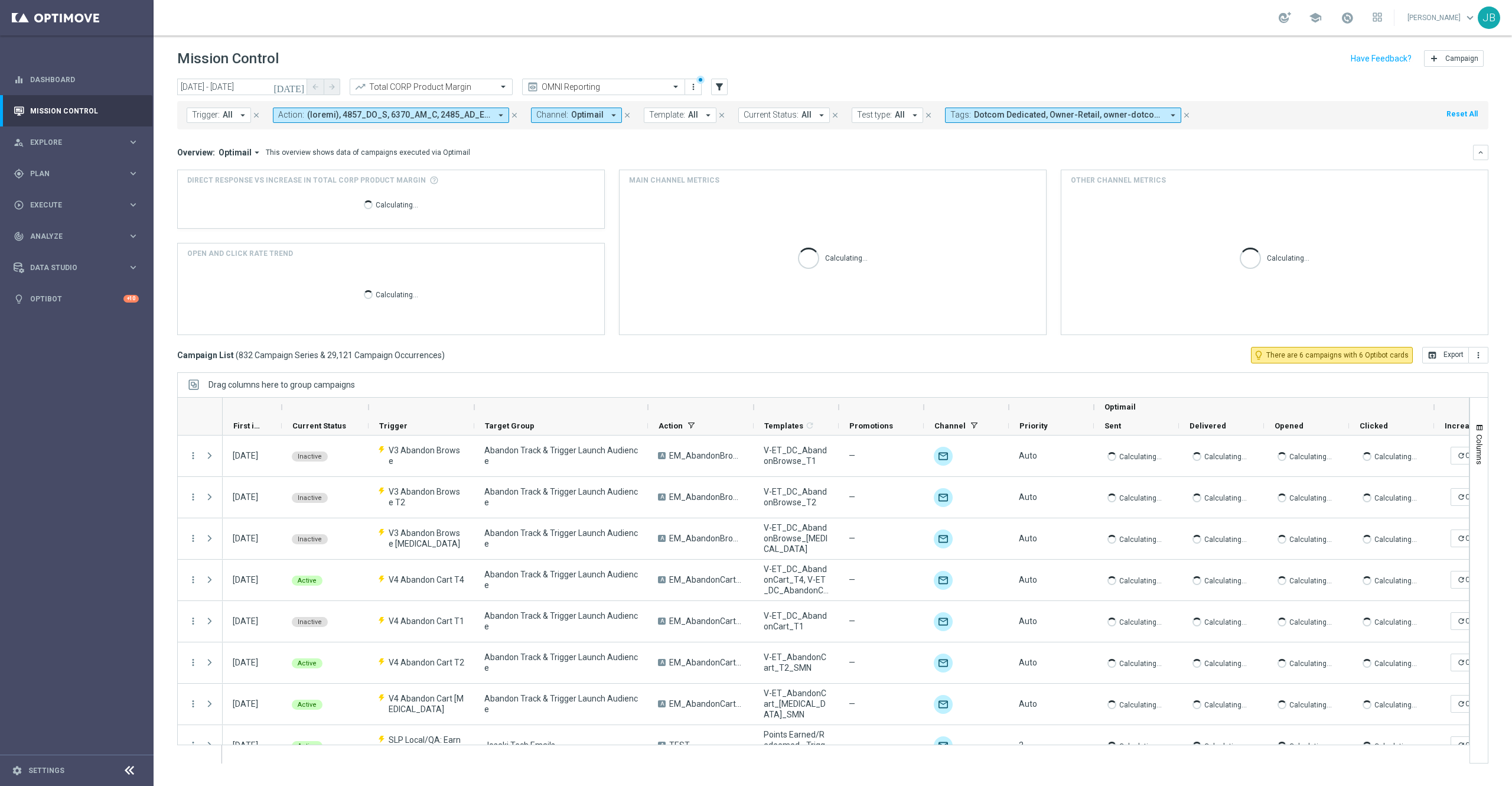
click at [698, 110] on button "Template: All arrow_drop_down" at bounding box center [680, 115] width 73 height 15
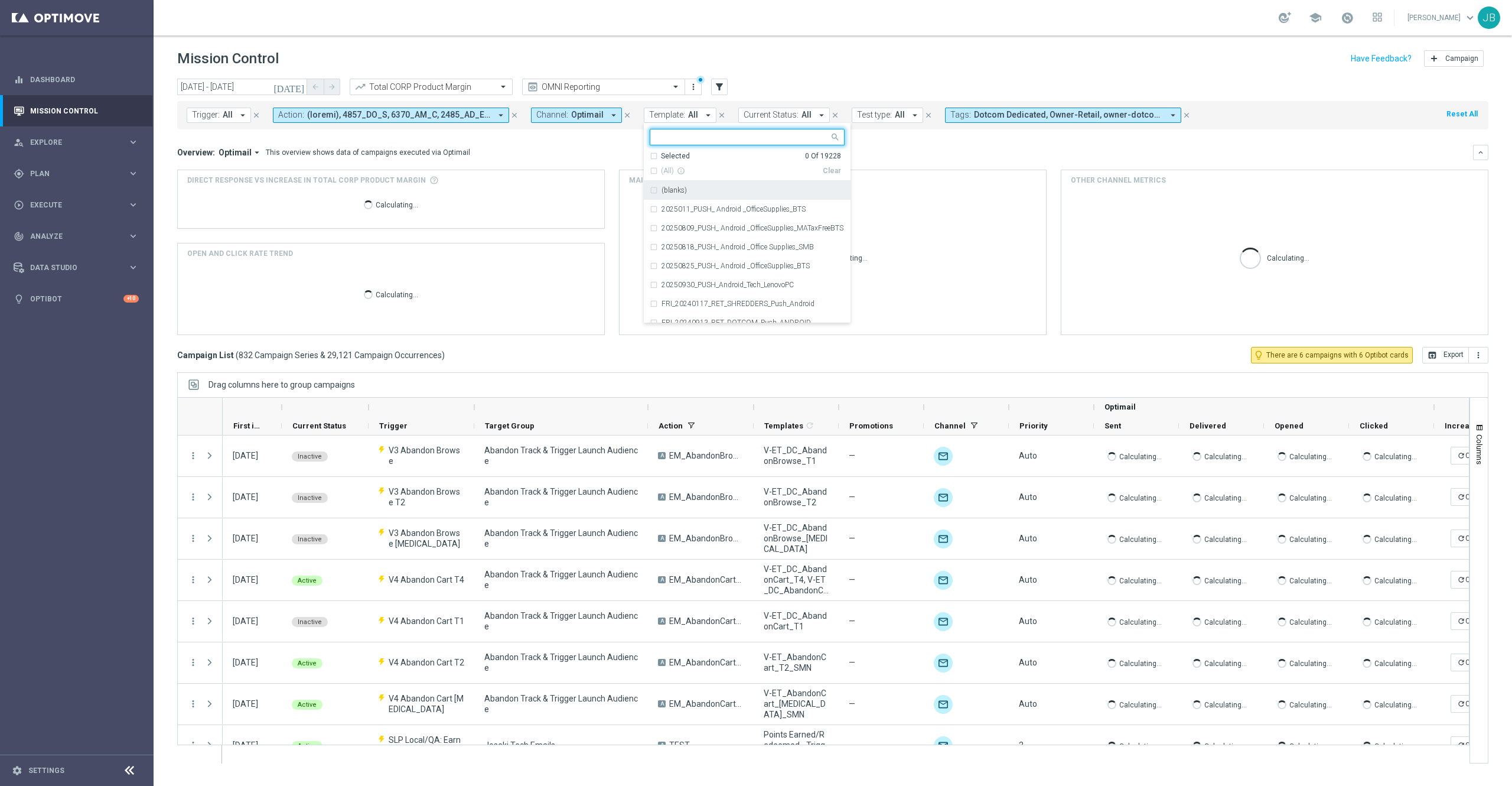
click at [720, 117] on icon "close" at bounding box center [722, 115] width 8 height 8
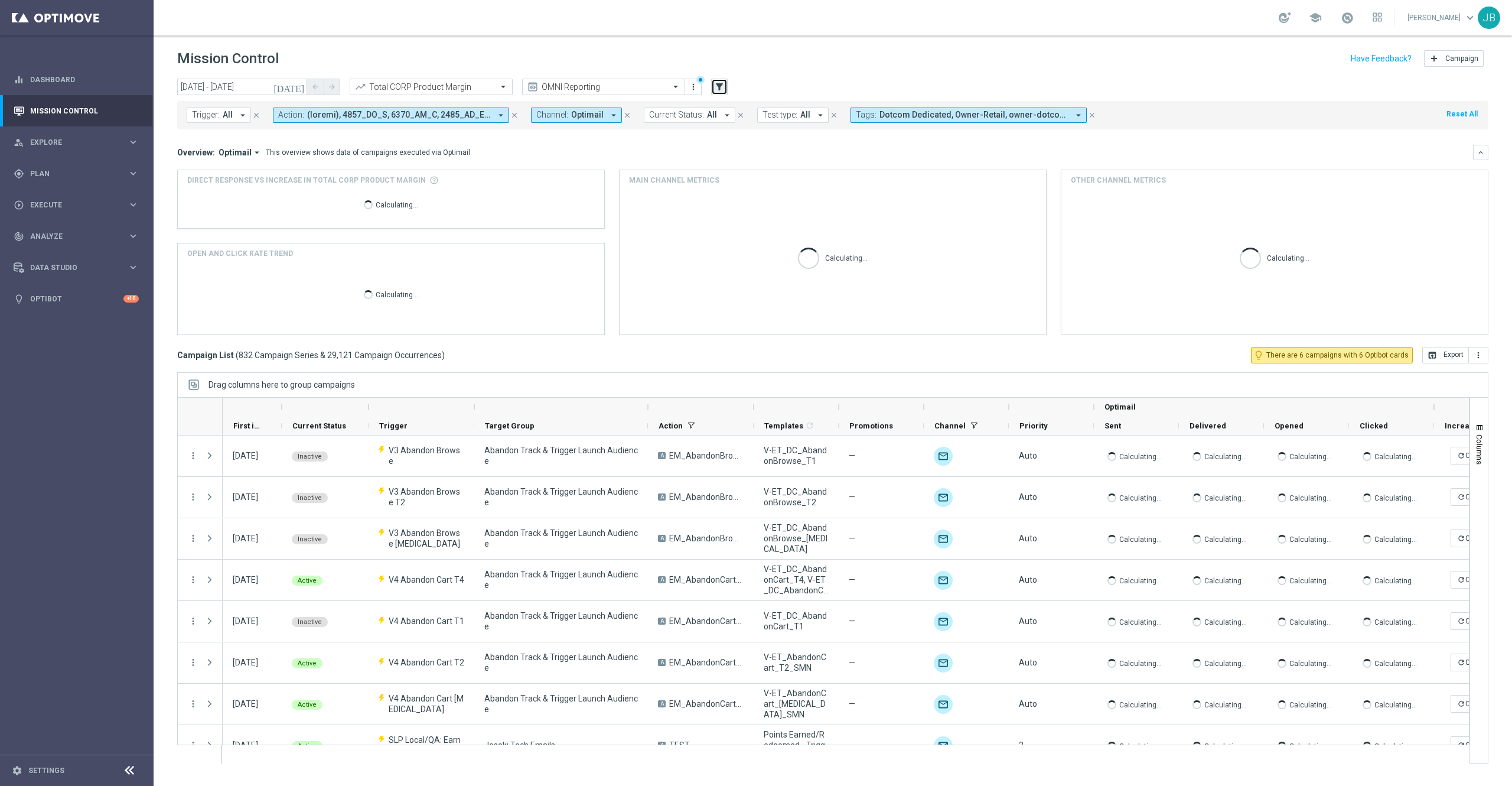
click at [720, 81] on icon "filter_alt" at bounding box center [719, 87] width 11 height 11
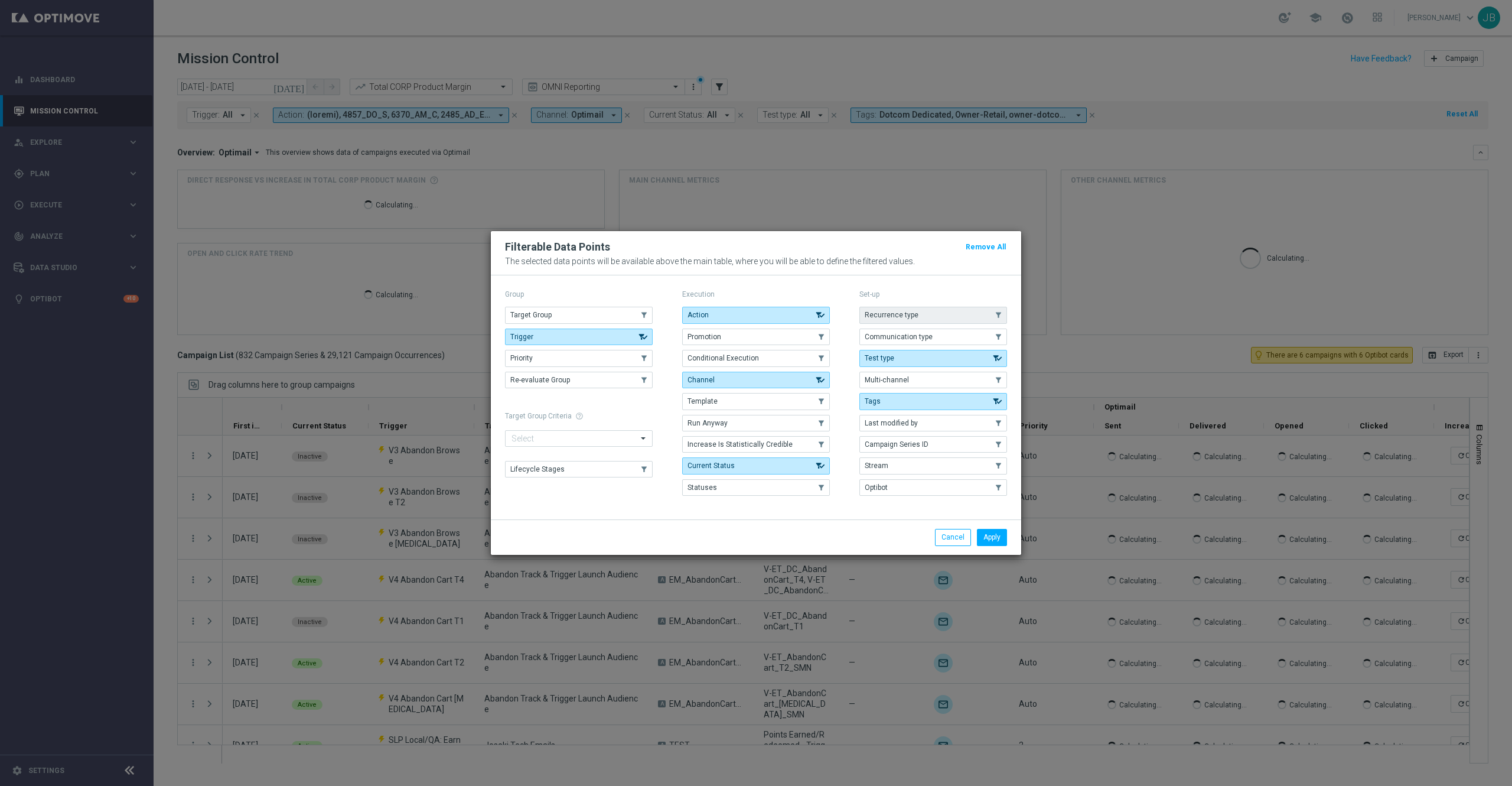
click at [913, 315] on span "Recurrence type" at bounding box center [891, 315] width 53 height 8
click at [984, 536] on button "Apply" at bounding box center [991, 537] width 30 height 17
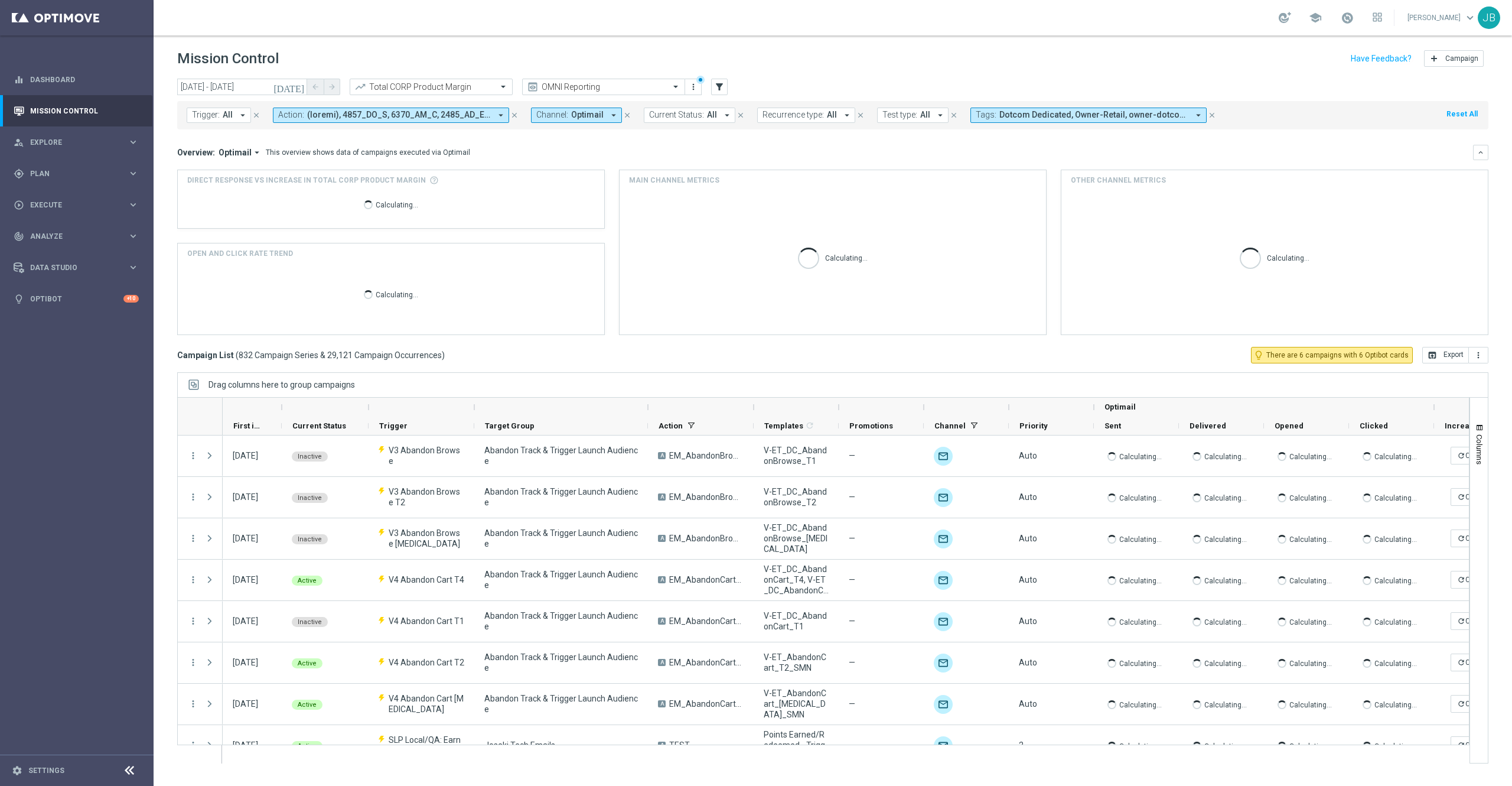
click at [826, 115] on span "All" at bounding box center [831, 115] width 10 height 10
click at [775, 181] on label "Non-Recurring" at bounding box center [797, 180] width 45 height 7
click at [918, 150] on div "Overview: Optimail arrow_drop_down This overview shows data of campaigns execut…" at bounding box center [824, 152] width 1296 height 11
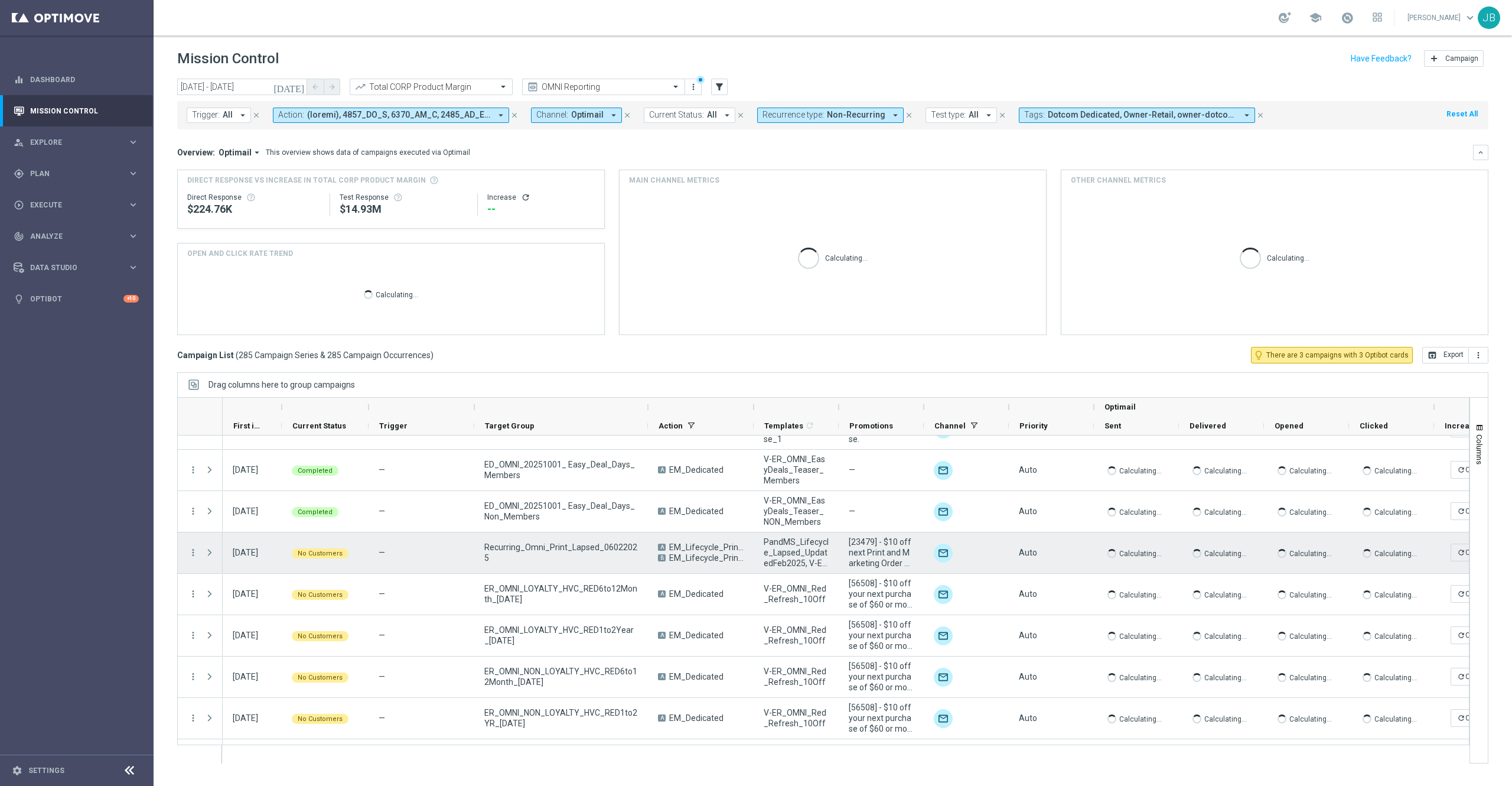
scroll to position [10633, 0]
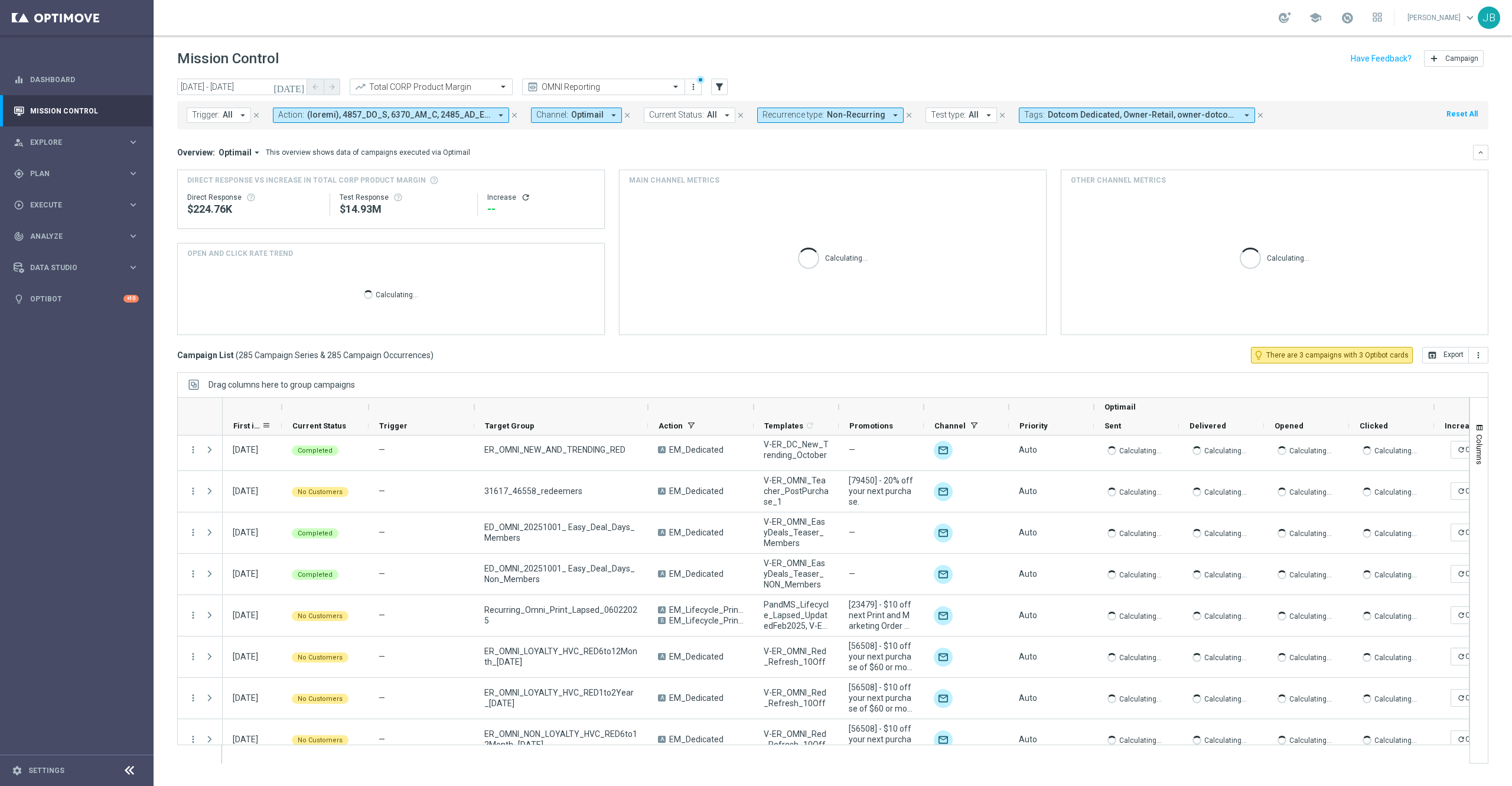
click at [241, 423] on span "First in Range" at bounding box center [247, 425] width 28 height 9
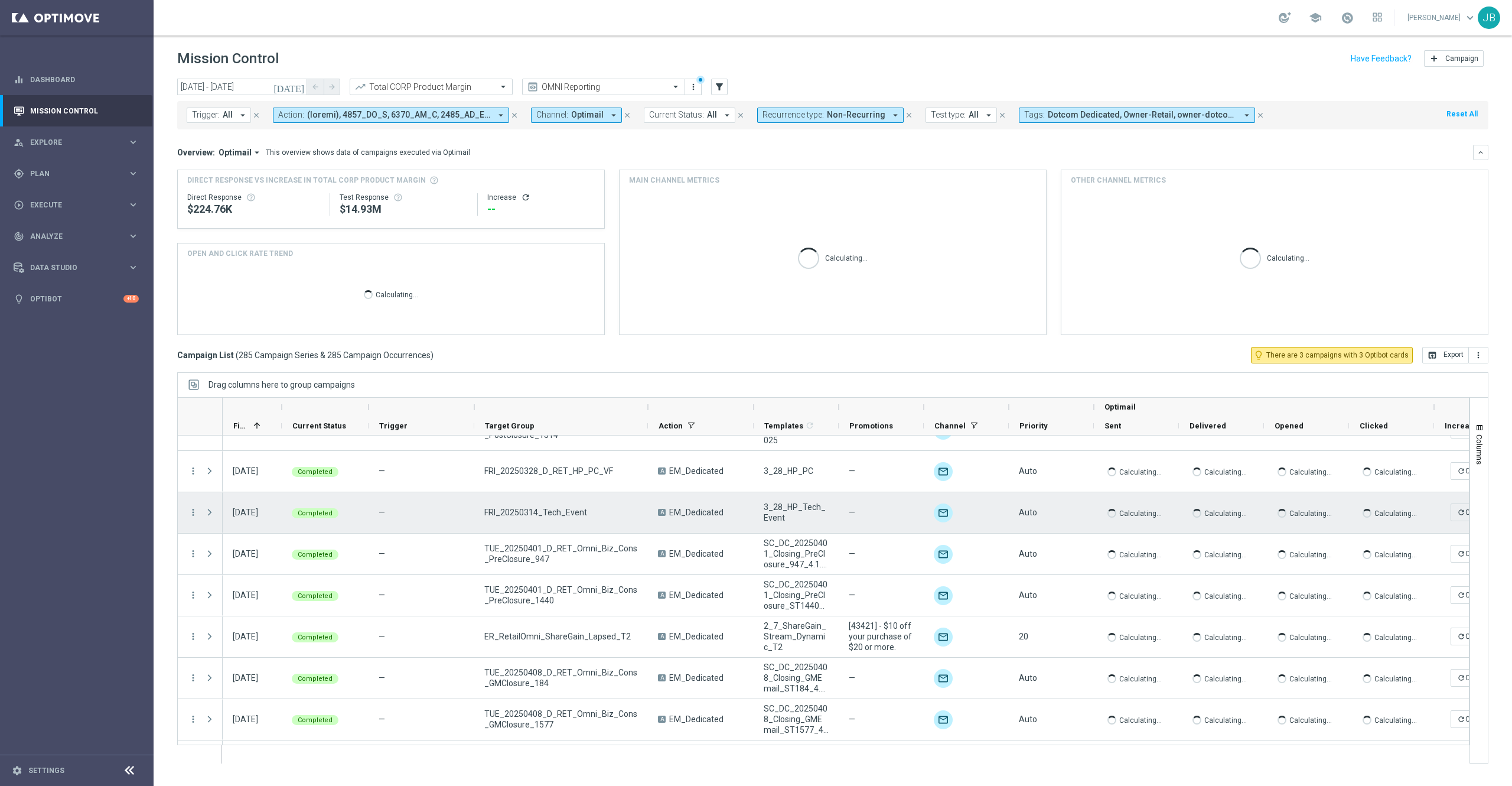
scroll to position [1022, 0]
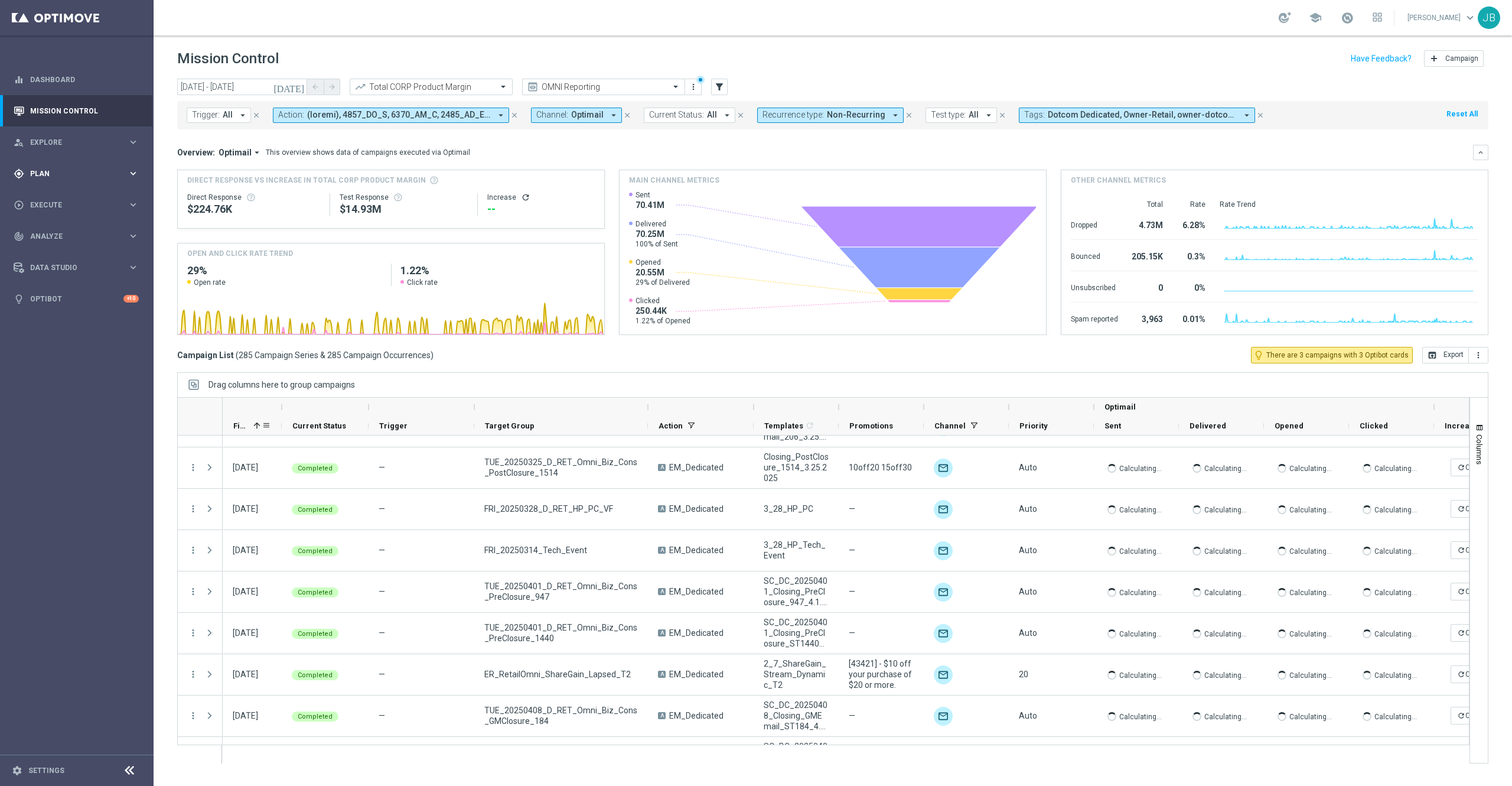
click at [64, 181] on div "gps_fixed Plan keyboard_arrow_right" at bounding box center [76, 173] width 152 height 31
click at [61, 321] on span "Analyze" at bounding box center [79, 325] width 97 height 7
click at [66, 349] on span "BI Studio" at bounding box center [73, 349] width 84 height 7
click at [75, 385] on link "Emails Baseline Matchback" at bounding box center [79, 385] width 86 height 9
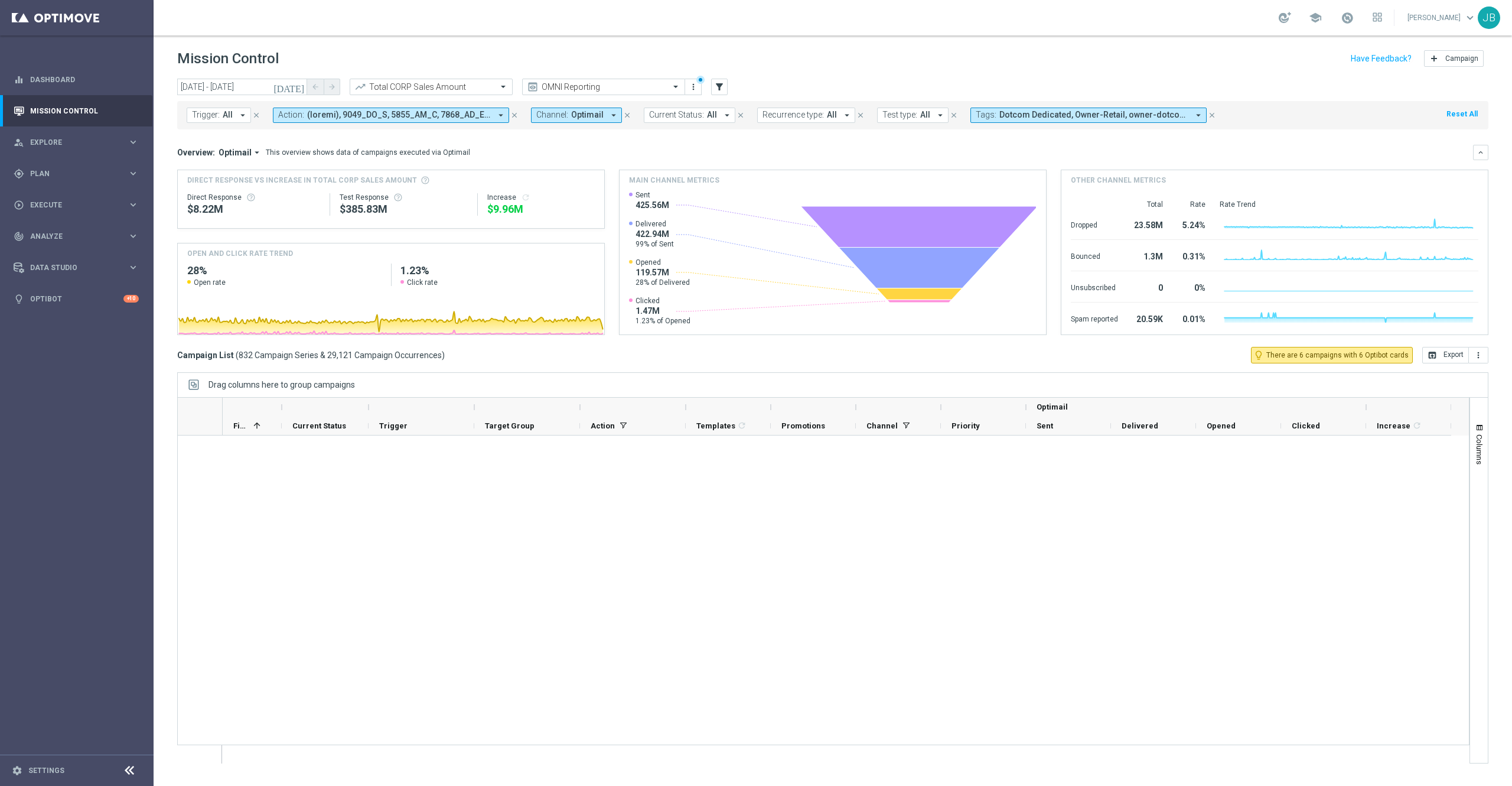
scroll to position [811, 0]
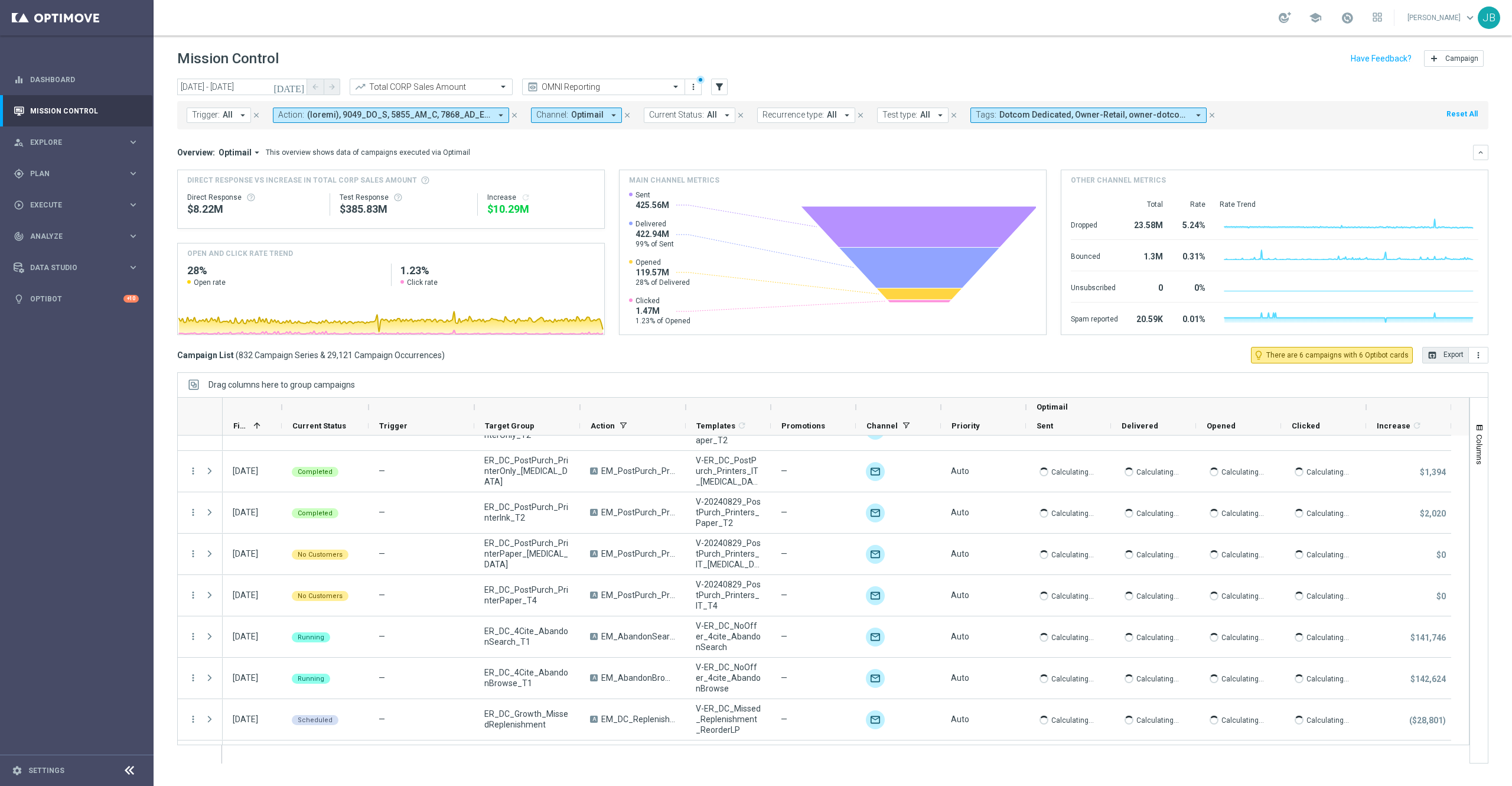
click at [1441, 353] on button "open_in_browser Export" at bounding box center [1445, 355] width 47 height 17
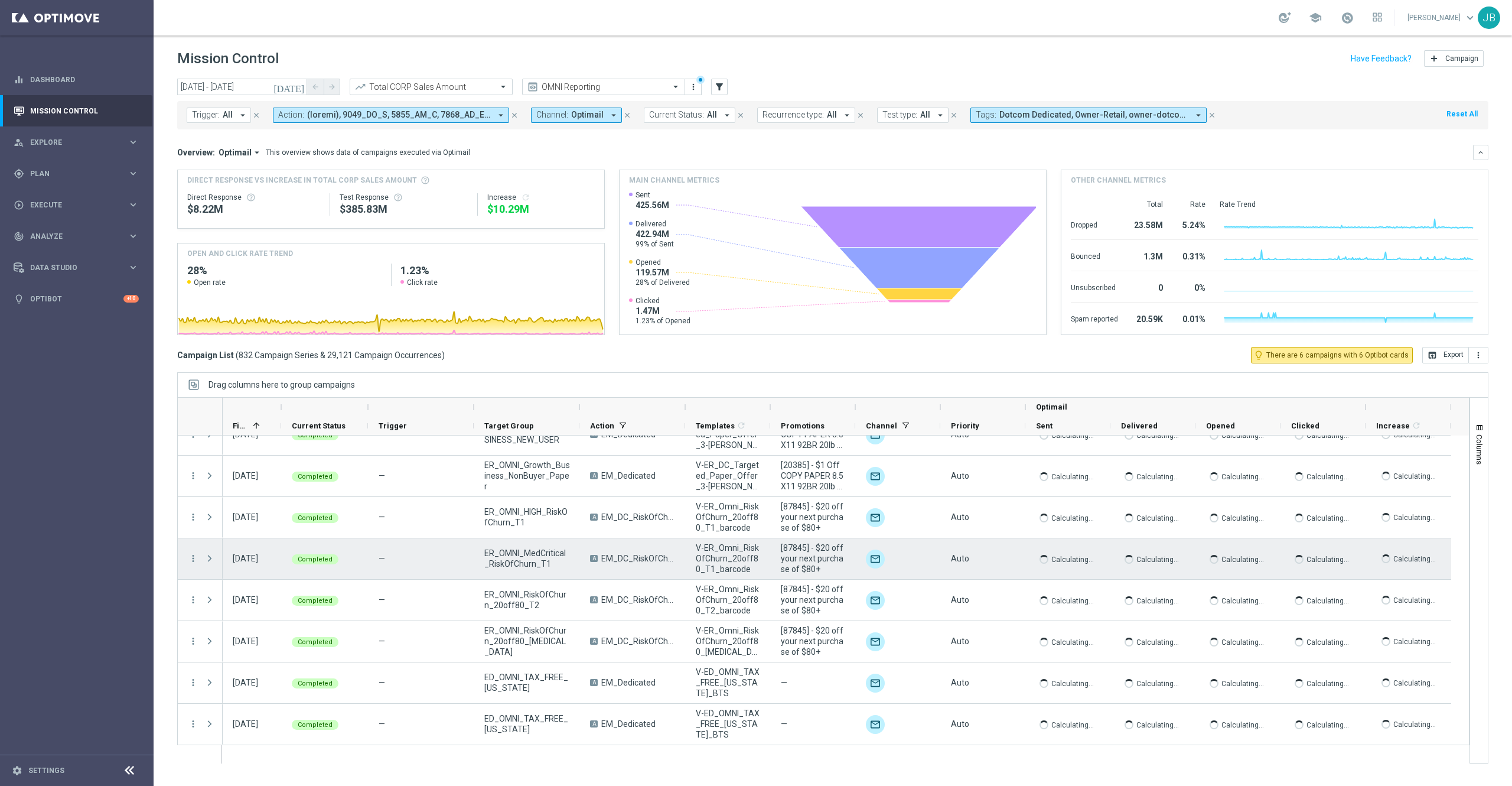
scroll to position [25979, 0]
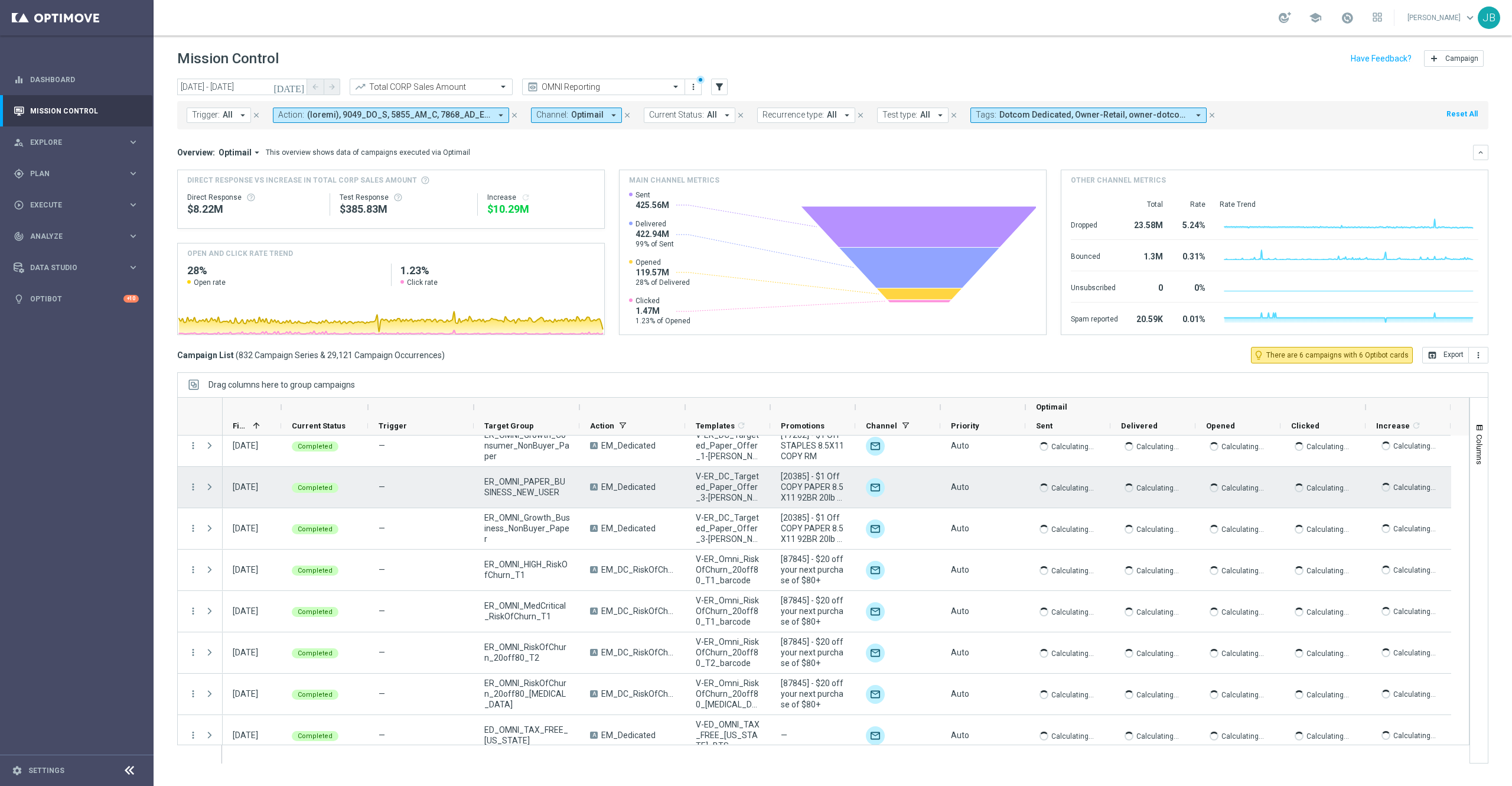
click at [1230, 513] on div "Calculating..." at bounding box center [1238, 528] width 85 height 41
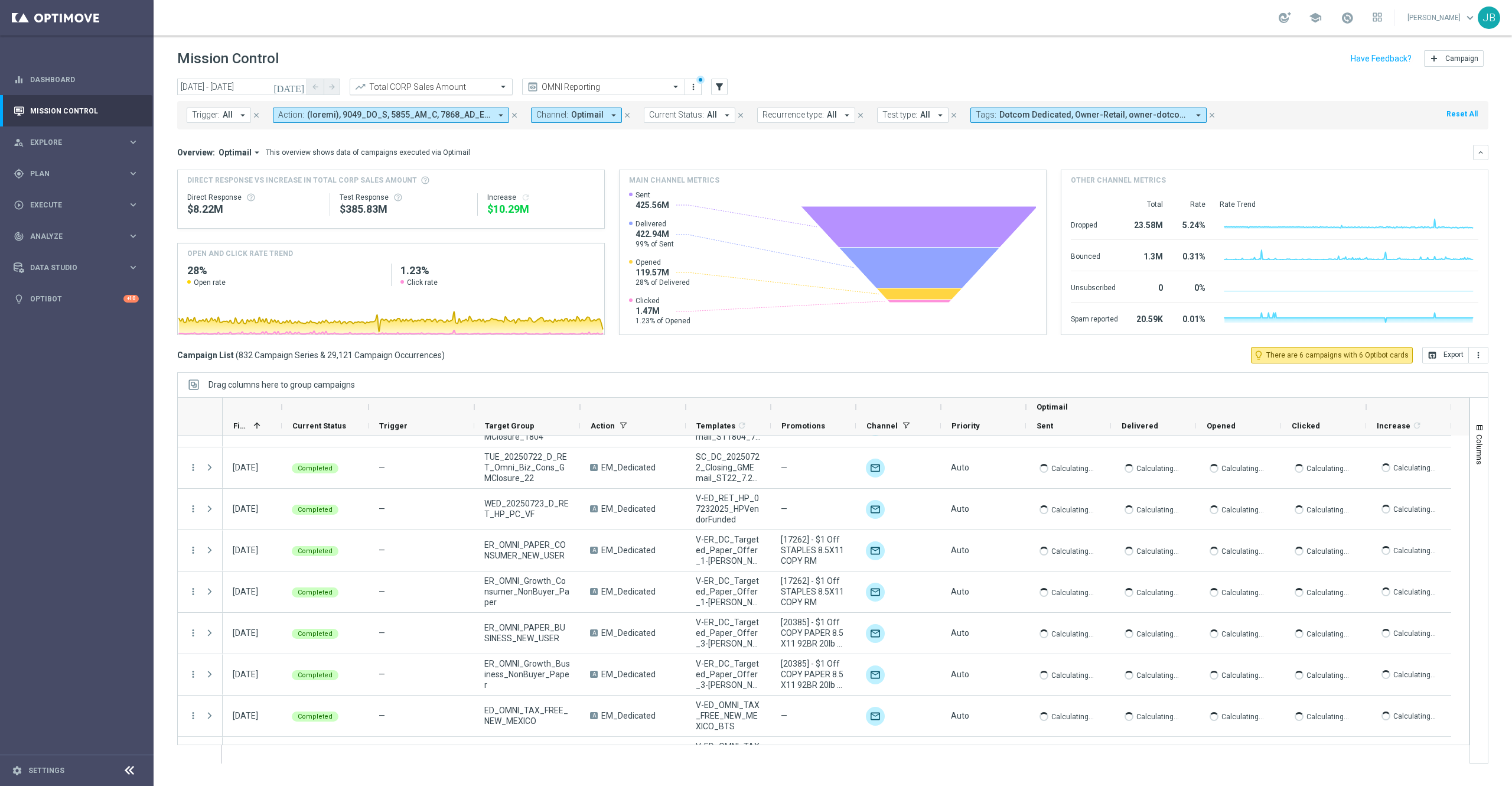
scroll to position [24126, 0]
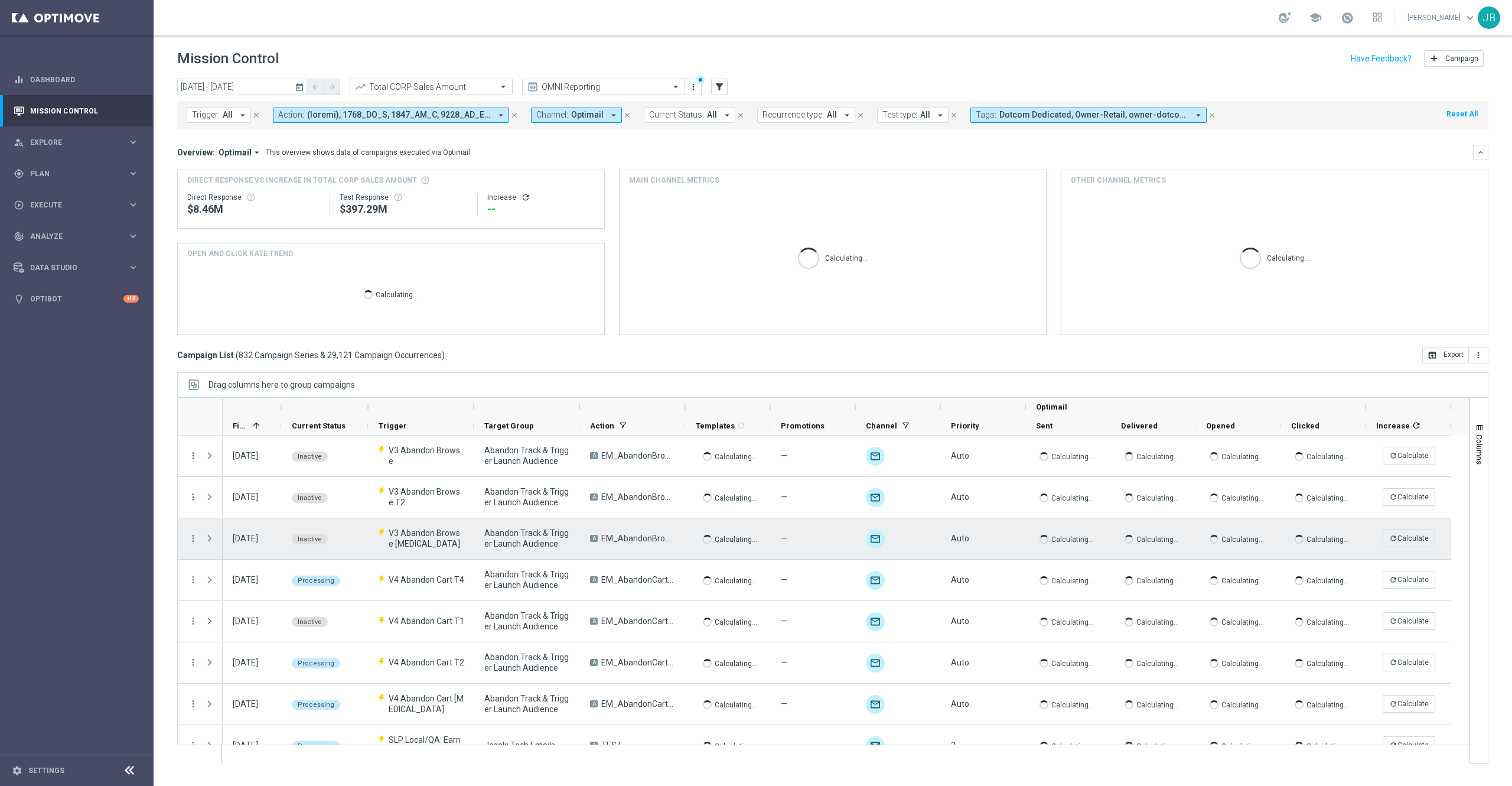
scroll to position [0, 1]
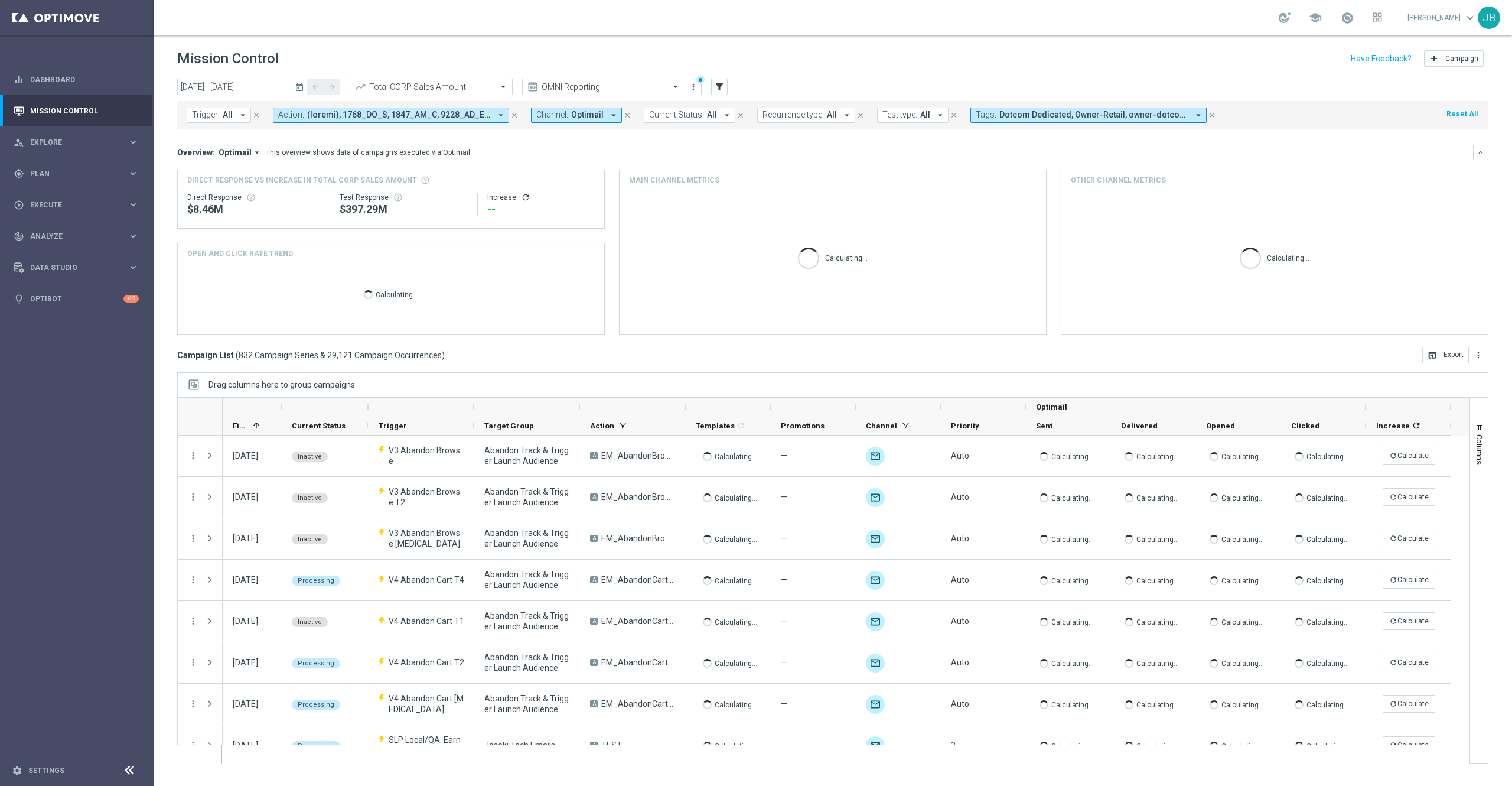
click at [523, 196] on icon "refresh" at bounding box center [525, 197] width 9 height 9
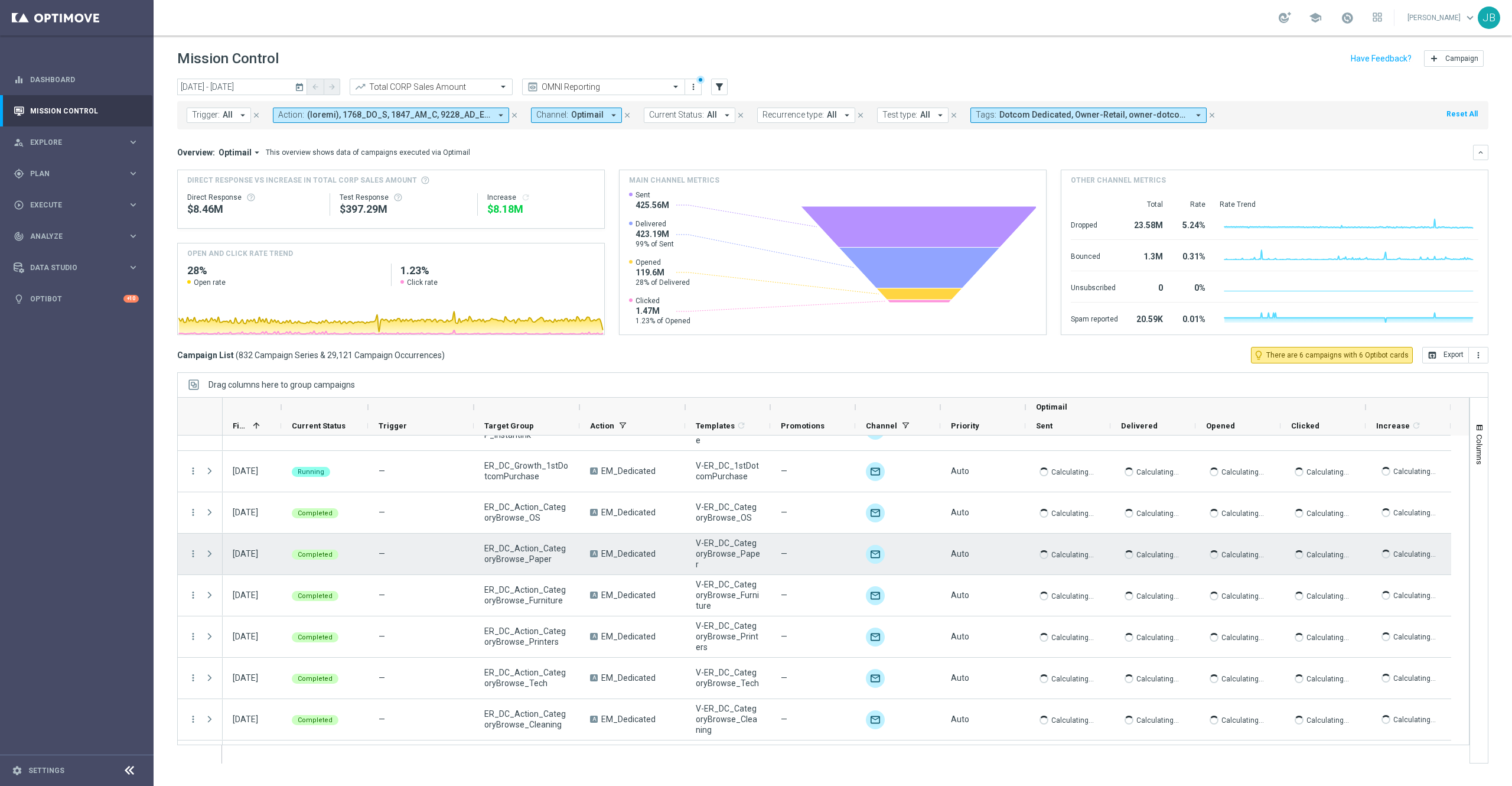
scroll to position [1269, 0]
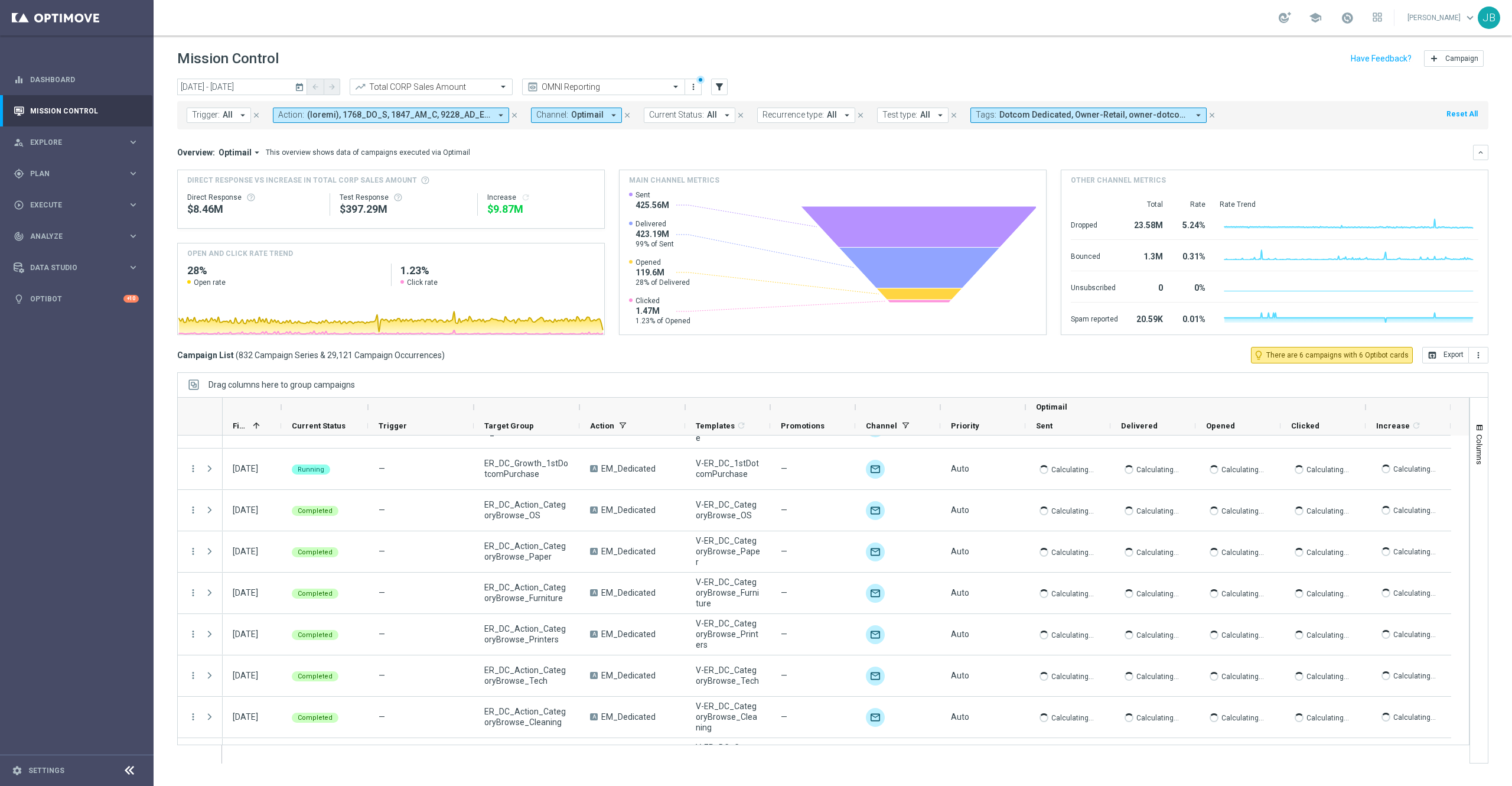
click at [374, 21] on div "school [PERSON_NAME] keyboard_arrow_down JB" at bounding box center [832, 17] width 1358 height 35
